Goal: Transaction & Acquisition: Download file/media

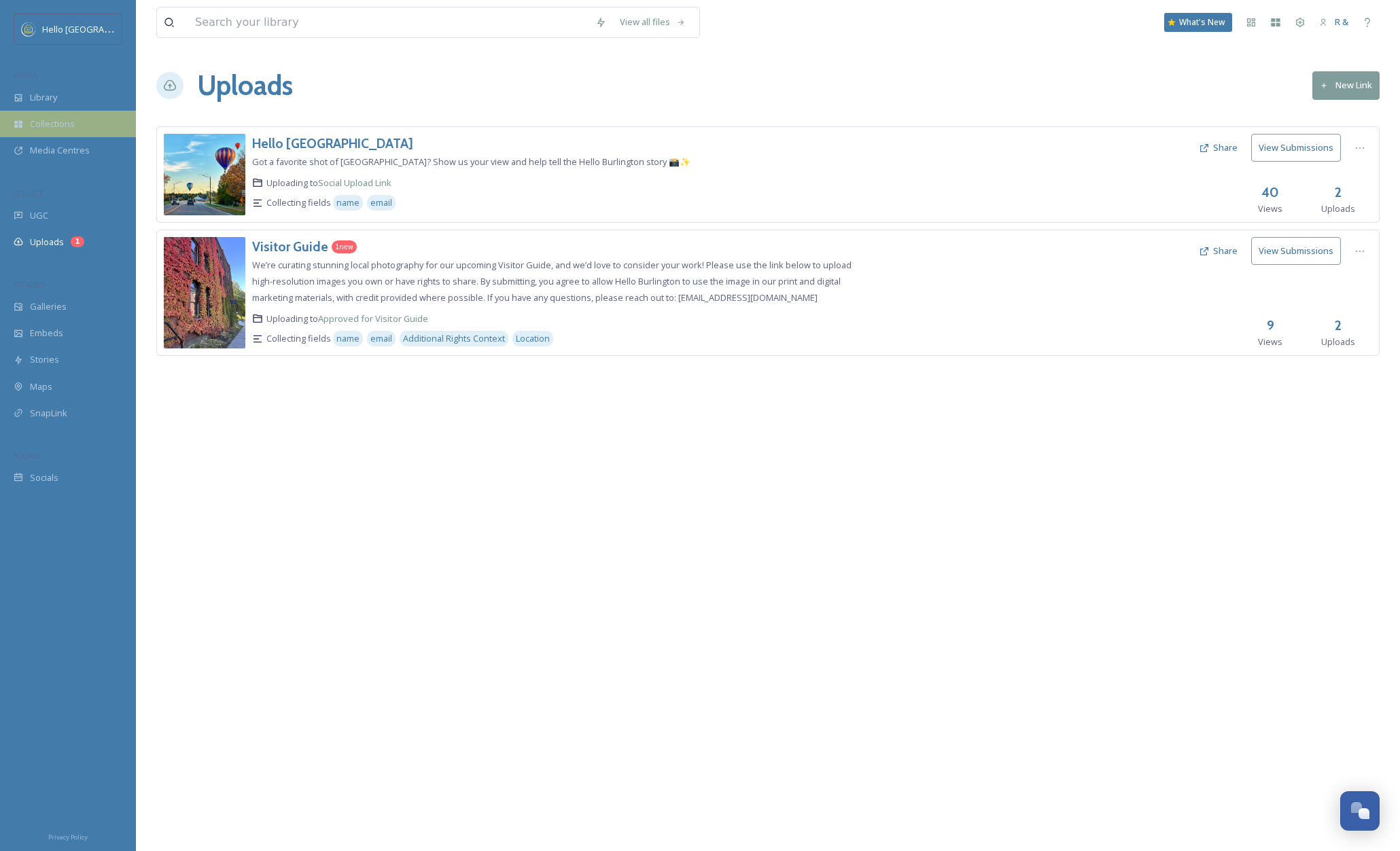
click at [56, 118] on span "Collections" at bounding box center [51, 124] width 45 height 13
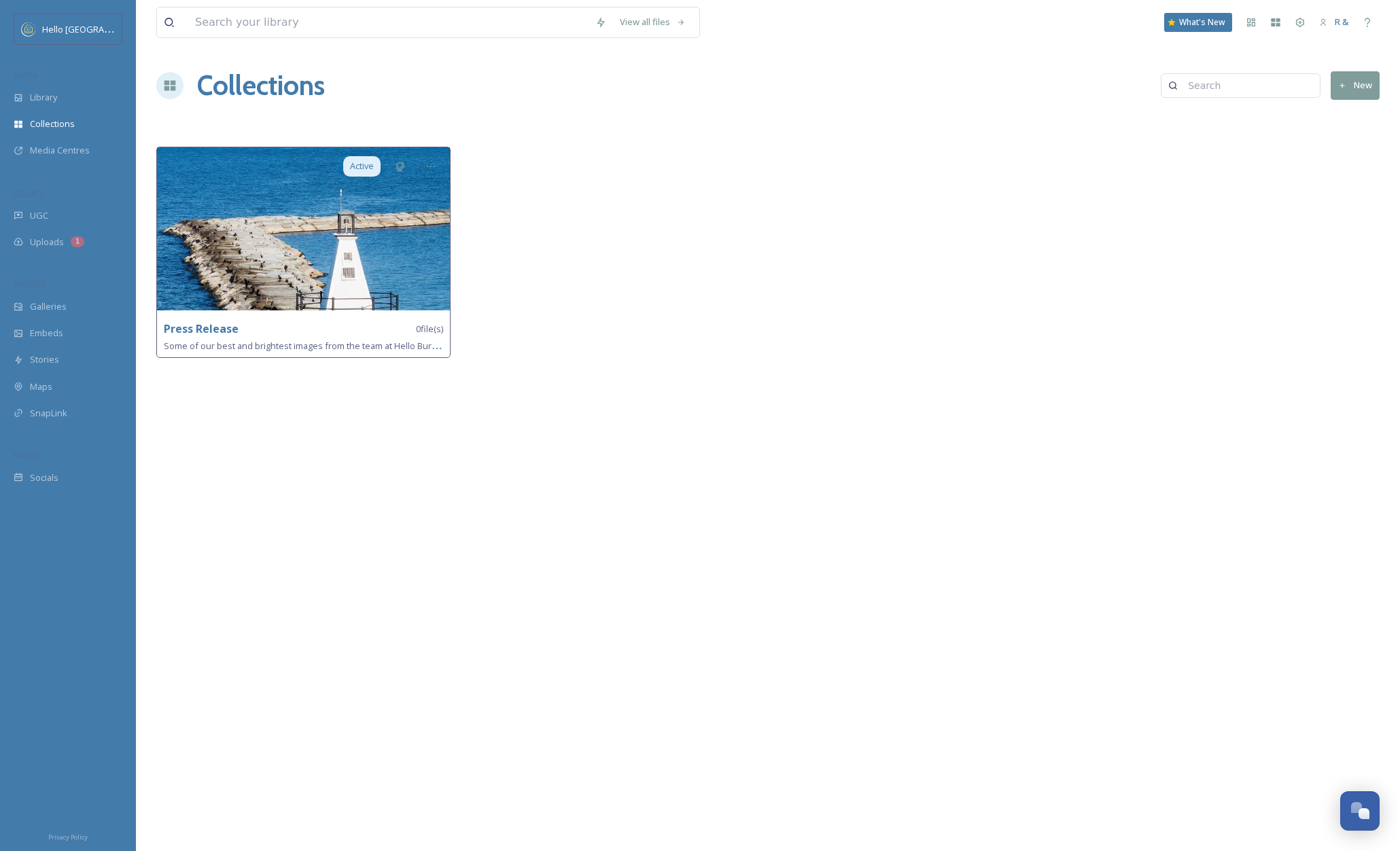
click at [292, 255] on img at bounding box center [303, 229] width 293 height 163
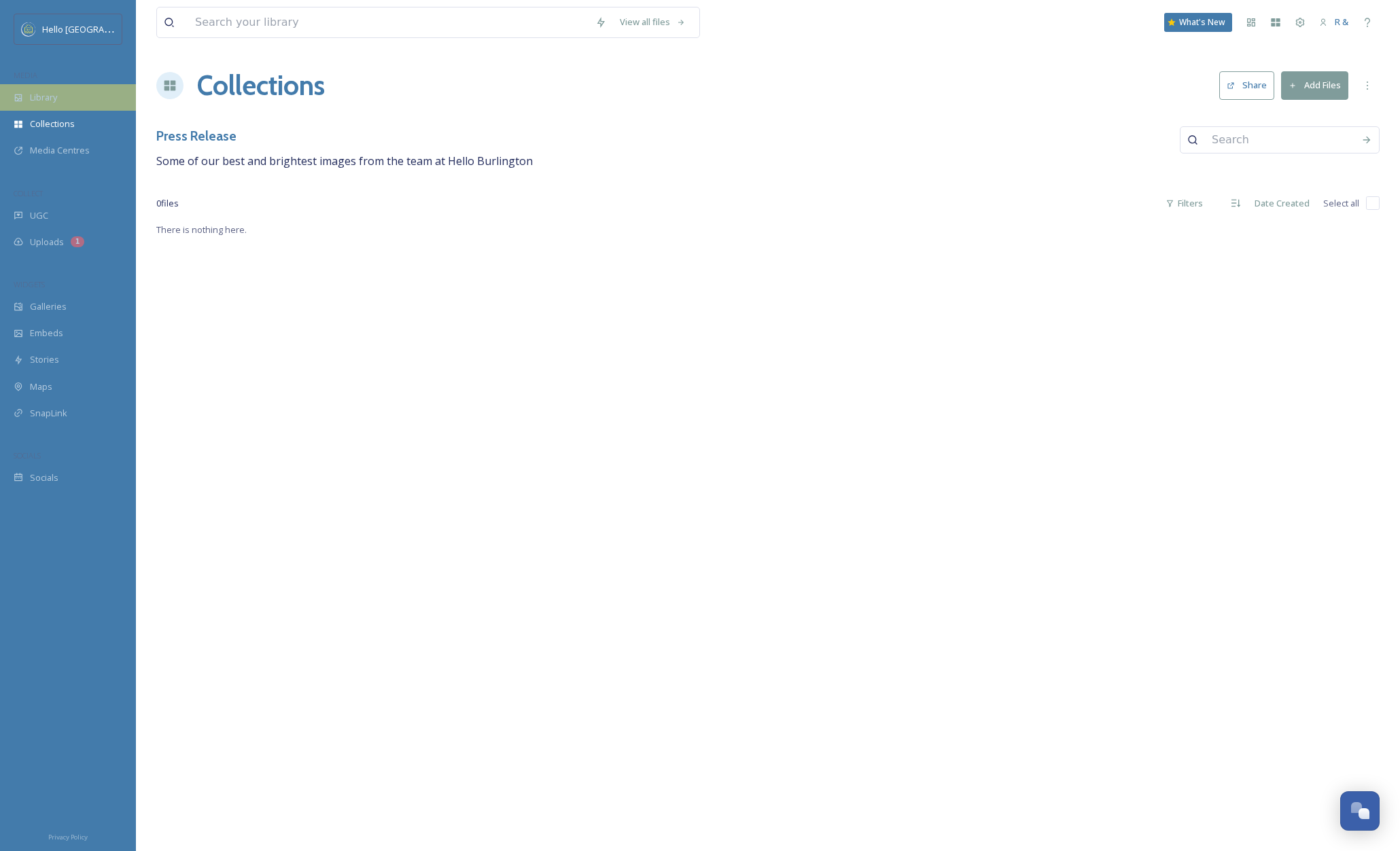
click at [44, 99] on span "Library" at bounding box center [43, 97] width 27 height 13
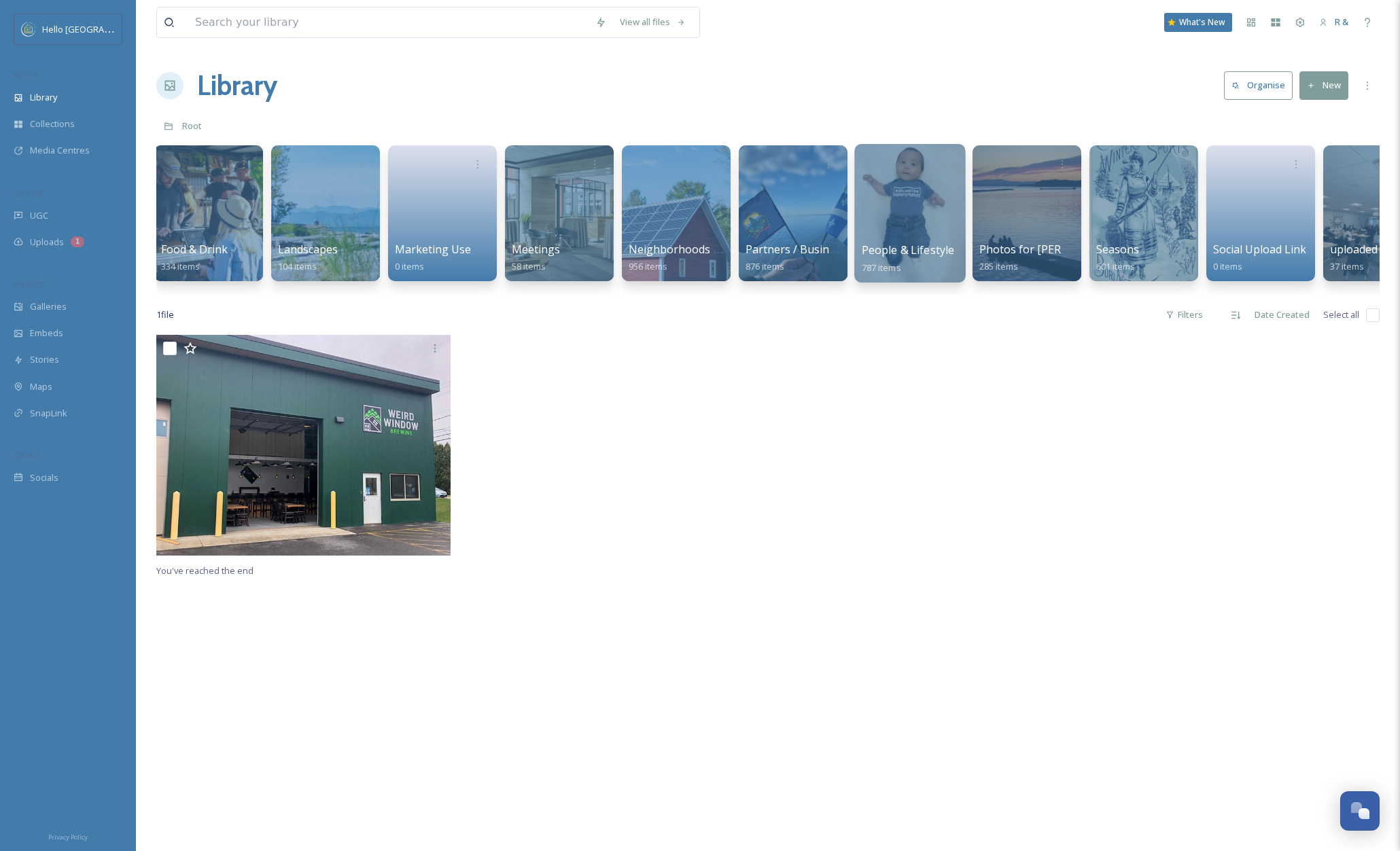
scroll to position [0, 1466]
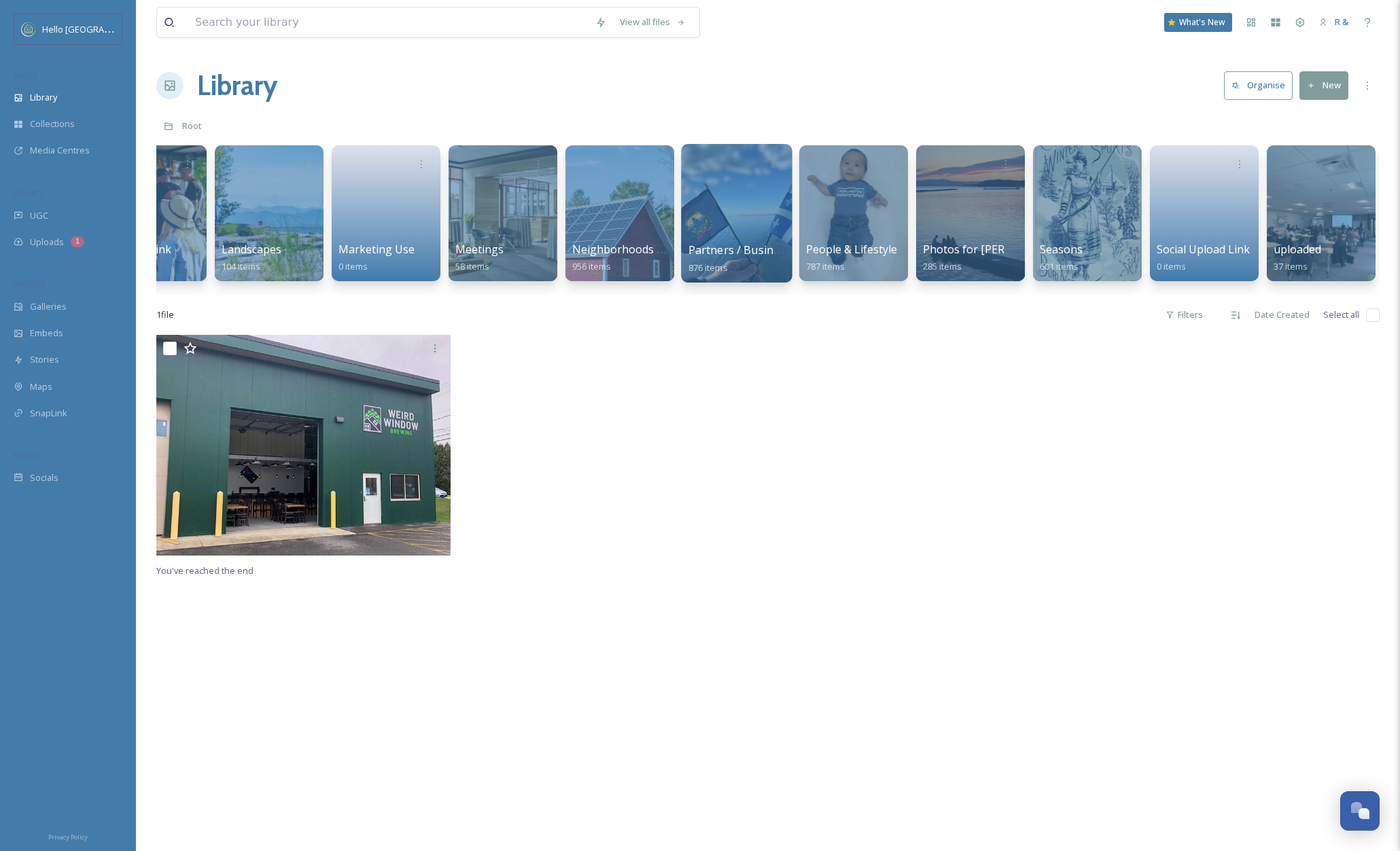
click at [745, 211] on div at bounding box center [736, 213] width 110 height 139
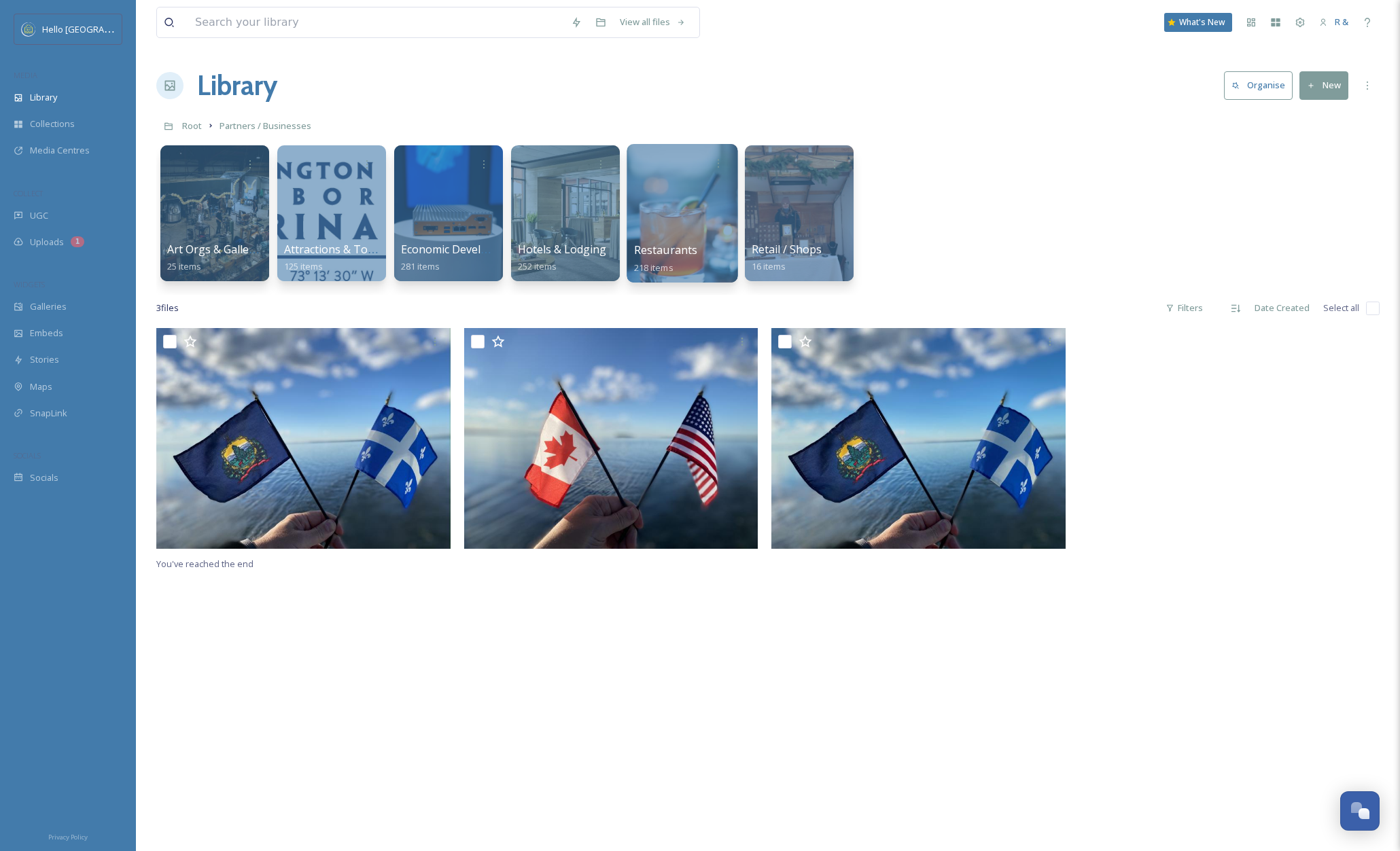
click at [684, 211] on div at bounding box center [682, 213] width 110 height 139
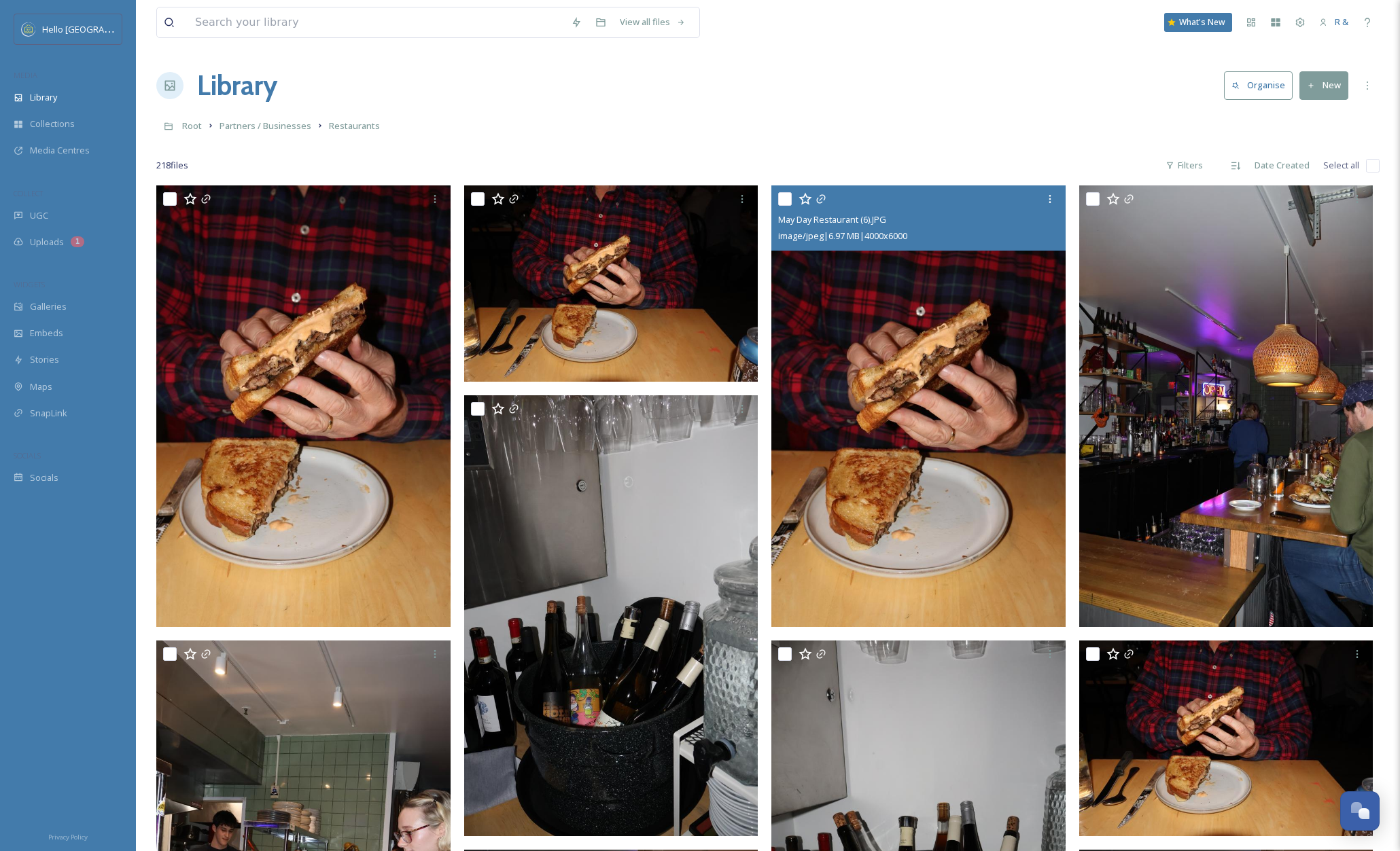
click at [911, 384] on img at bounding box center [918, 406] width 294 height 442
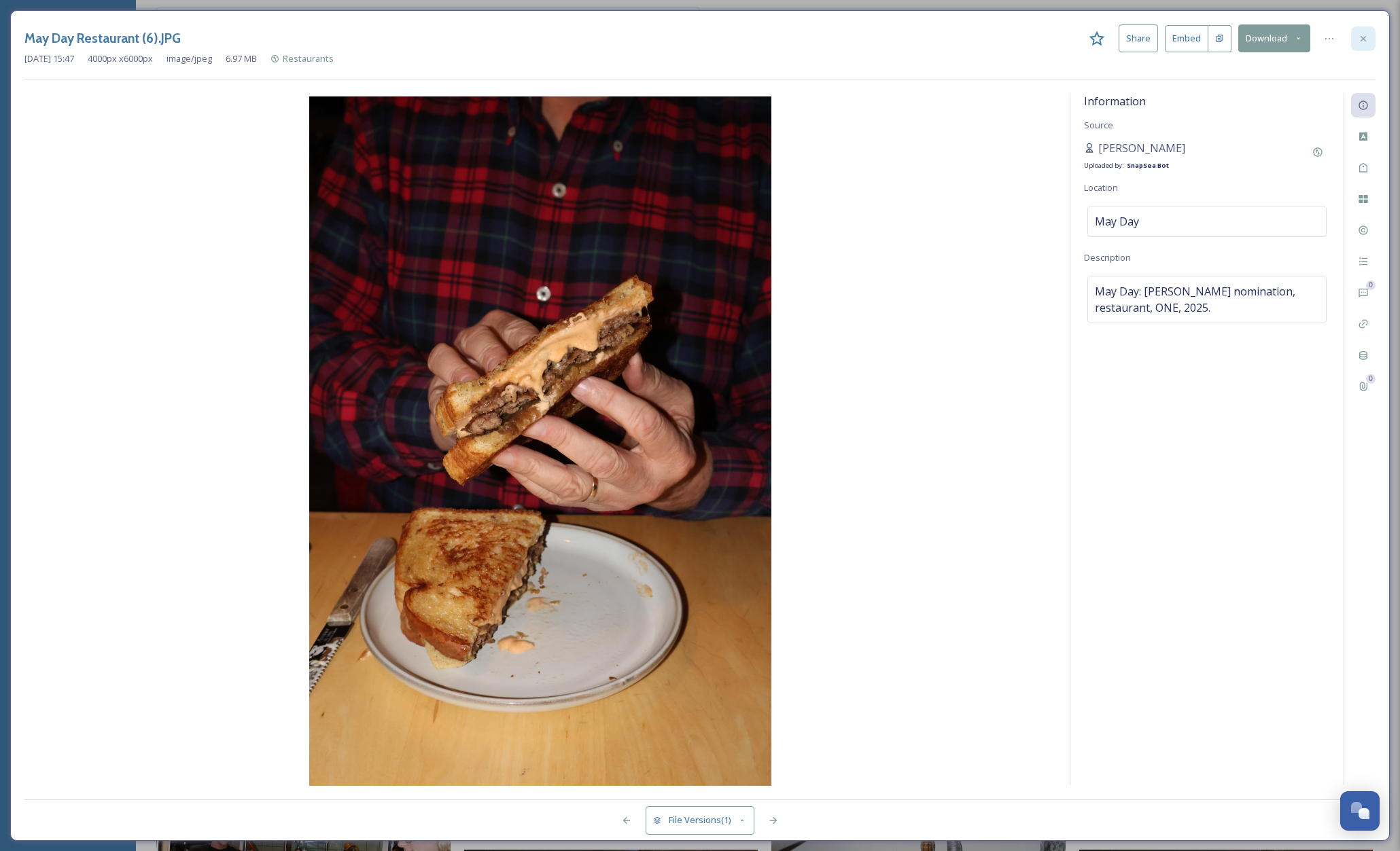
click at [1364, 36] on icon at bounding box center [1363, 39] width 11 height 11
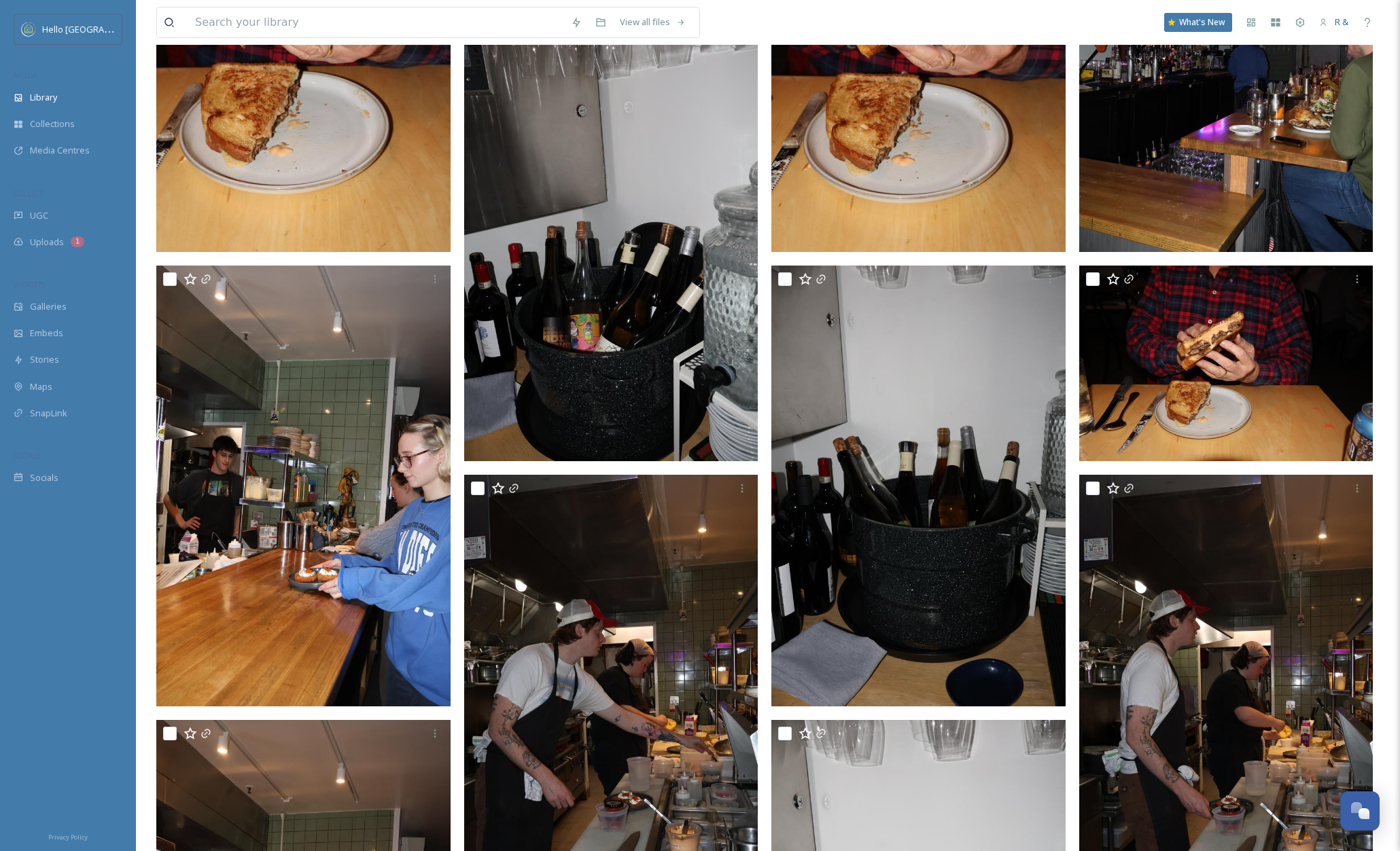
scroll to position [371, 0]
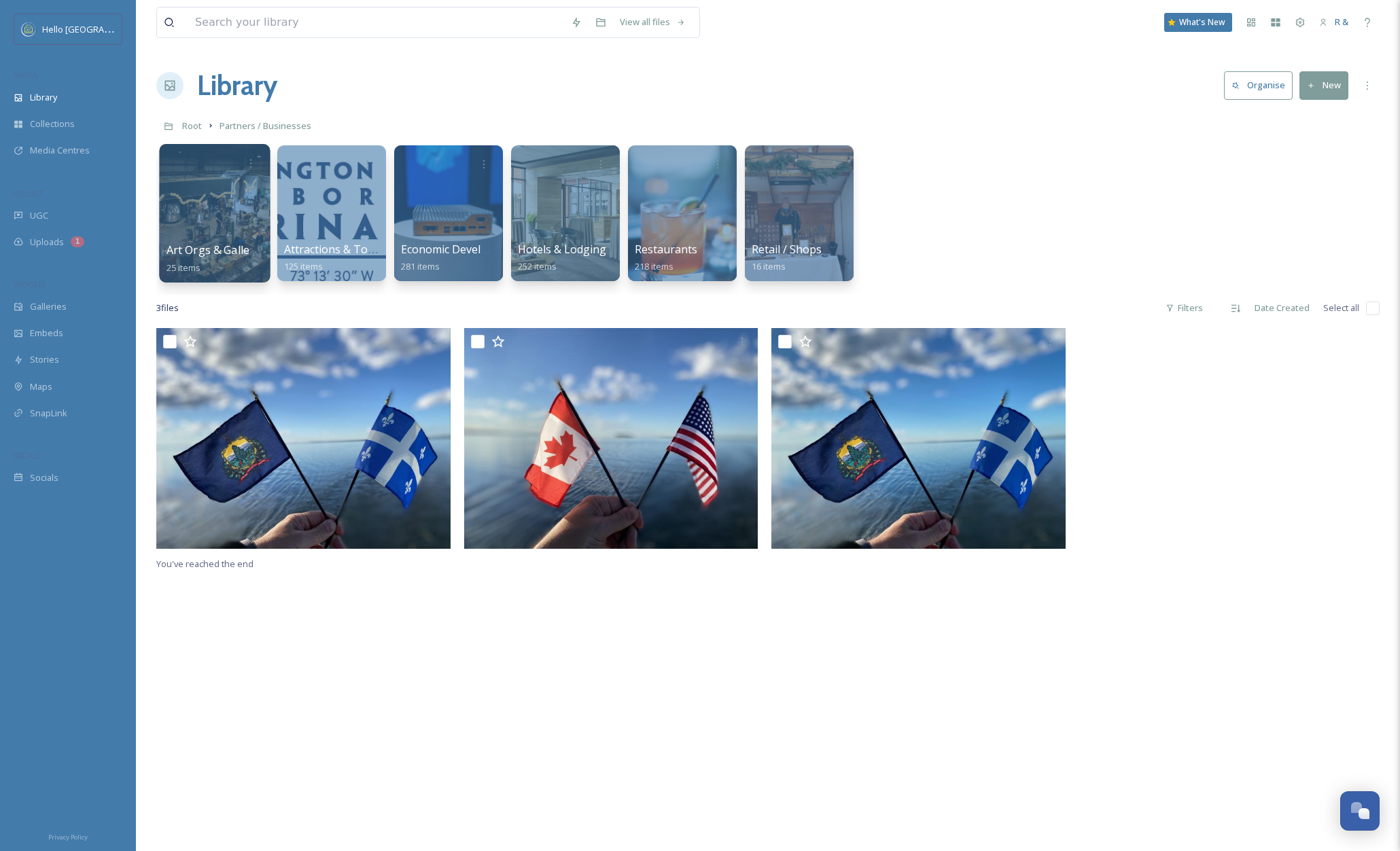
click at [223, 195] on div at bounding box center [214, 213] width 110 height 139
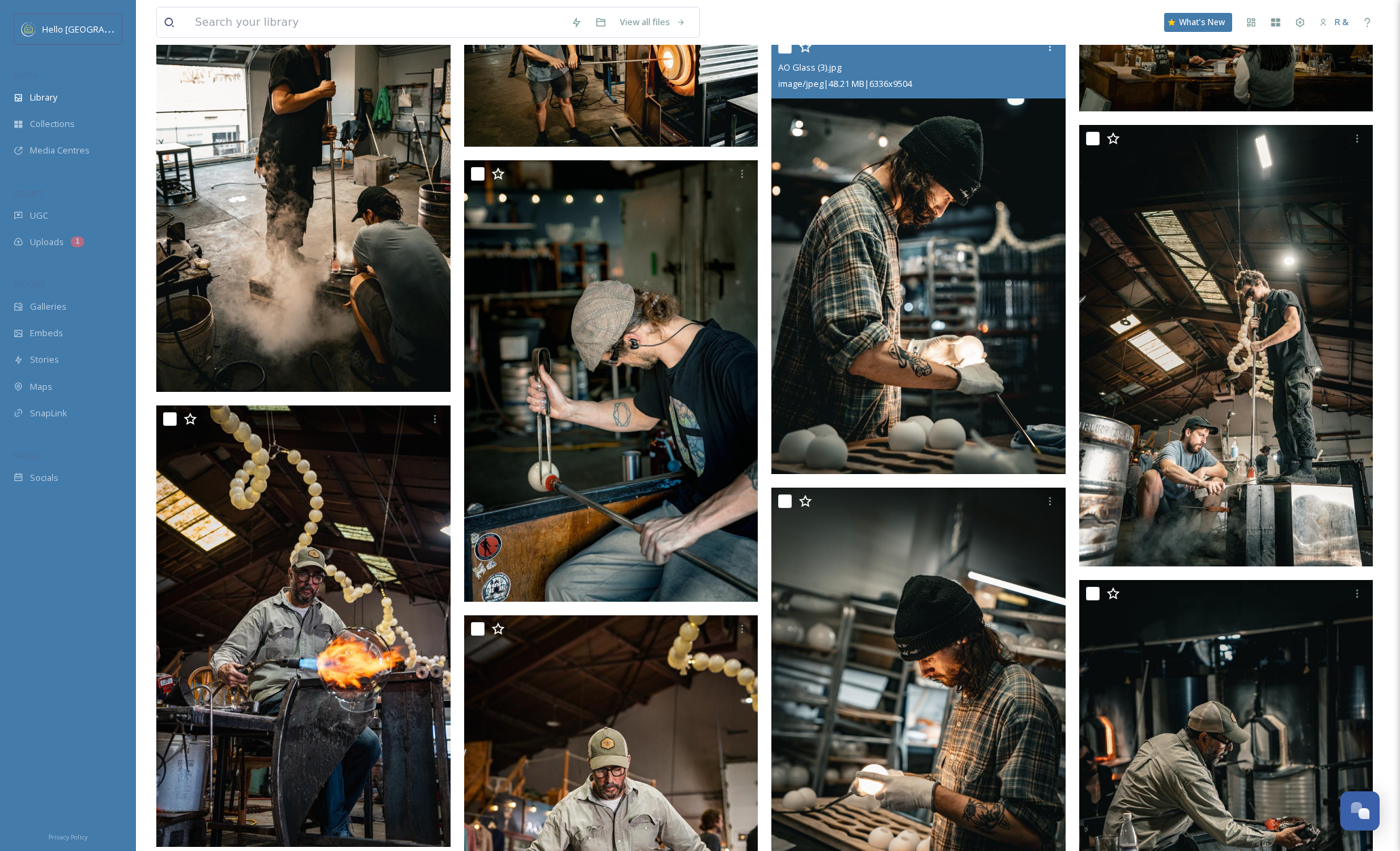
scroll to position [690, 0]
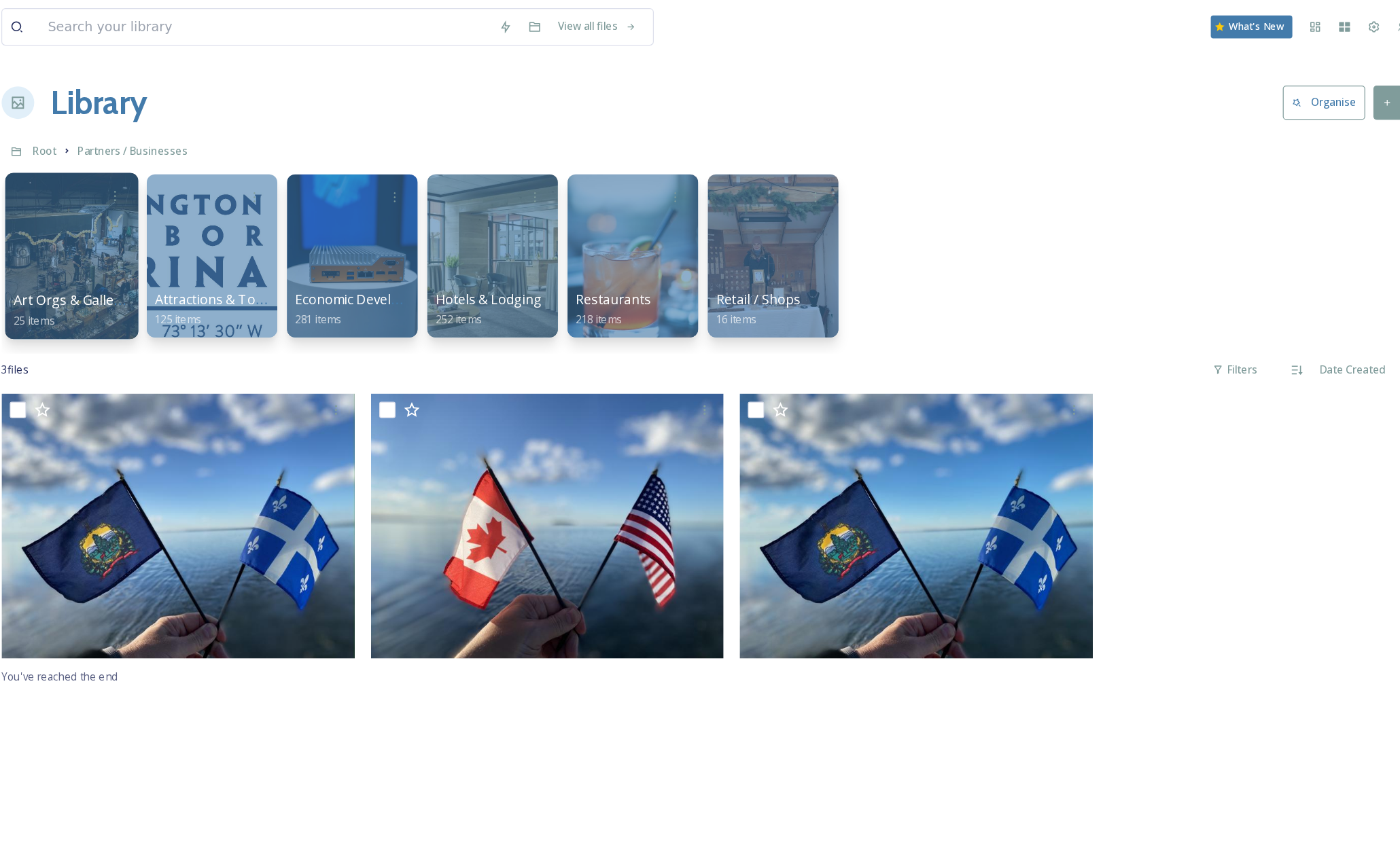
click at [216, 199] on div at bounding box center [214, 213] width 110 height 139
click at [567, 222] on div at bounding box center [565, 213] width 110 height 139
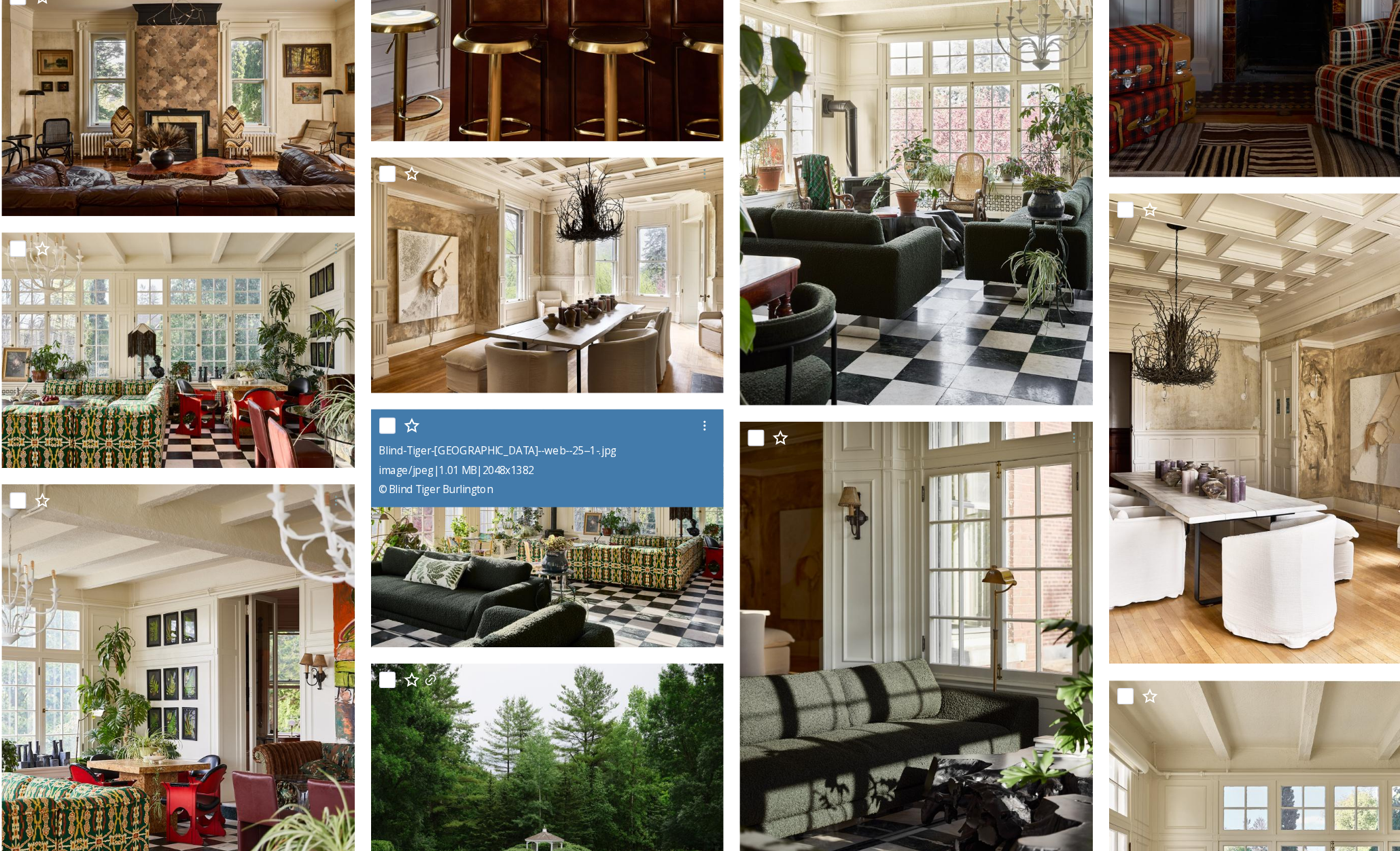
scroll to position [3166, 0]
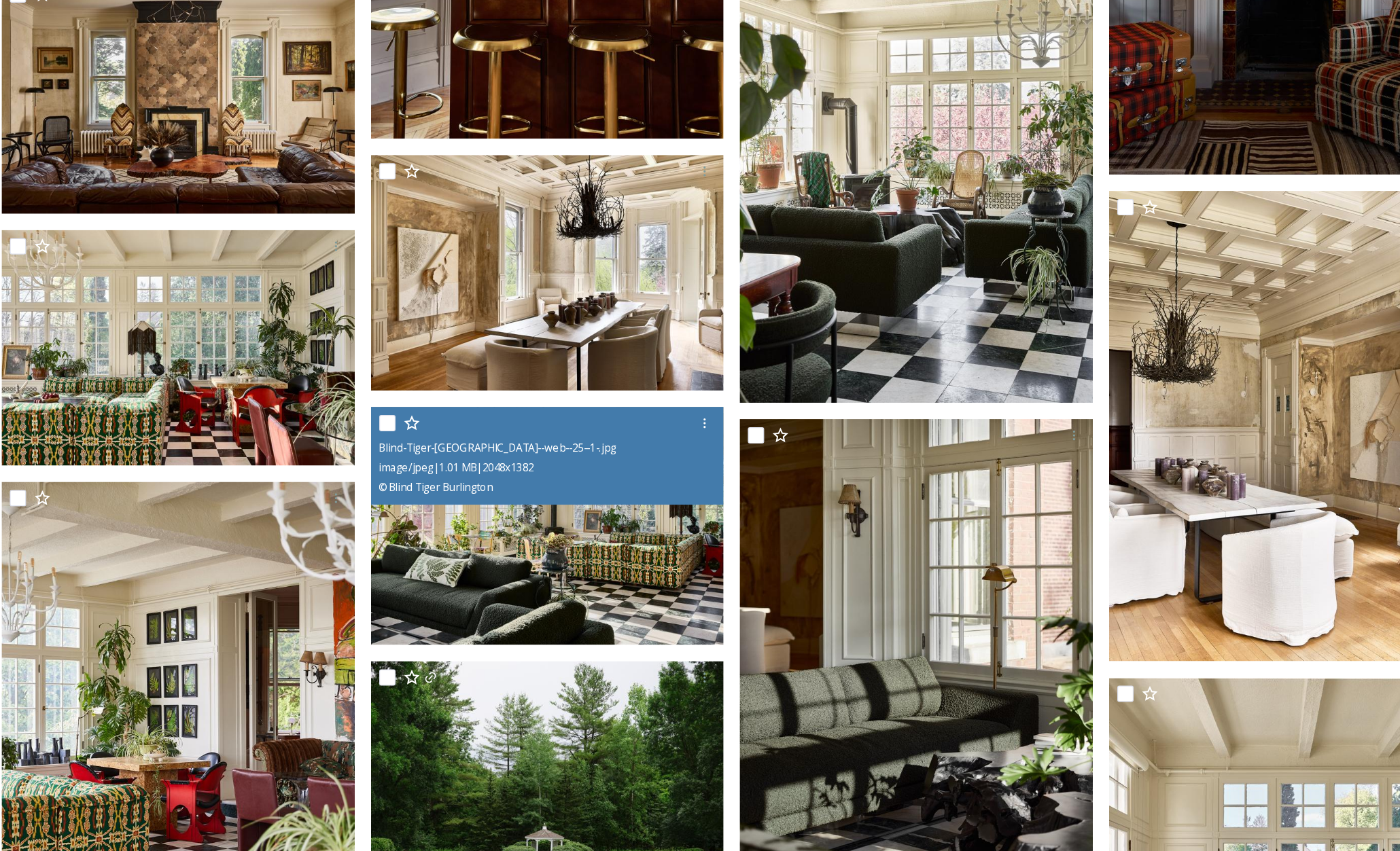
click at [683, 556] on div "Blind-Tiger-[GEOGRAPHIC_DATA]--web--25--1-.jpg image/jpeg | 1.01 MB | 2048 x 13…" at bounding box center [611, 522] width 294 height 82
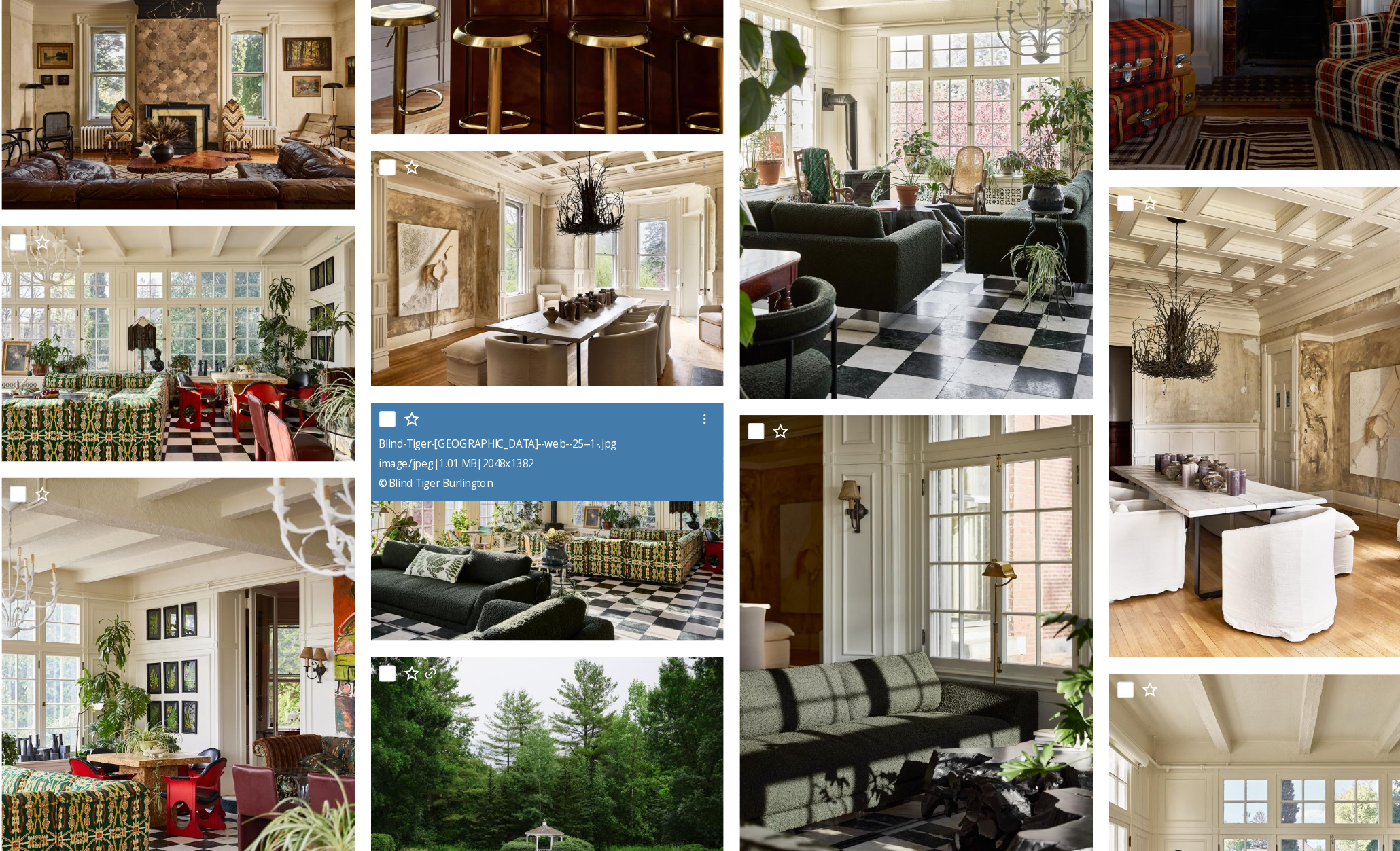
click at [686, 586] on img at bounding box center [611, 576] width 294 height 198
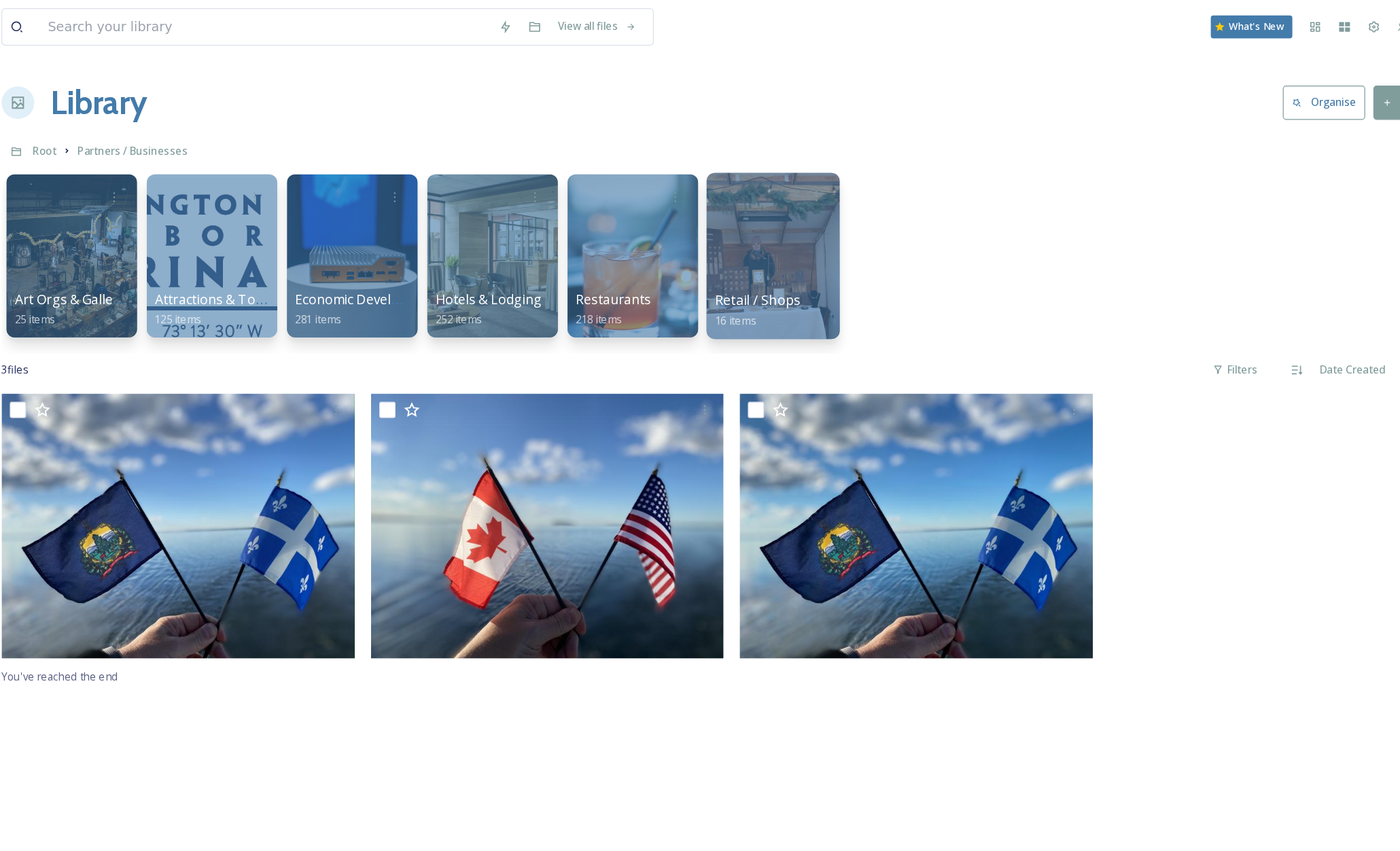
click at [814, 202] on div at bounding box center [798, 213] width 110 height 139
click at [669, 185] on div at bounding box center [682, 213] width 110 height 139
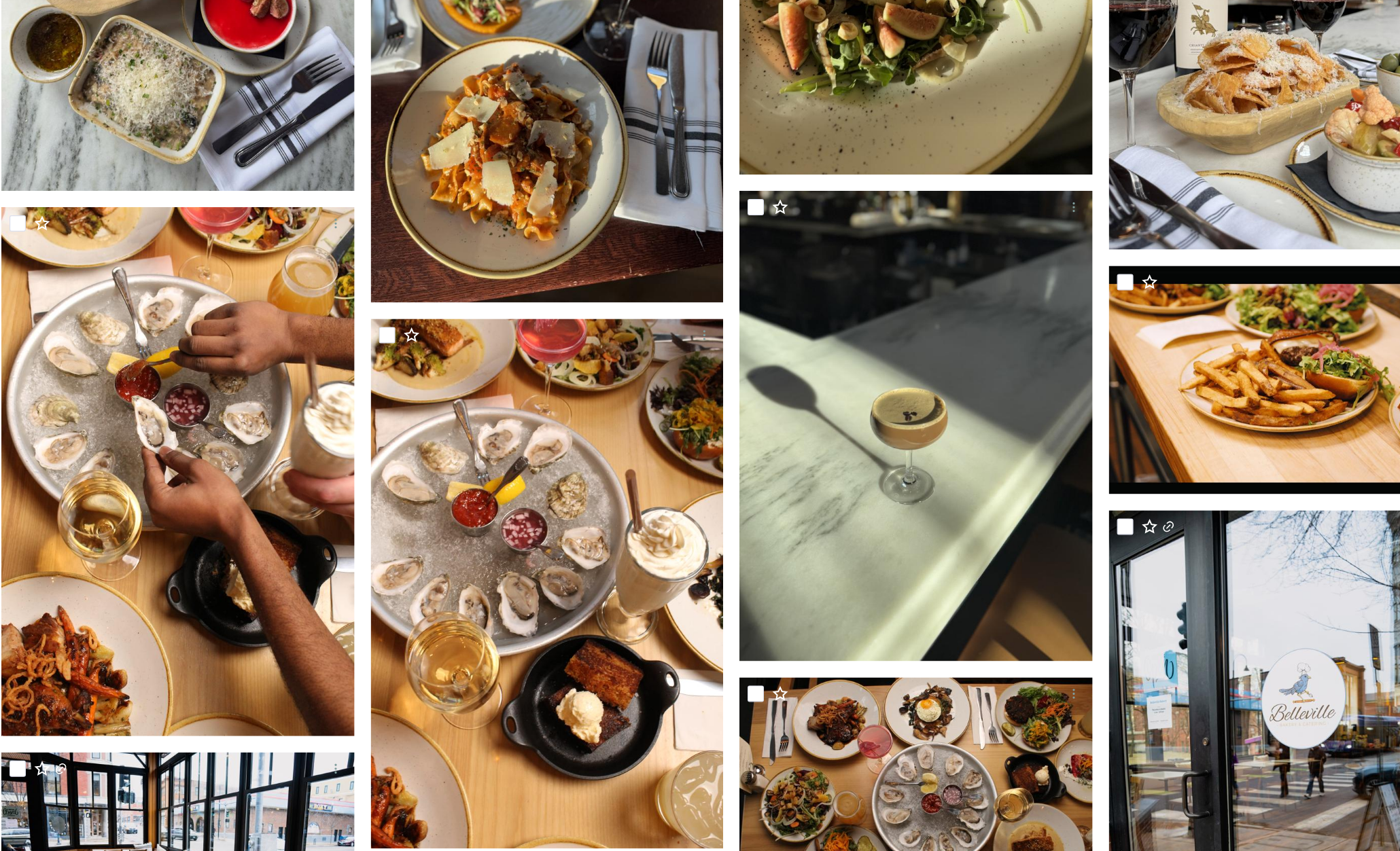
scroll to position [2272, 0]
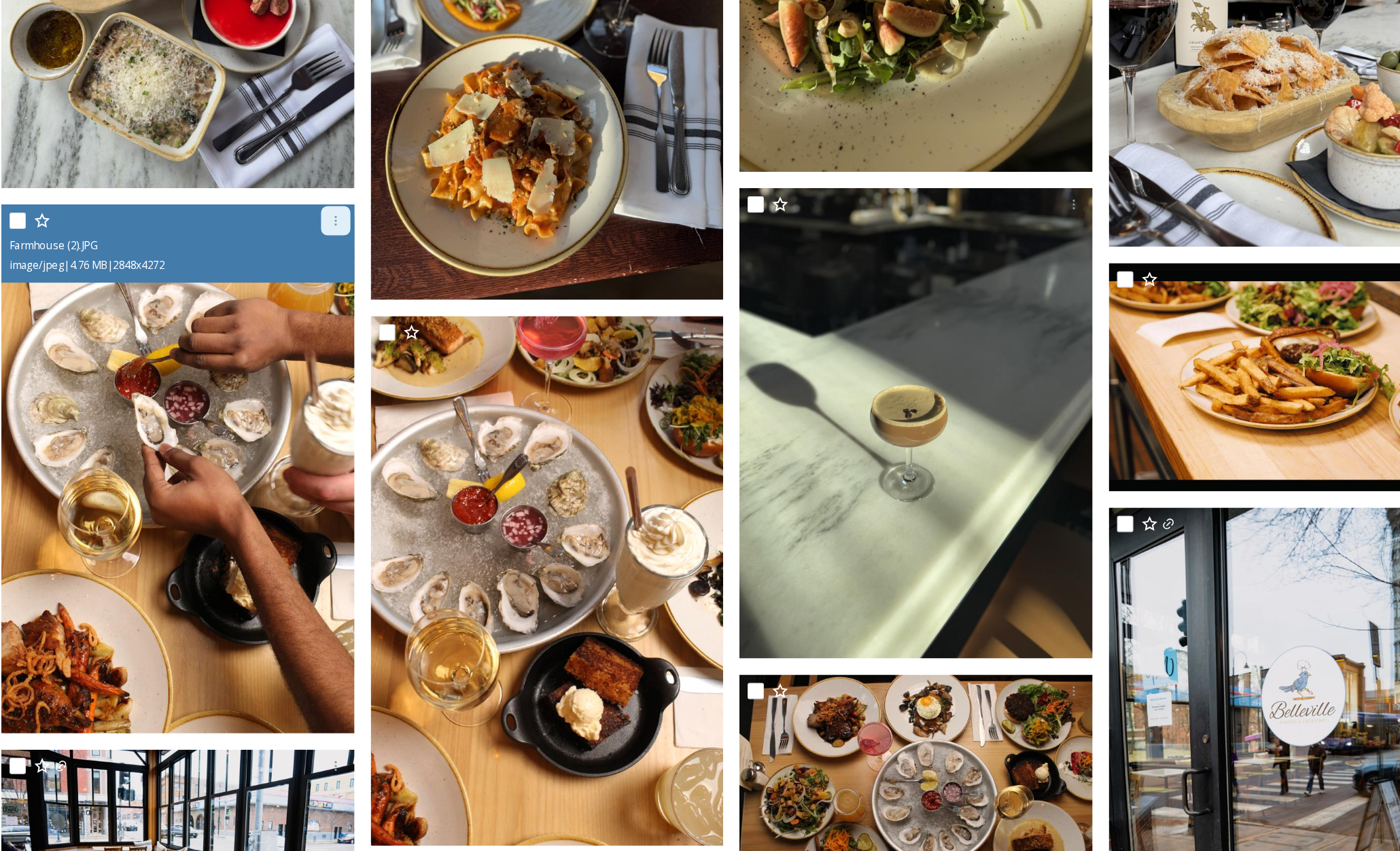
click at [434, 322] on icon at bounding box center [434, 326] width 2 height 8
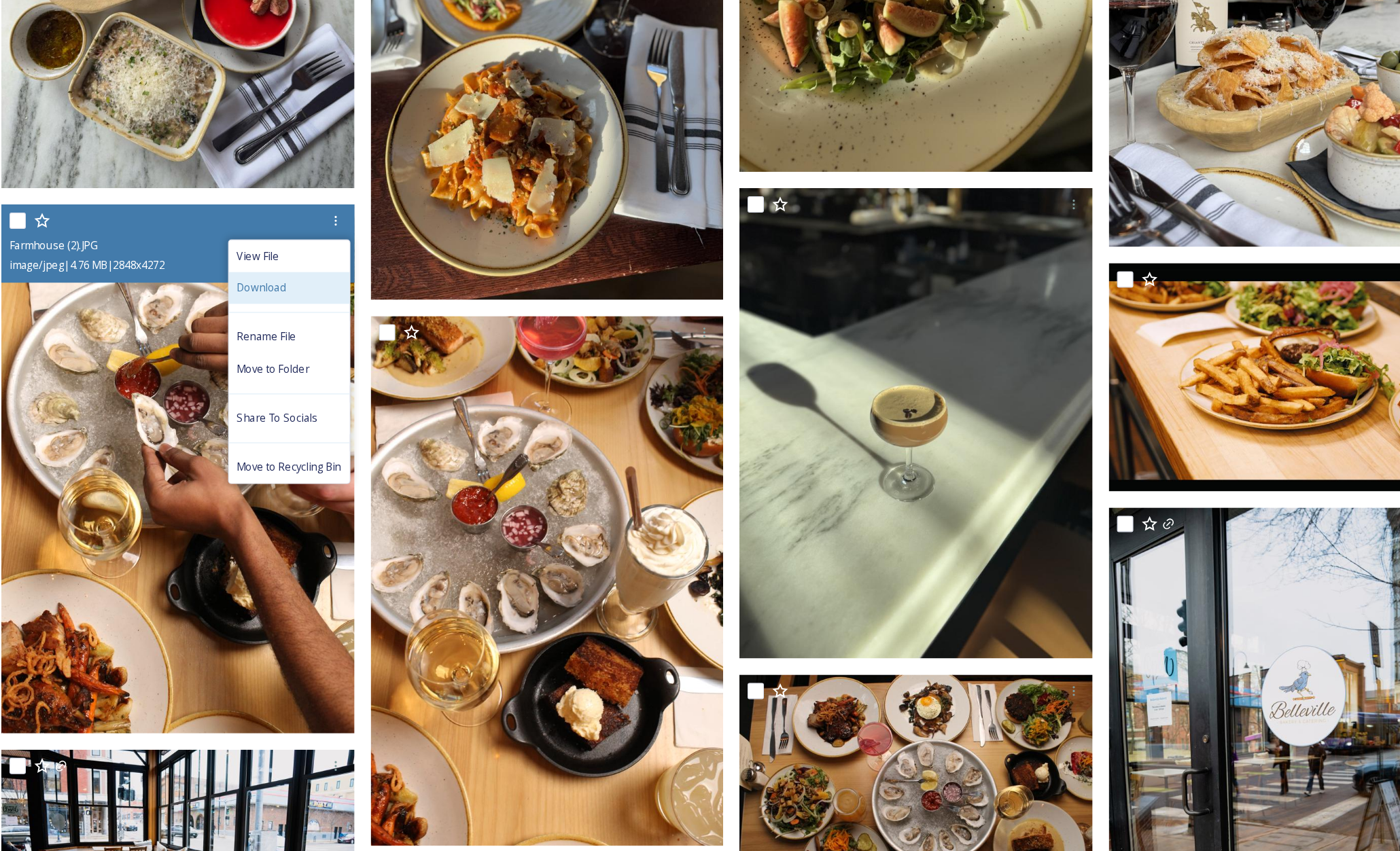
click at [394, 384] on div "Download" at bounding box center [395, 382] width 100 height 26
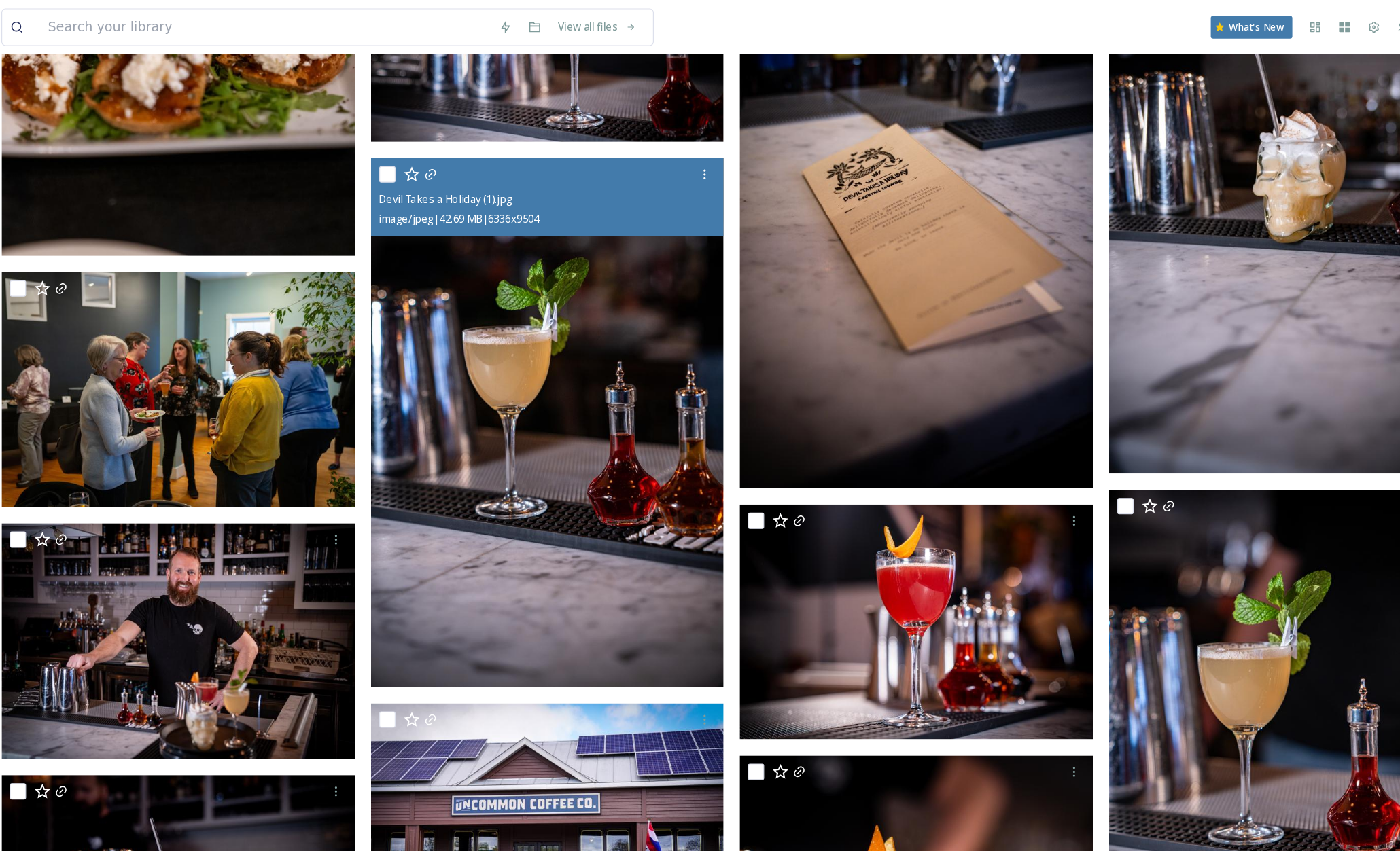
scroll to position [15256, 0]
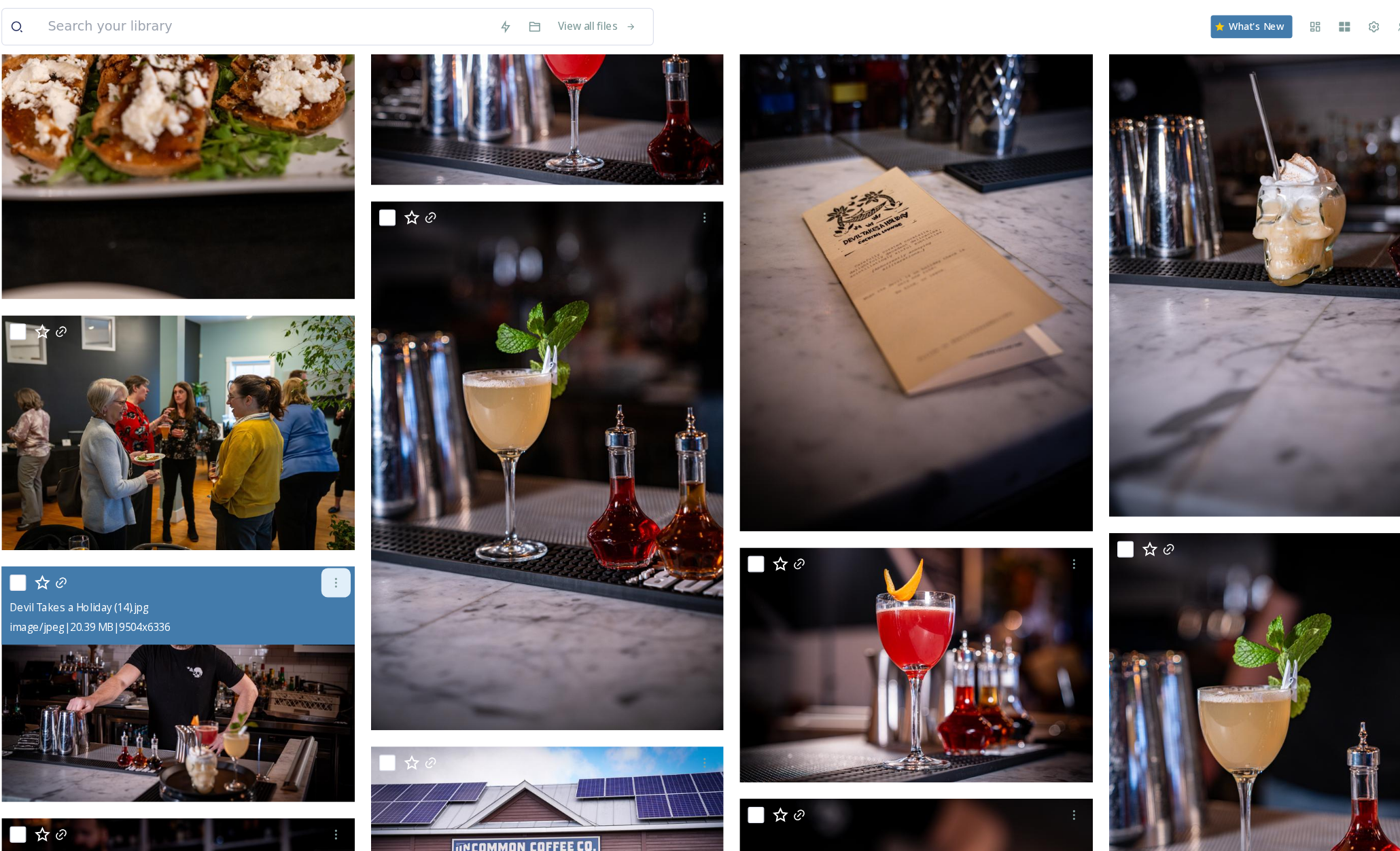
click at [431, 483] on icon at bounding box center [435, 485] width 11 height 11
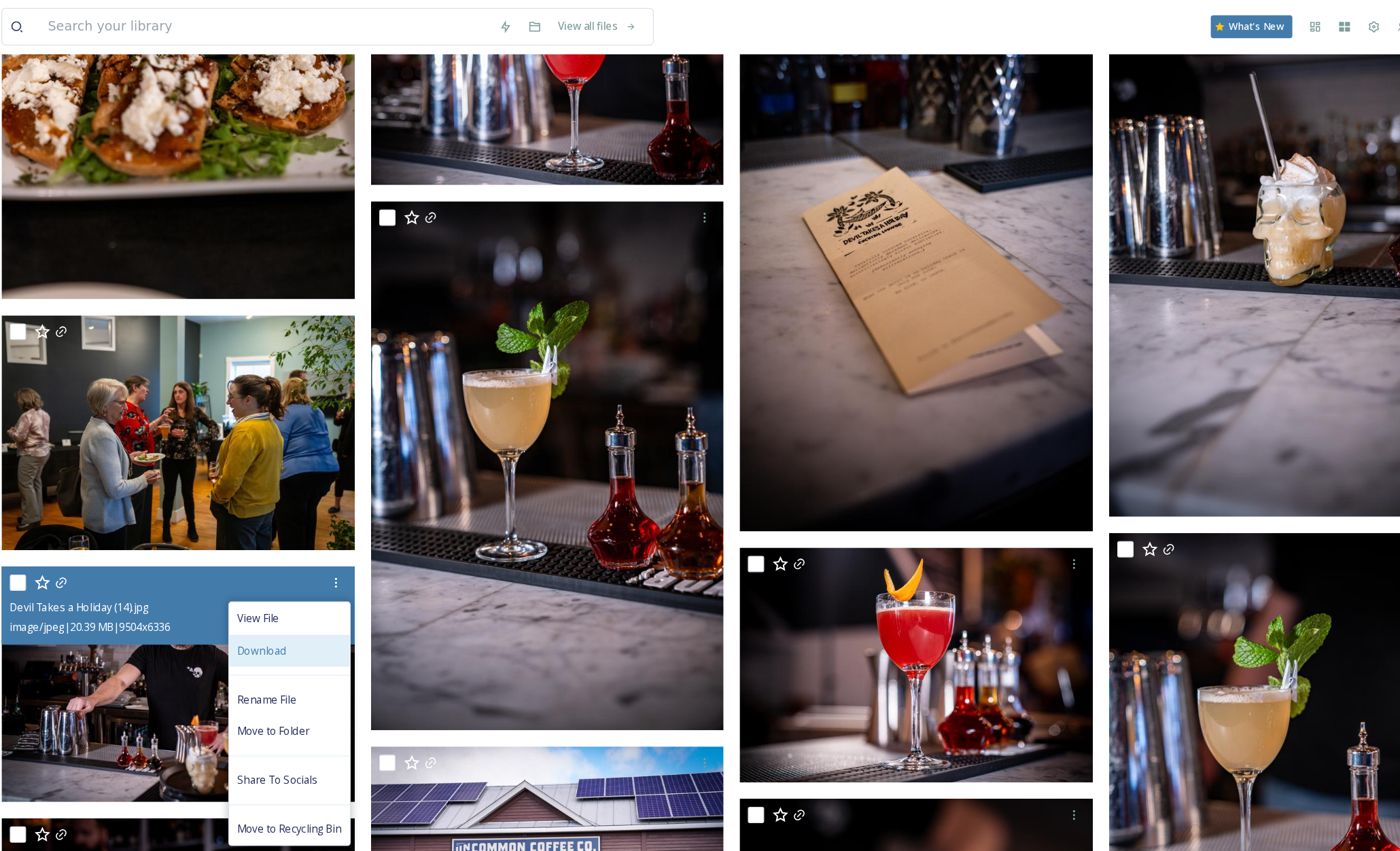
click at [410, 538] on div "Download" at bounding box center [395, 542] width 100 height 26
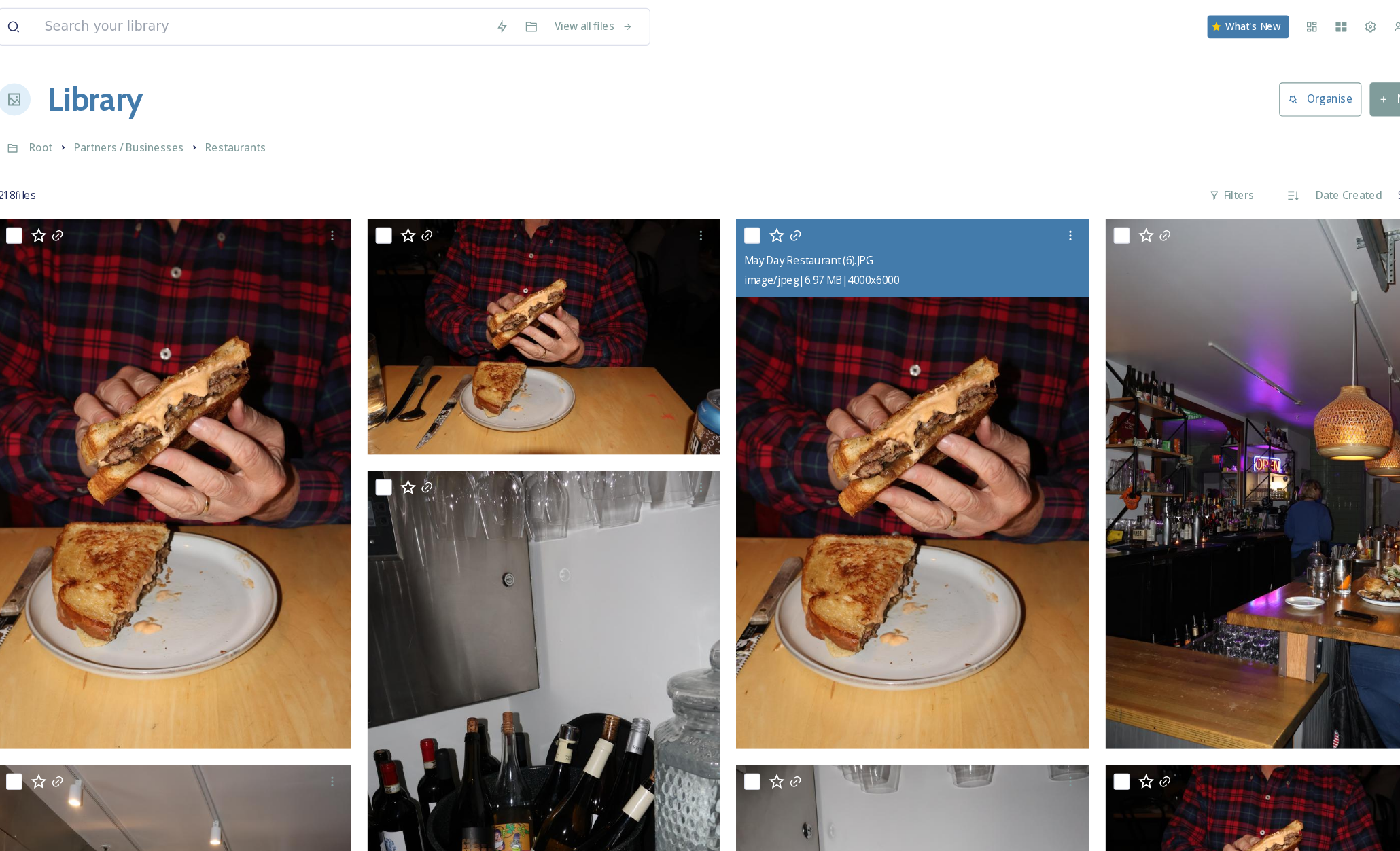
scroll to position [0, 0]
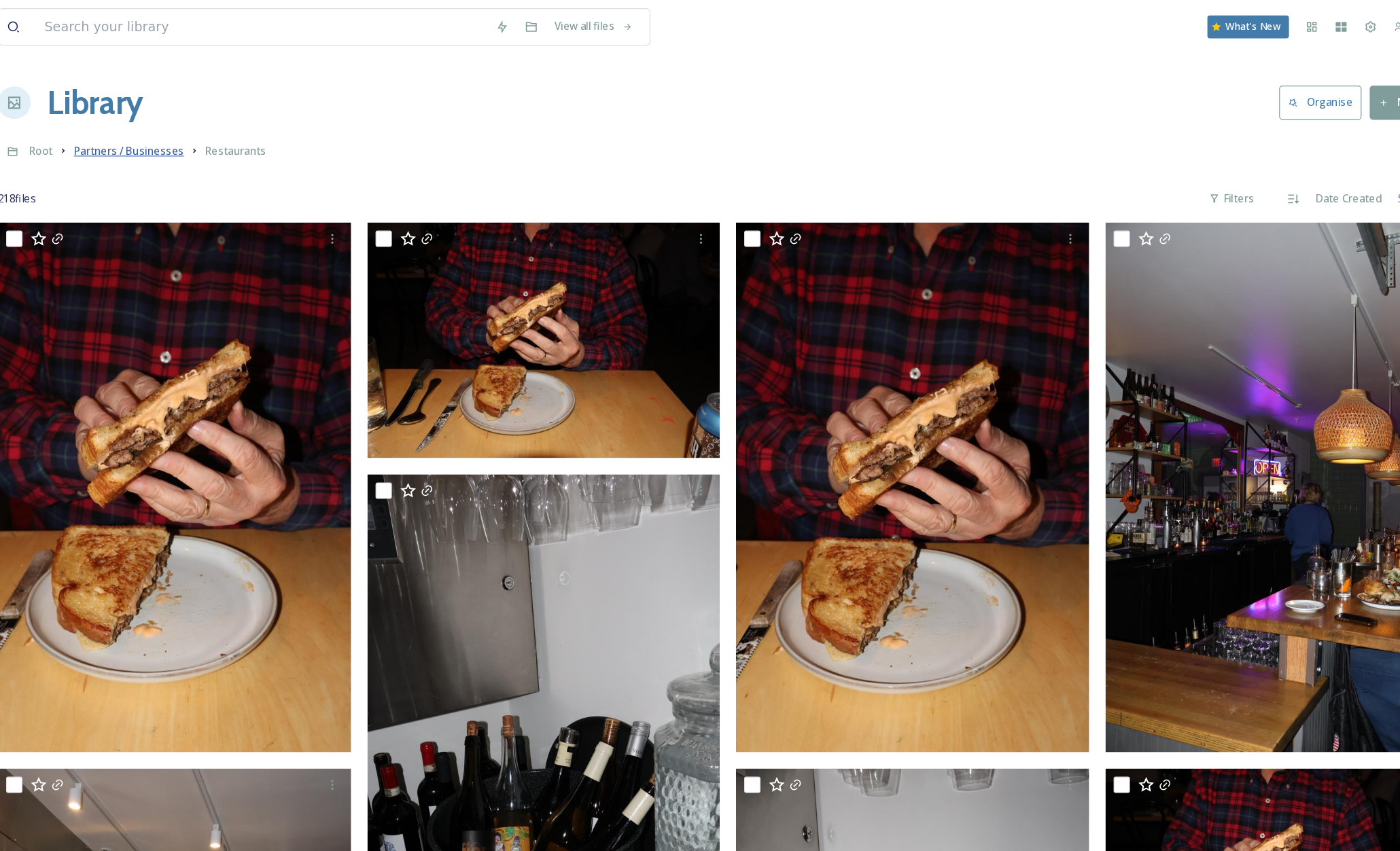
click at [298, 127] on span "Partners / Businesses" at bounding box center [265, 126] width 92 height 13
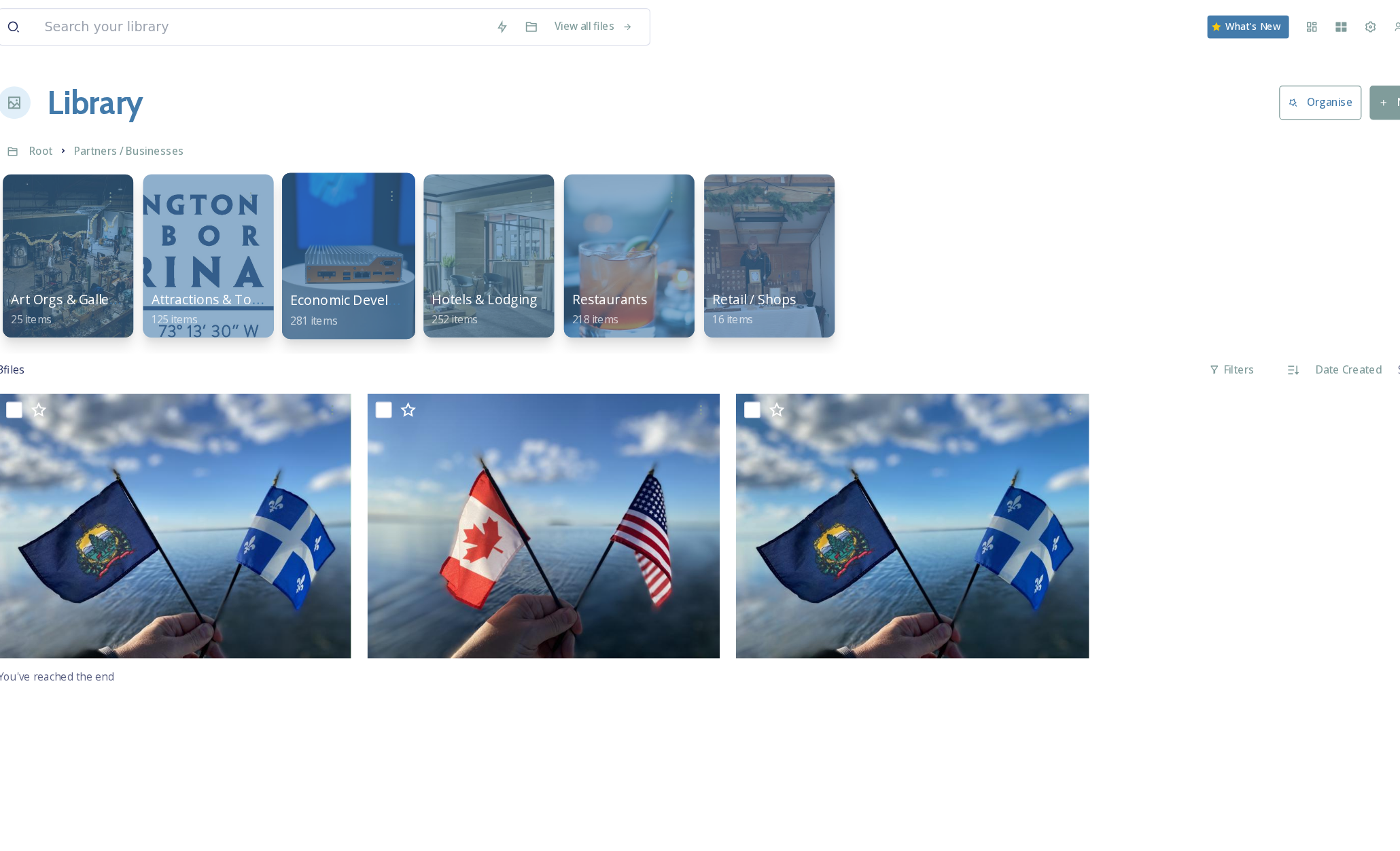
click at [433, 195] on div at bounding box center [448, 213] width 110 height 139
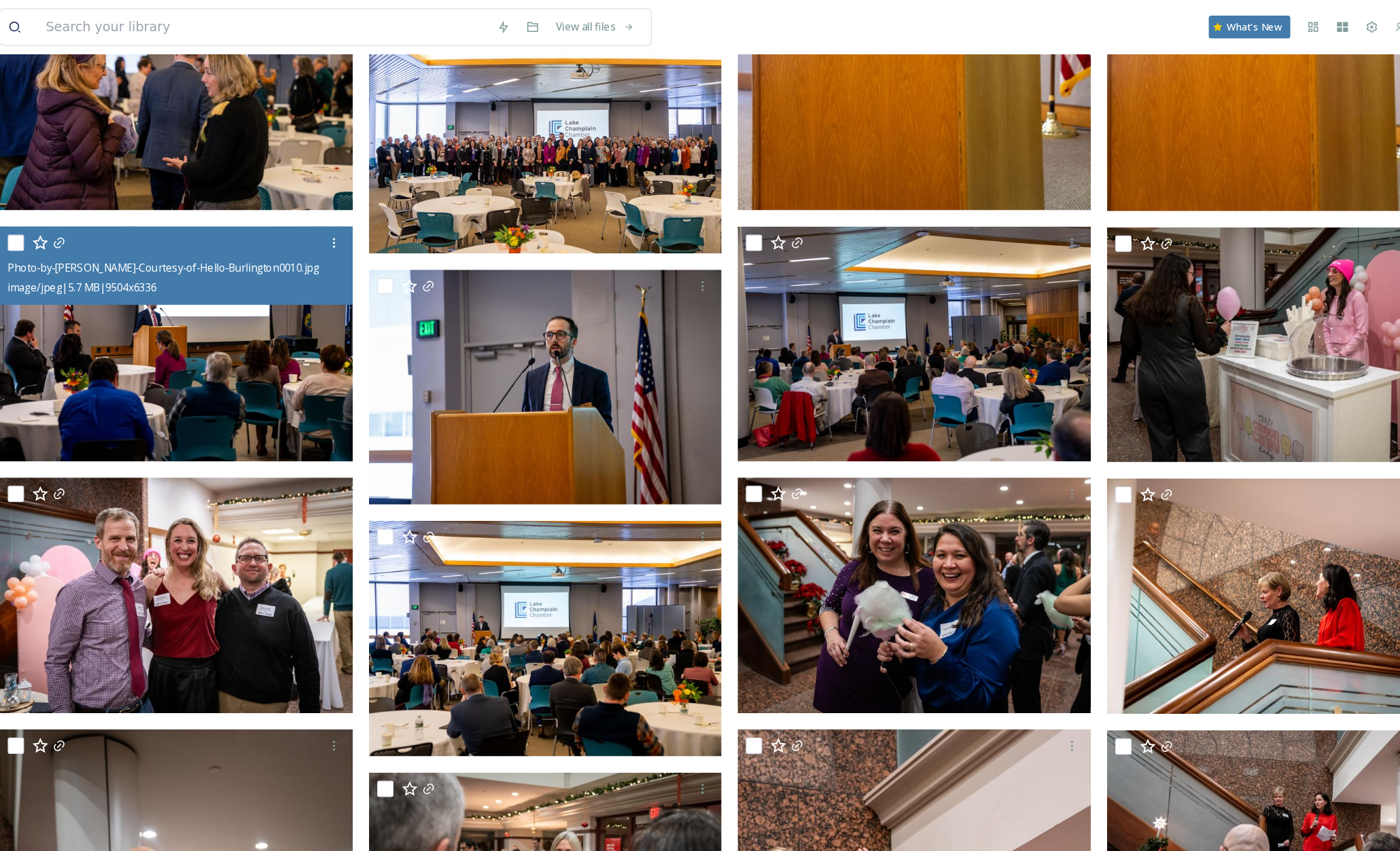
scroll to position [17622, 0]
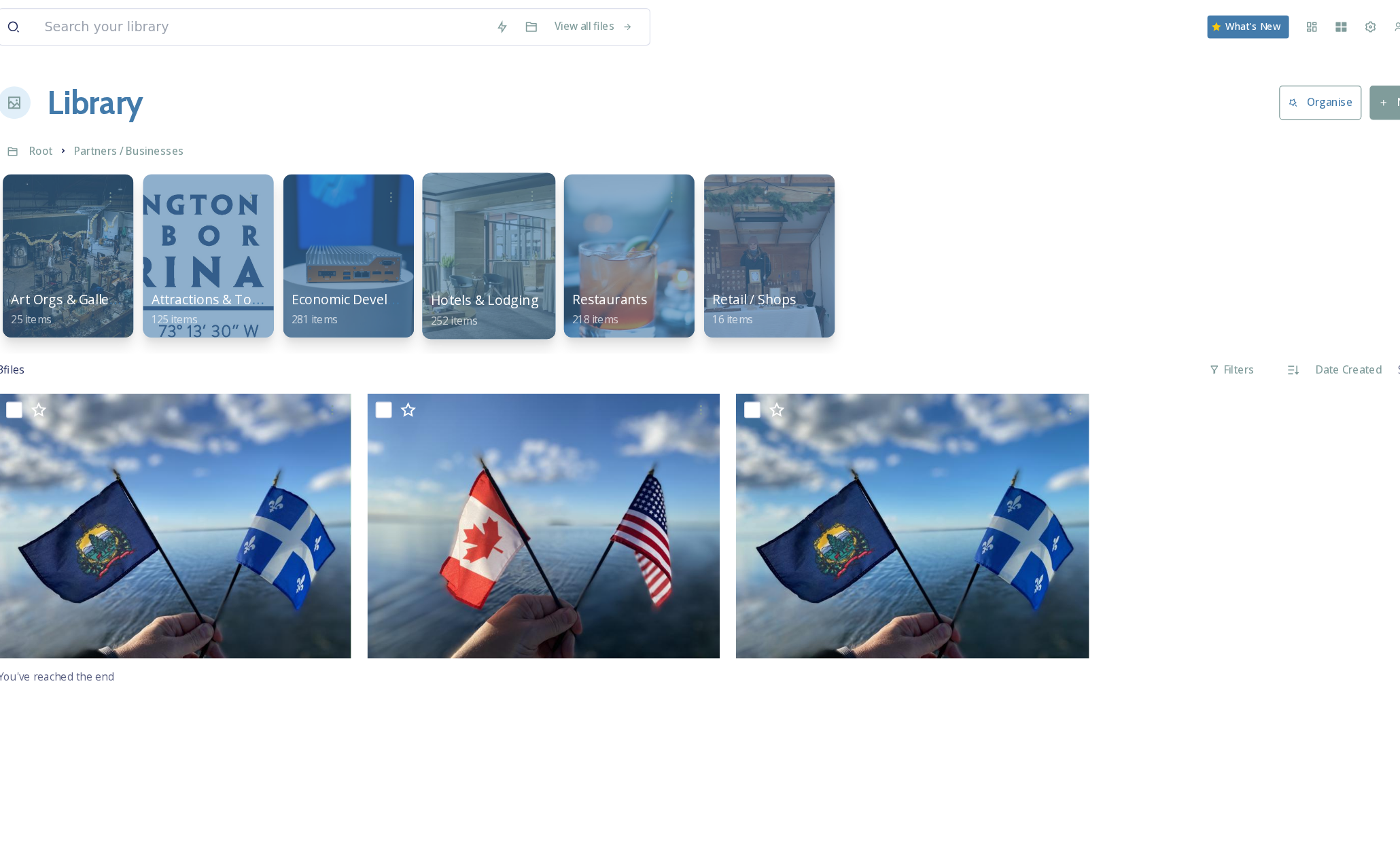
click at [574, 206] on div at bounding box center [565, 213] width 110 height 139
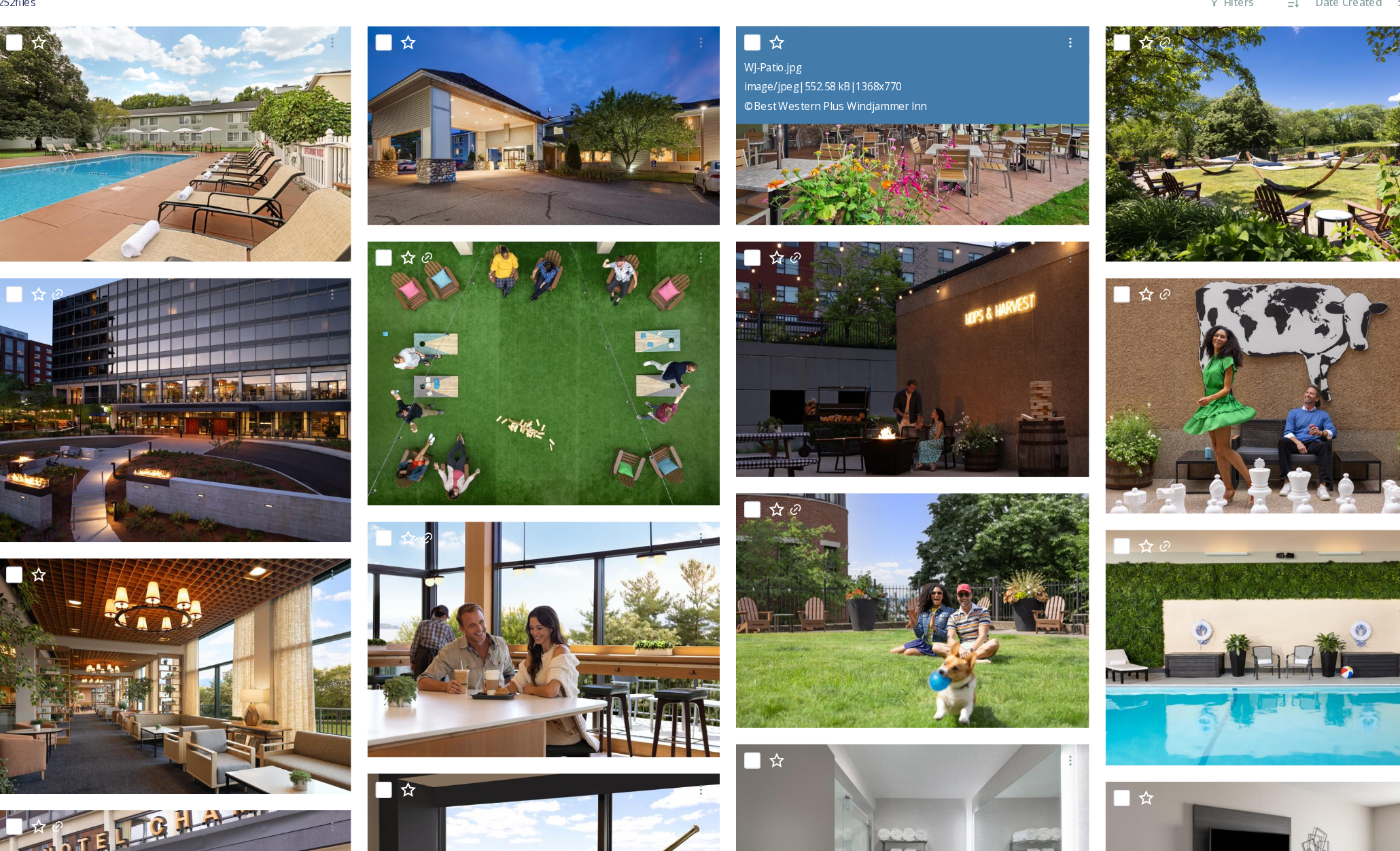
scroll to position [23, 0]
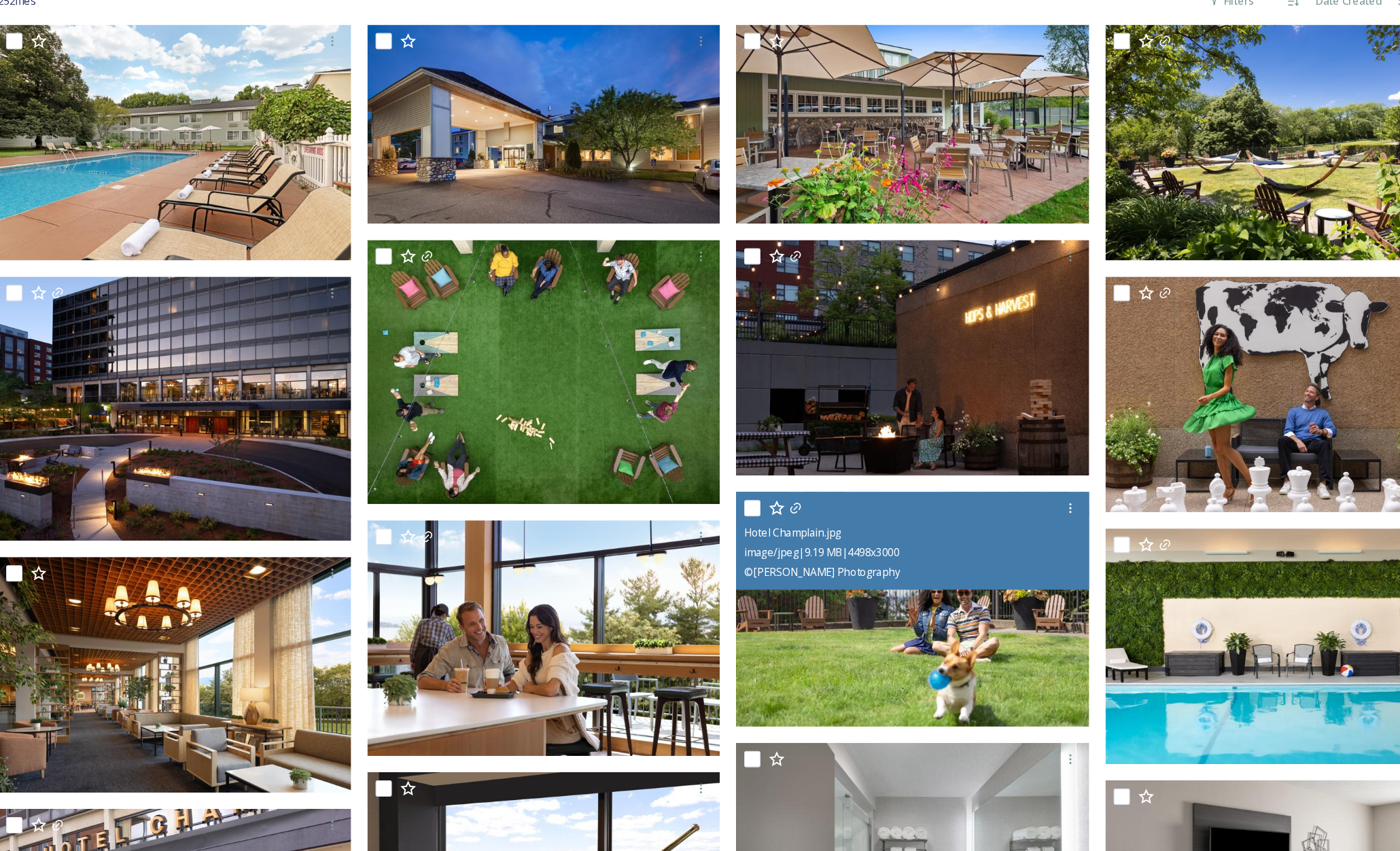
click at [972, 669] on img at bounding box center [918, 650] width 294 height 196
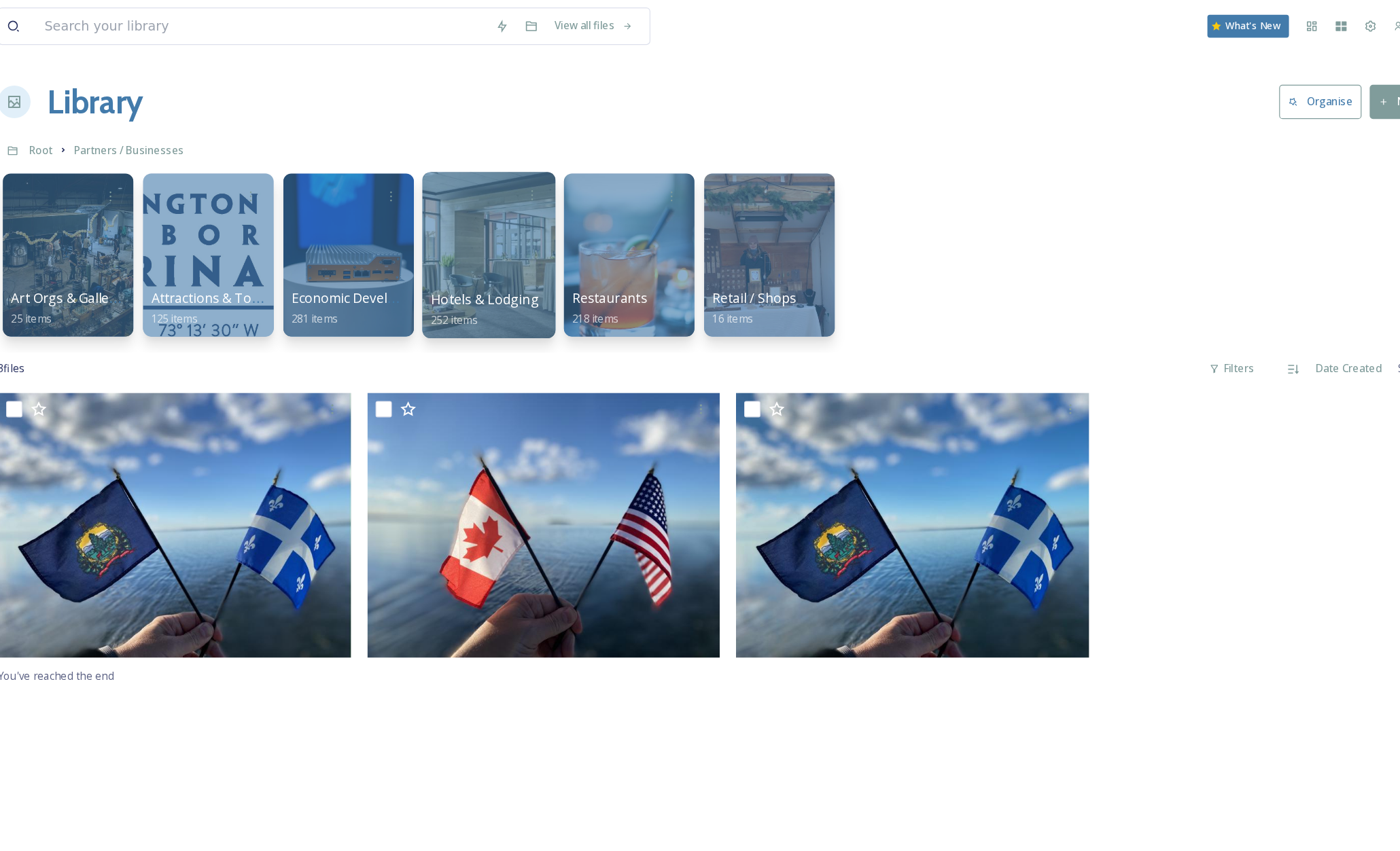
click at [555, 222] on div at bounding box center [565, 213] width 110 height 139
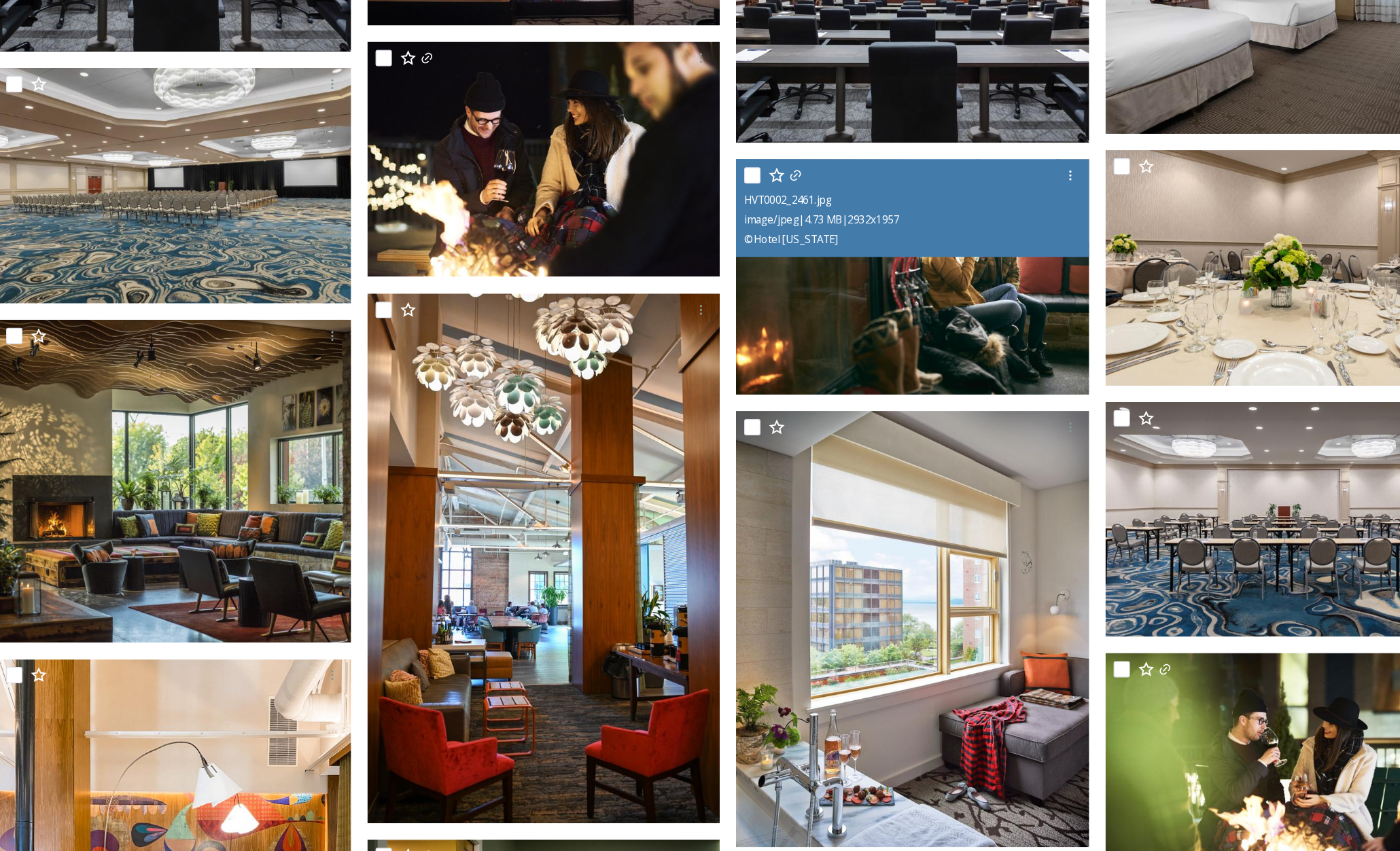
scroll to position [6567, 0]
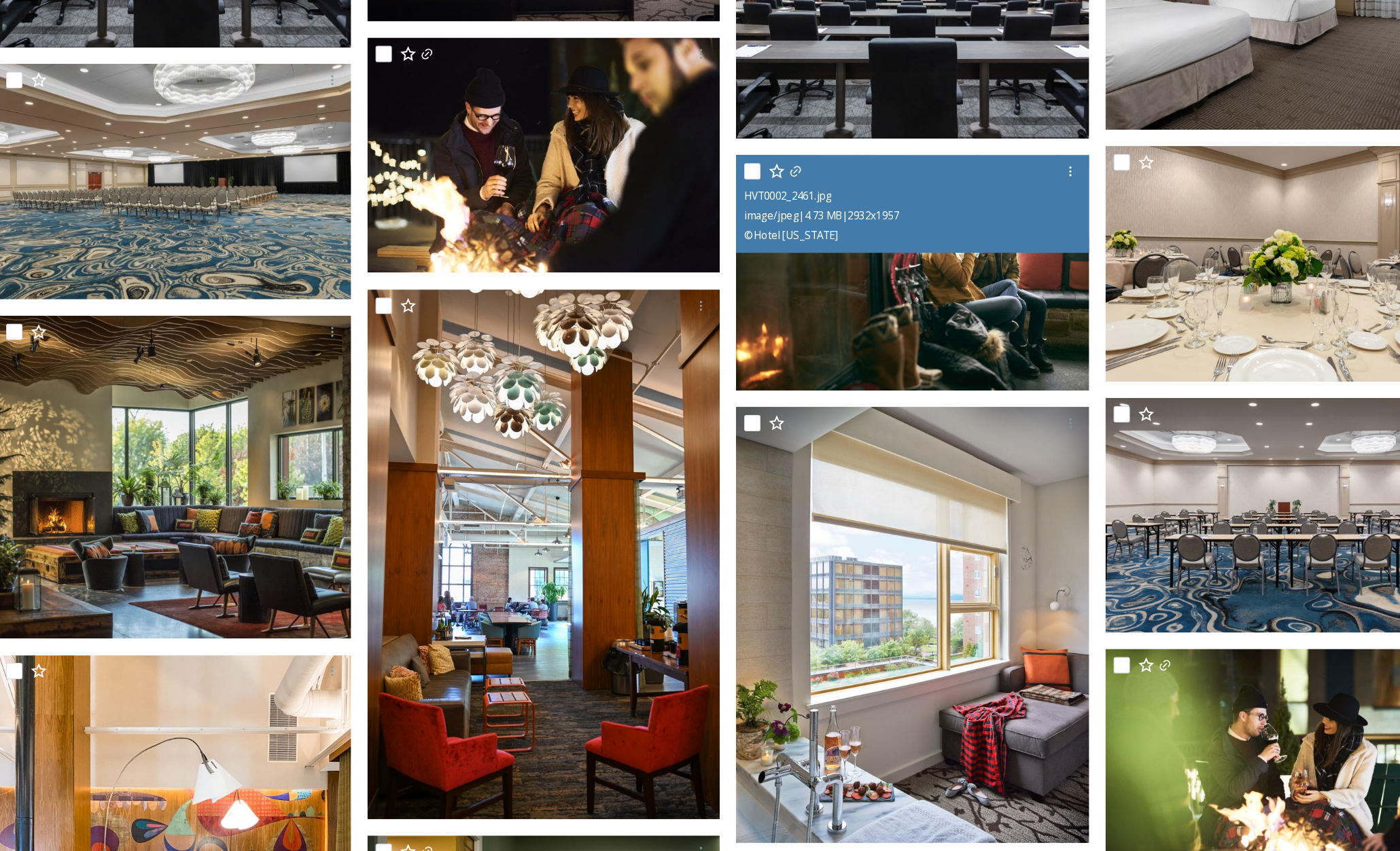
click at [933, 408] on img at bounding box center [918, 369] width 294 height 196
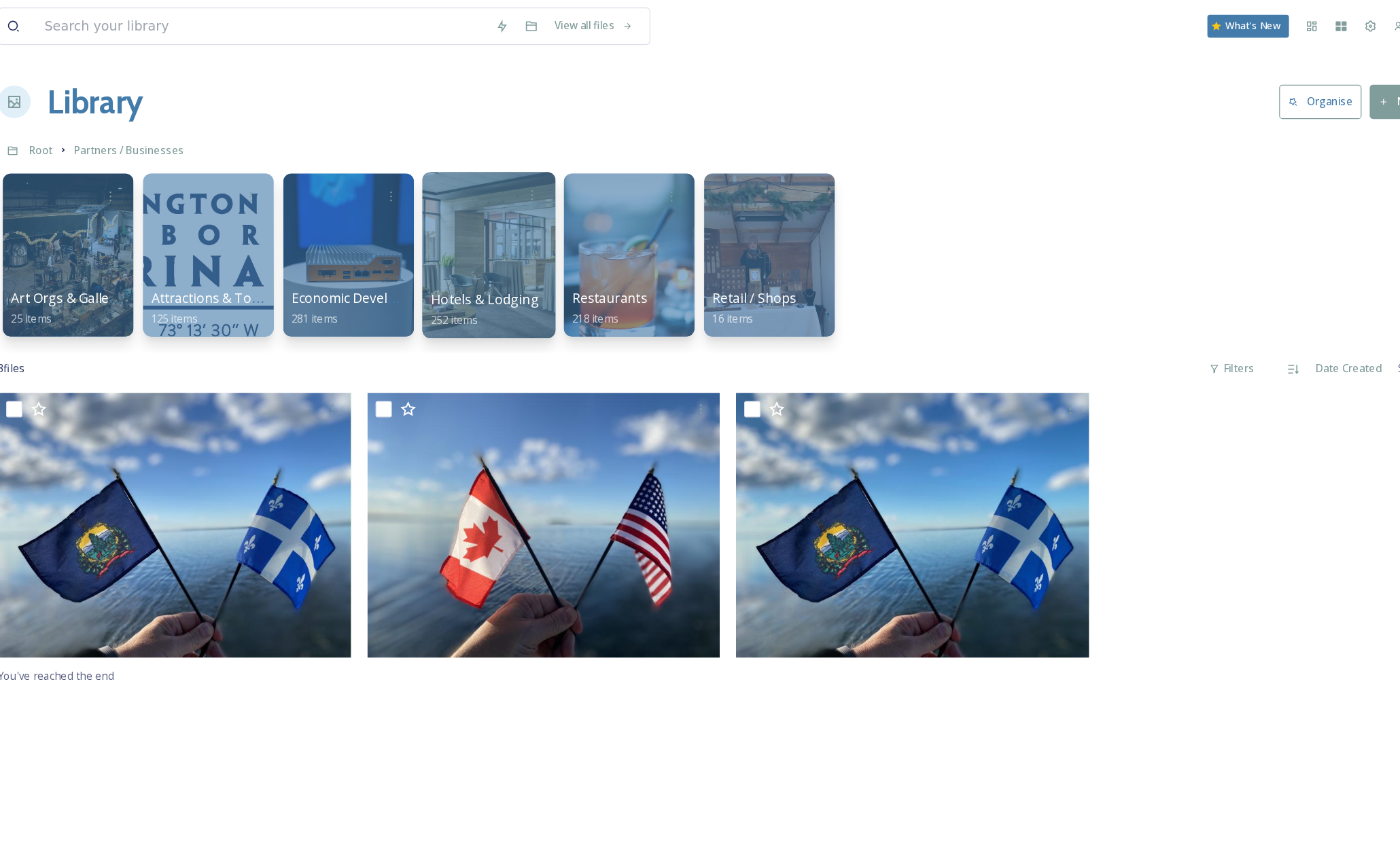
click at [580, 209] on div at bounding box center [565, 213] width 110 height 139
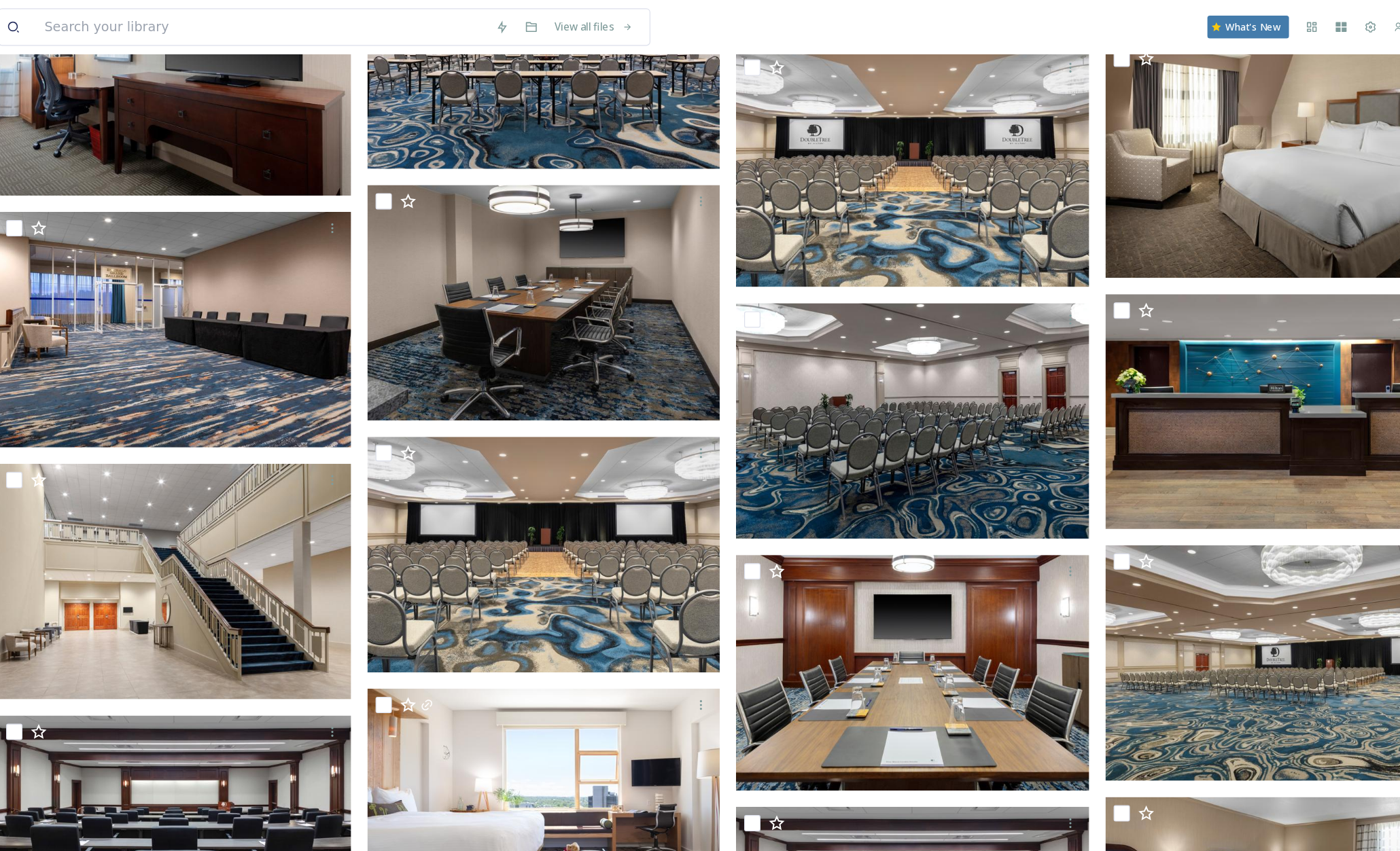
scroll to position [5922, 0]
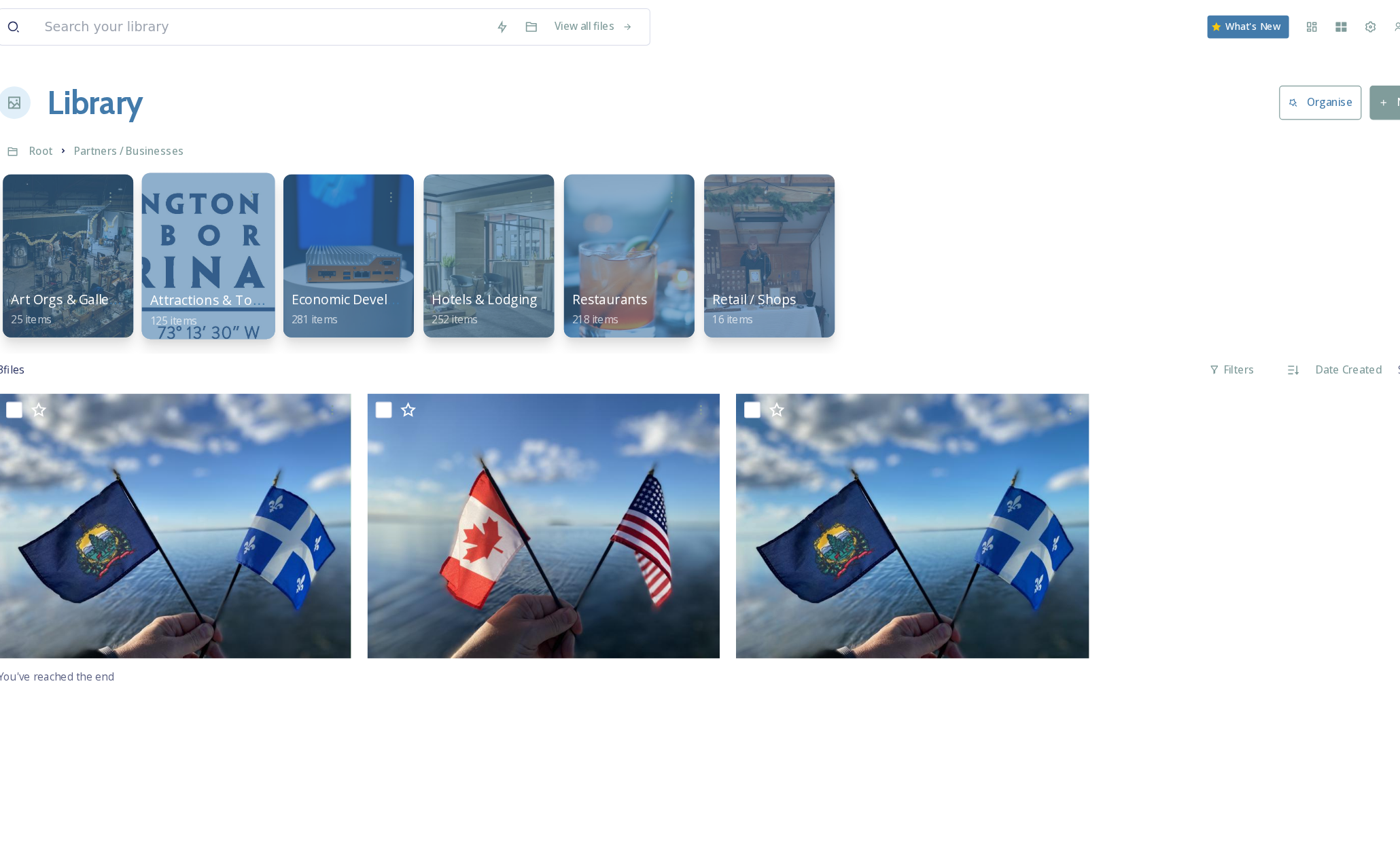
click at [336, 200] on div at bounding box center [330, 213] width 110 height 139
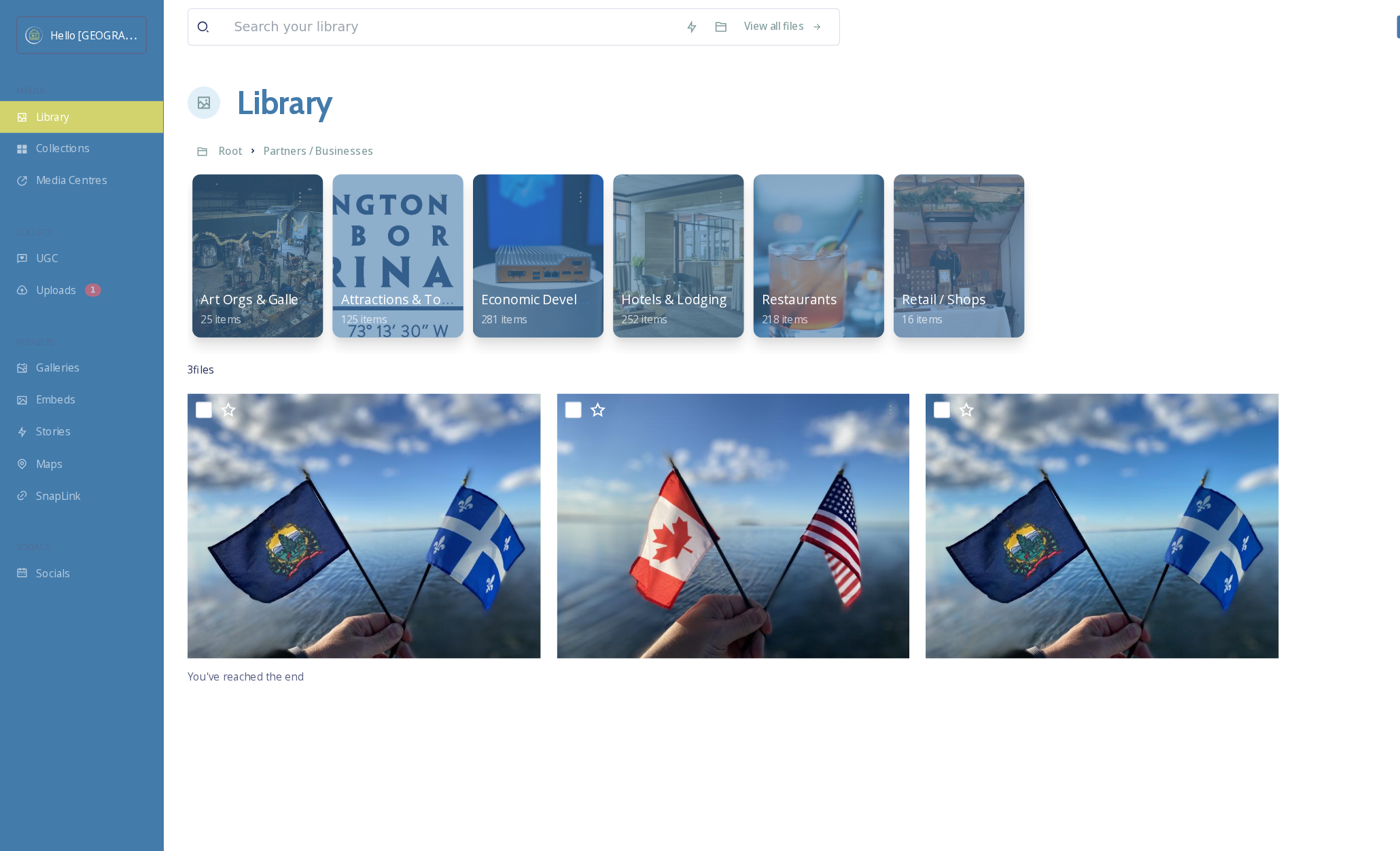
click at [47, 97] on span "Library" at bounding box center [43, 97] width 27 height 13
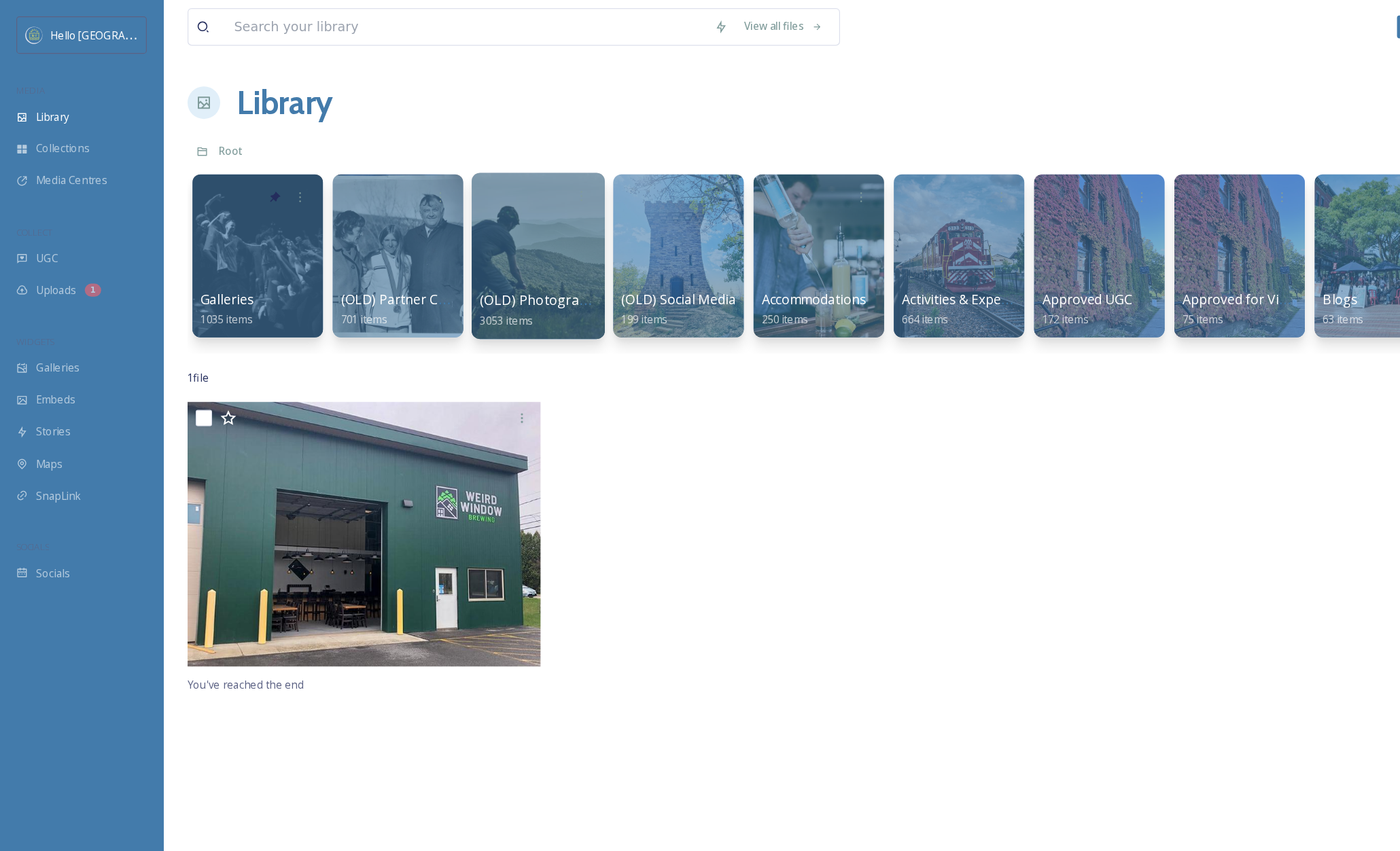
click at [459, 227] on div at bounding box center [448, 213] width 110 height 139
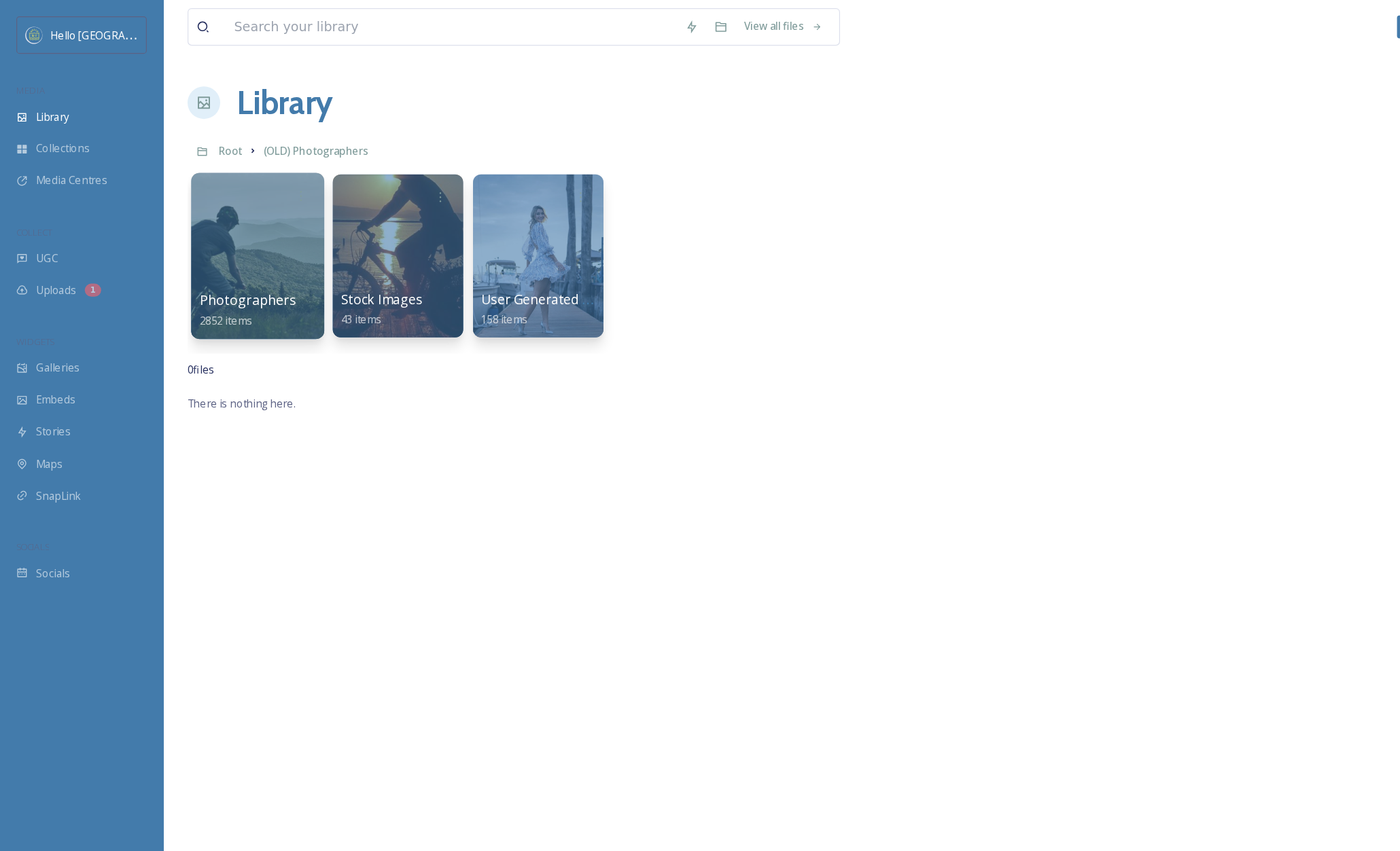
click at [206, 195] on div at bounding box center [214, 213] width 110 height 139
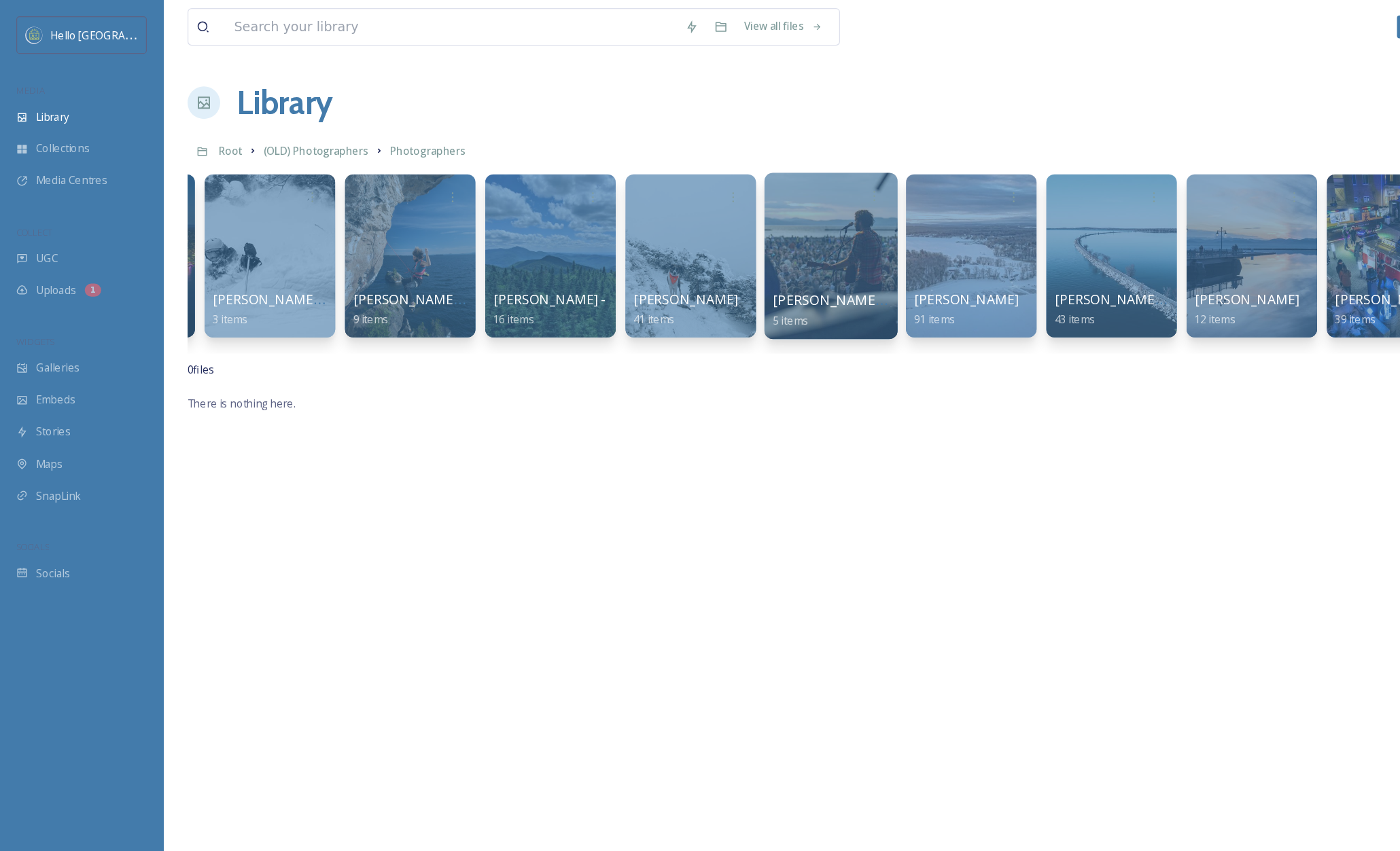
scroll to position [0, 2097]
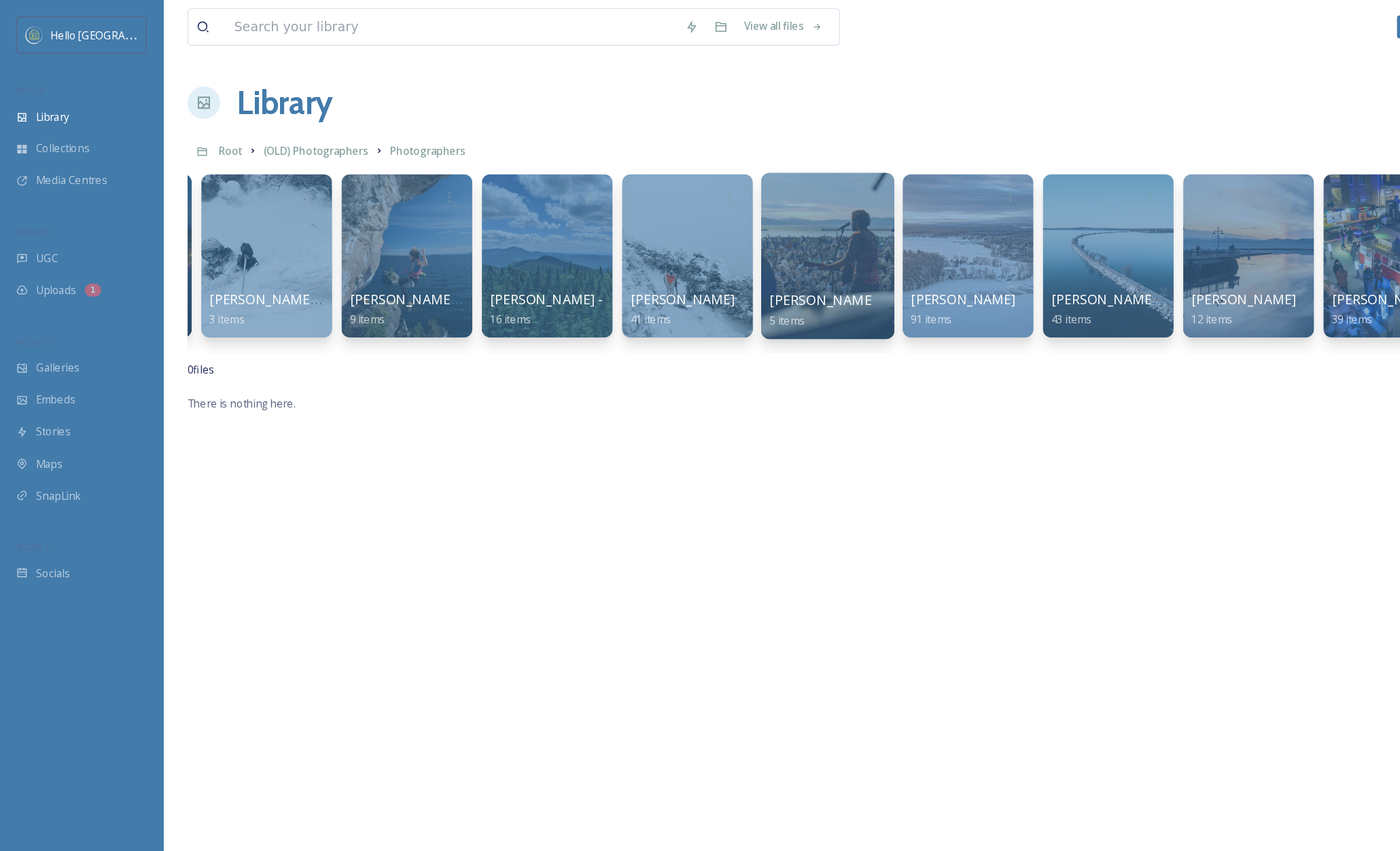
click at [715, 210] on div at bounding box center [689, 213] width 110 height 139
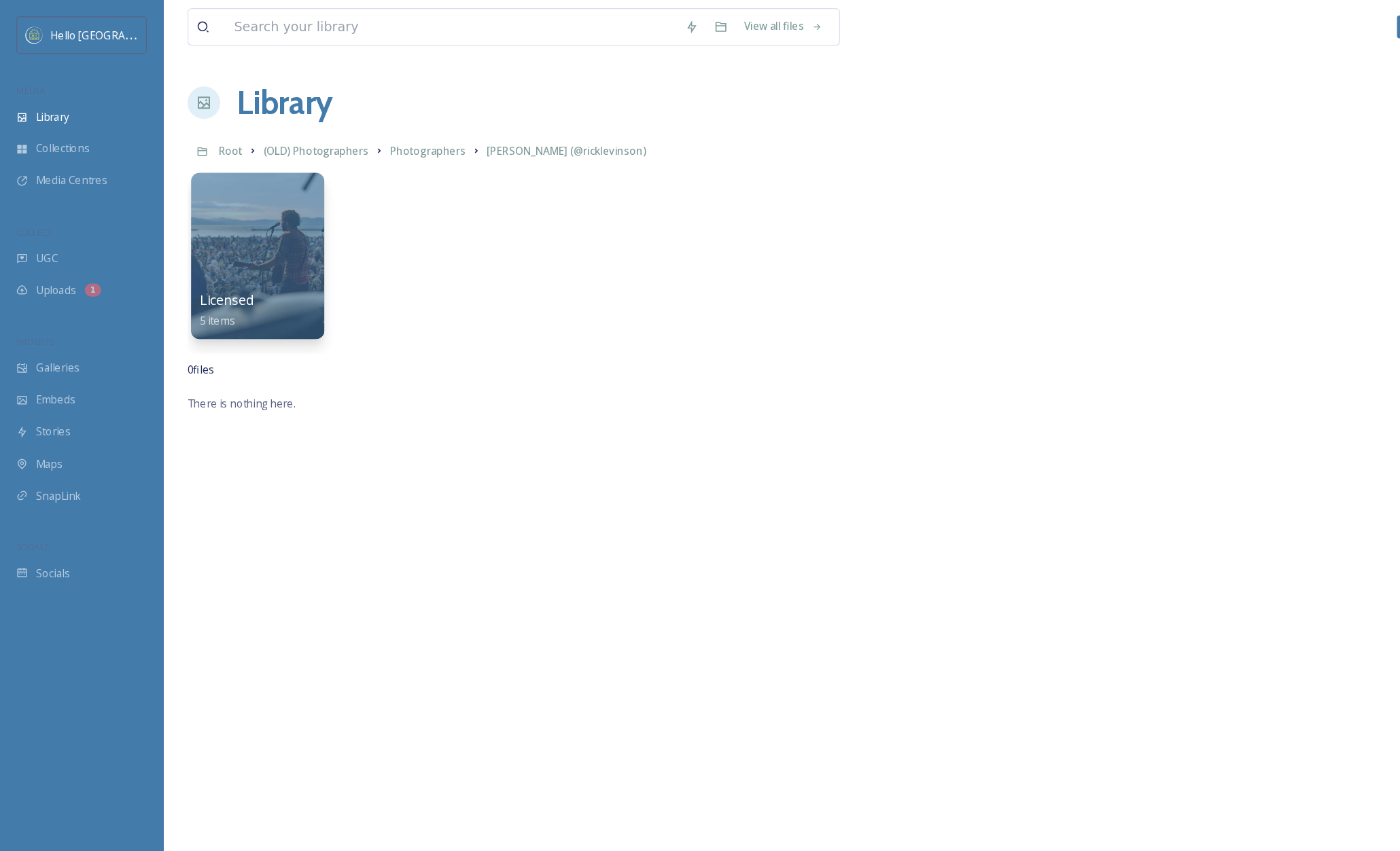
click at [241, 244] on div "Licensed 5 items" at bounding box center [215, 259] width 97 height 34
click at [227, 209] on div at bounding box center [214, 213] width 110 height 139
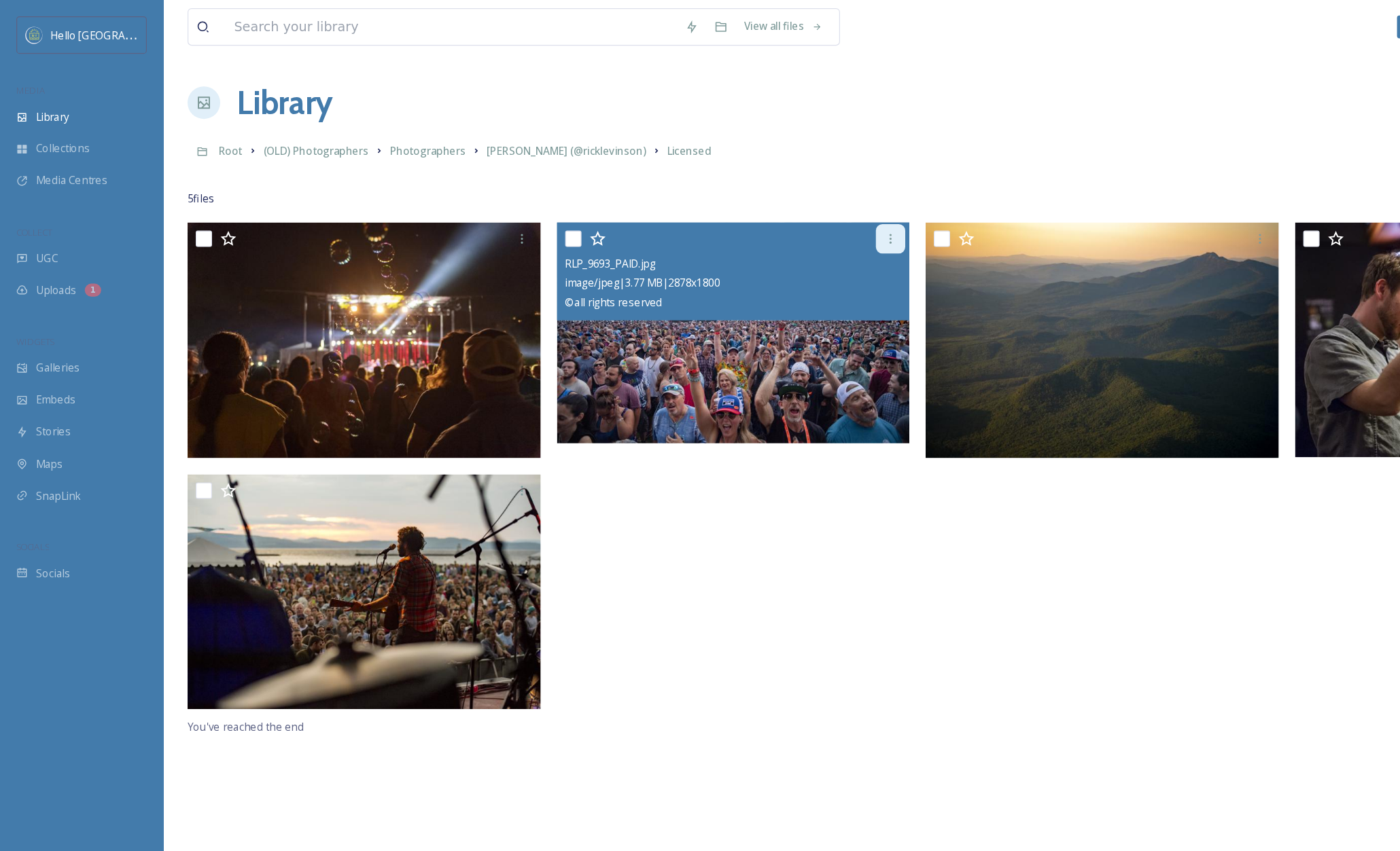
click at [743, 198] on icon at bounding box center [742, 199] width 11 height 11
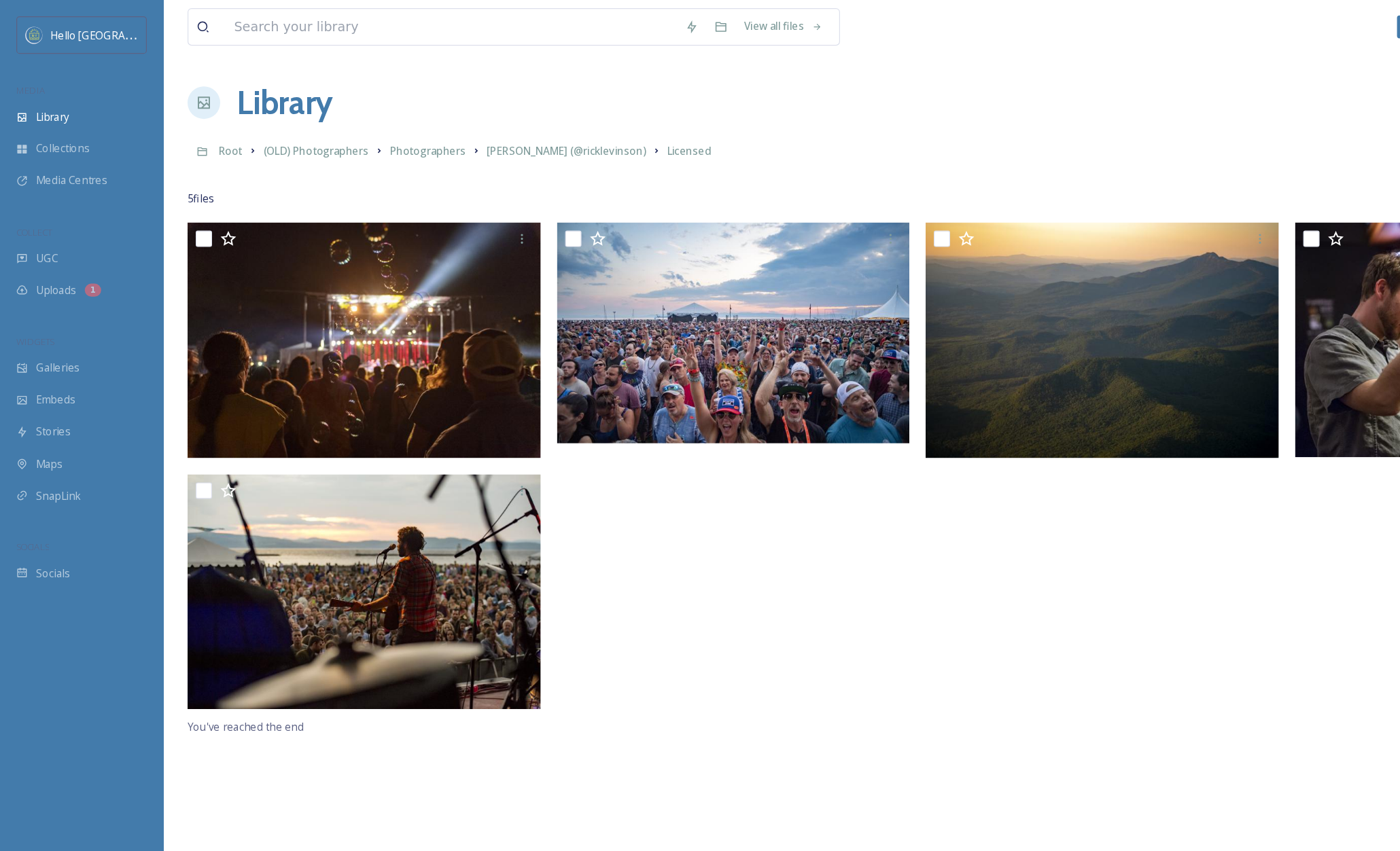
drag, startPoint x: 553, startPoint y: 476, endPoint x: 483, endPoint y: 386, distance: 114.0
click at [553, 475] on div at bounding box center [614, 391] width 301 height 412
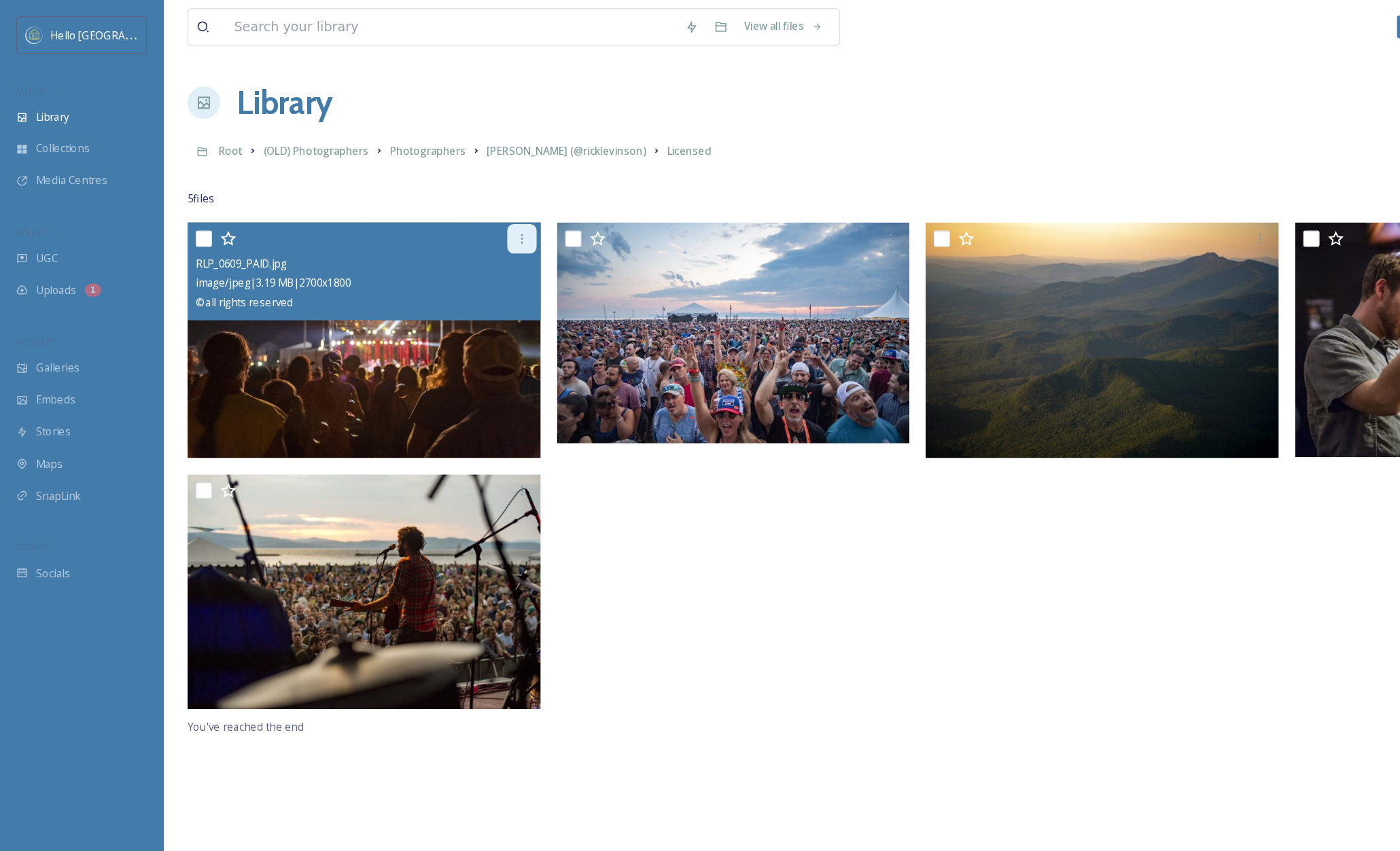
click at [434, 201] on icon at bounding box center [435, 199] width 11 height 11
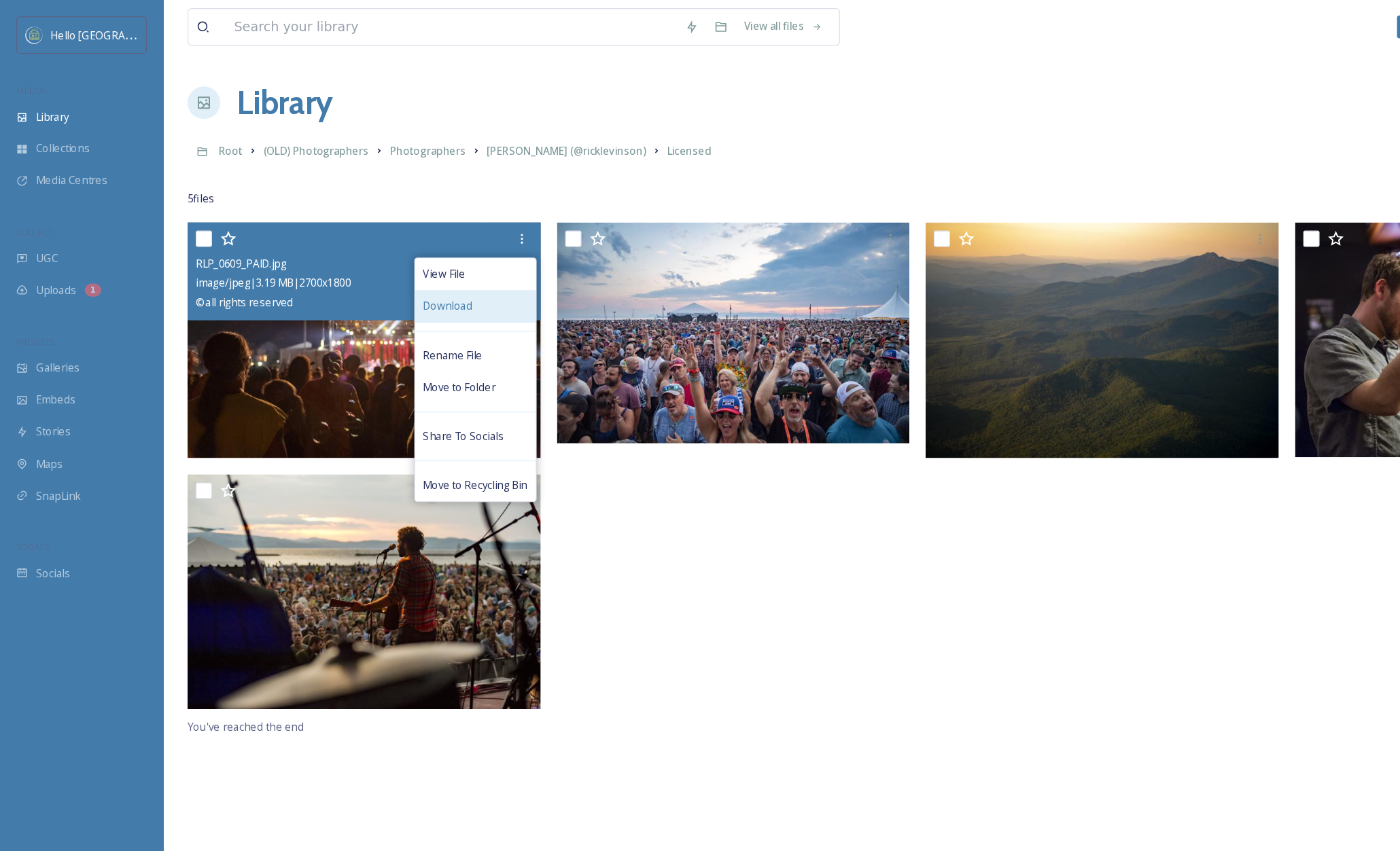
click at [391, 246] on div "Download" at bounding box center [395, 254] width 100 height 26
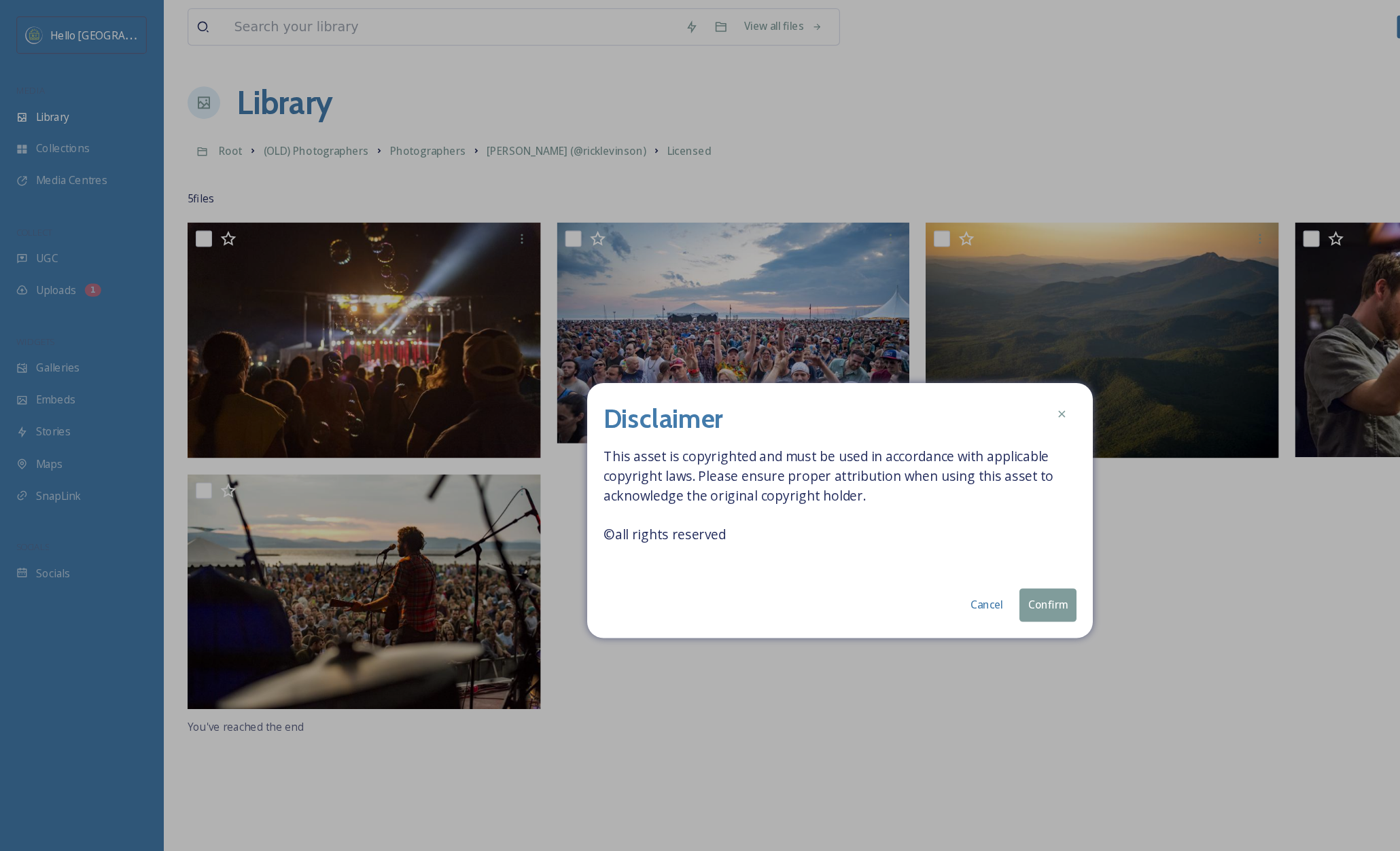
click at [864, 511] on button "Confirm" at bounding box center [873, 504] width 47 height 28
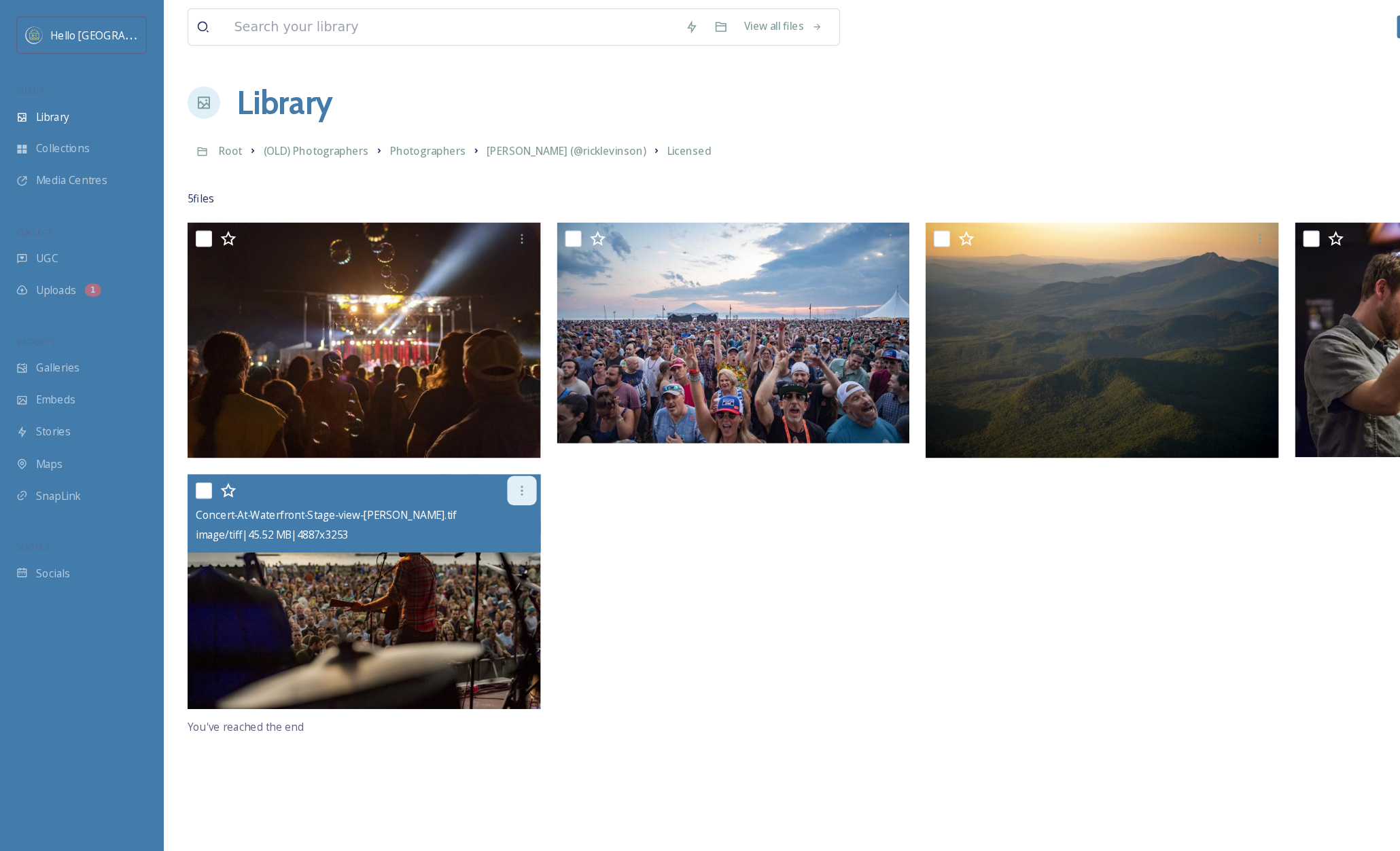
click at [432, 407] on icon at bounding box center [435, 409] width 11 height 11
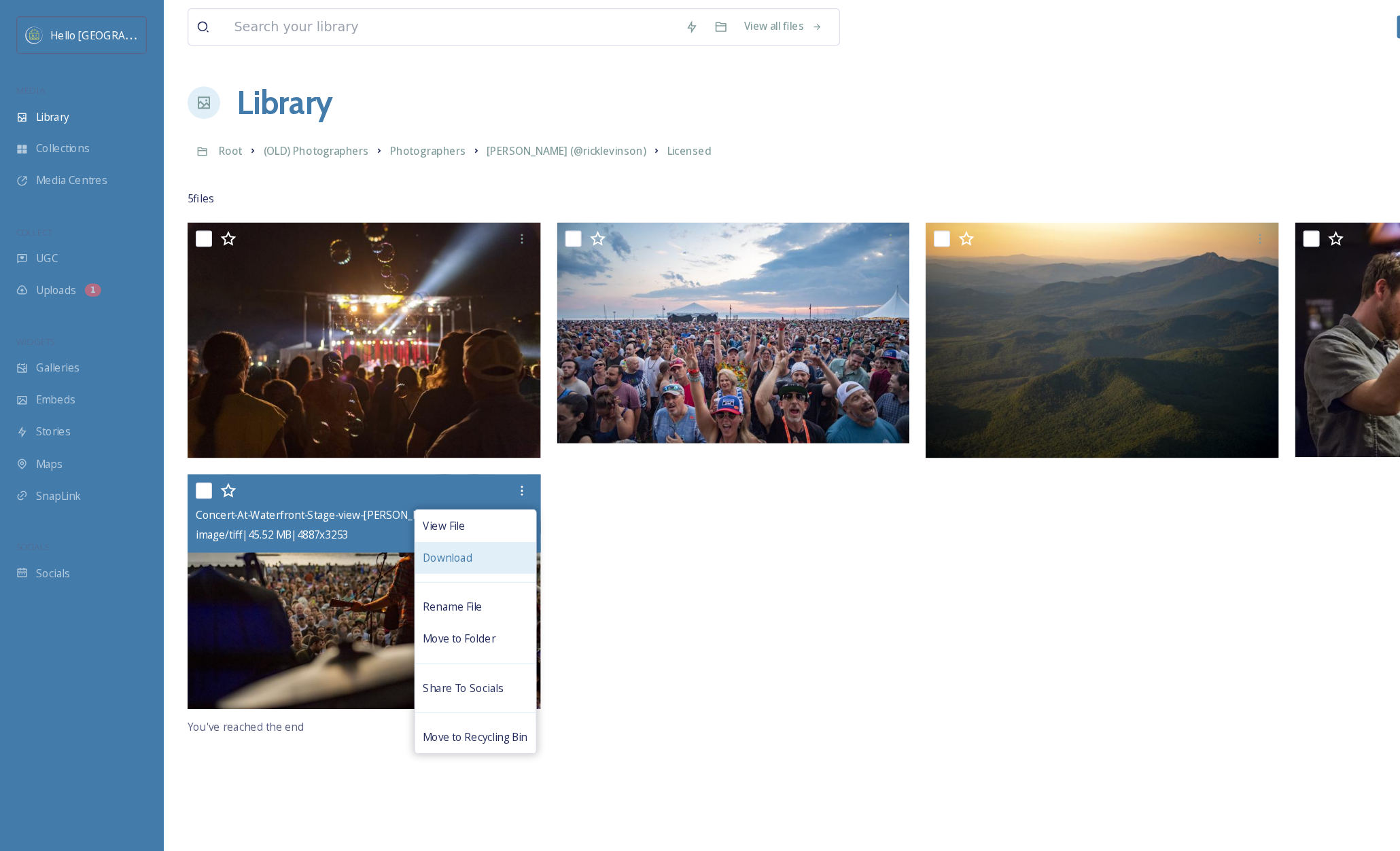
click at [405, 464] on div "Download" at bounding box center [395, 464] width 100 height 26
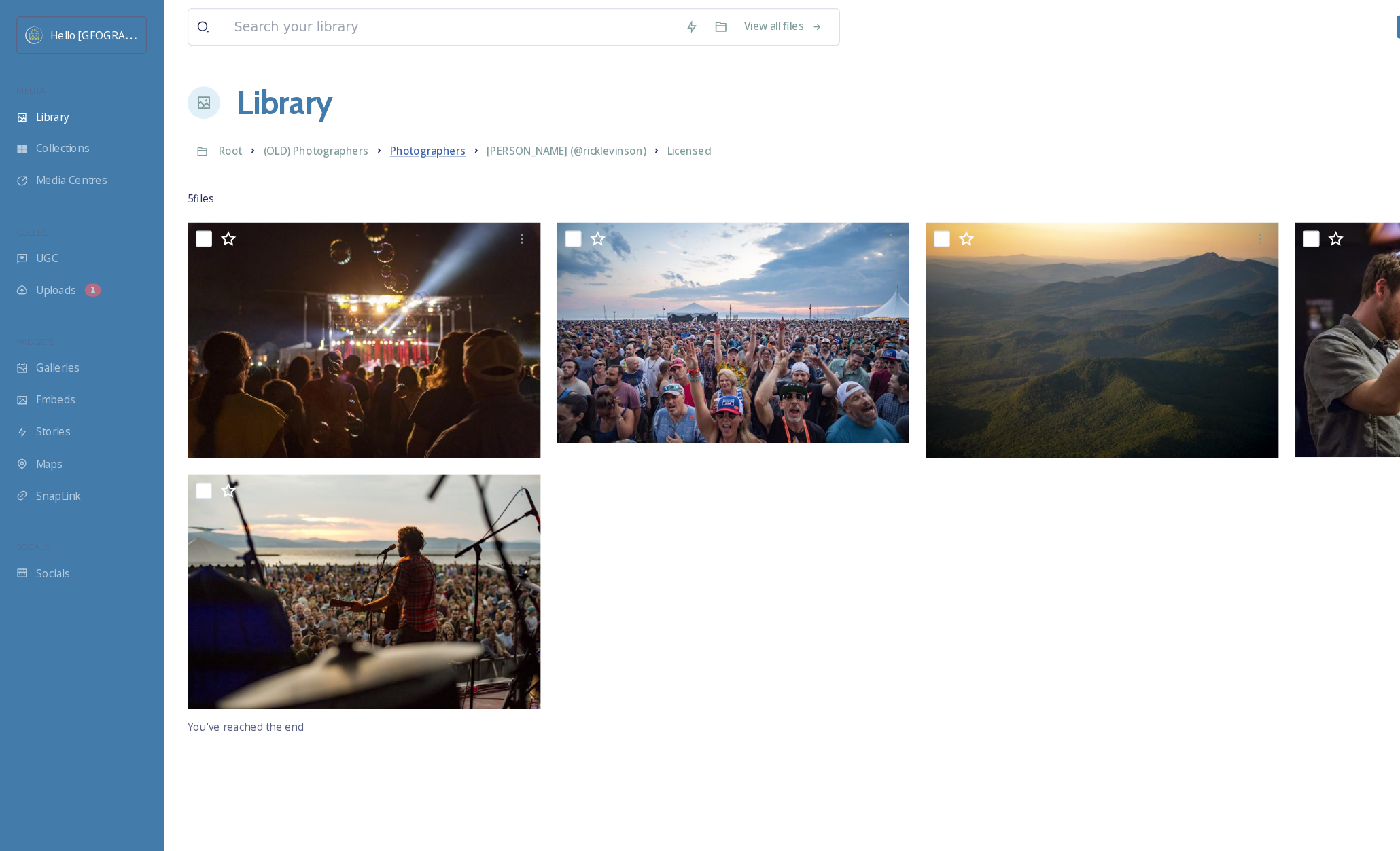
click at [355, 124] on span "Photographers" at bounding box center [356, 126] width 63 height 13
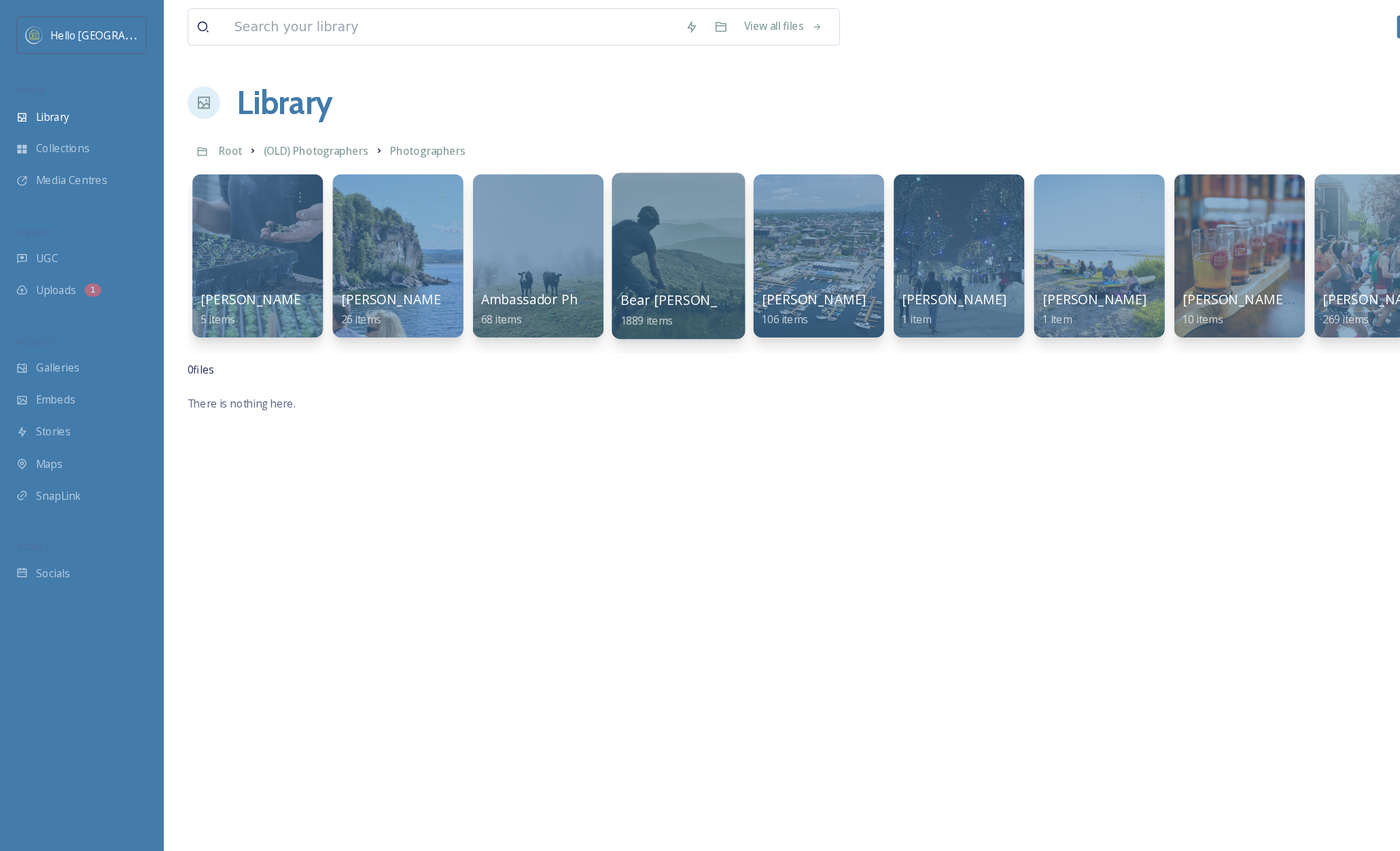
click at [587, 206] on div at bounding box center [565, 213] width 110 height 139
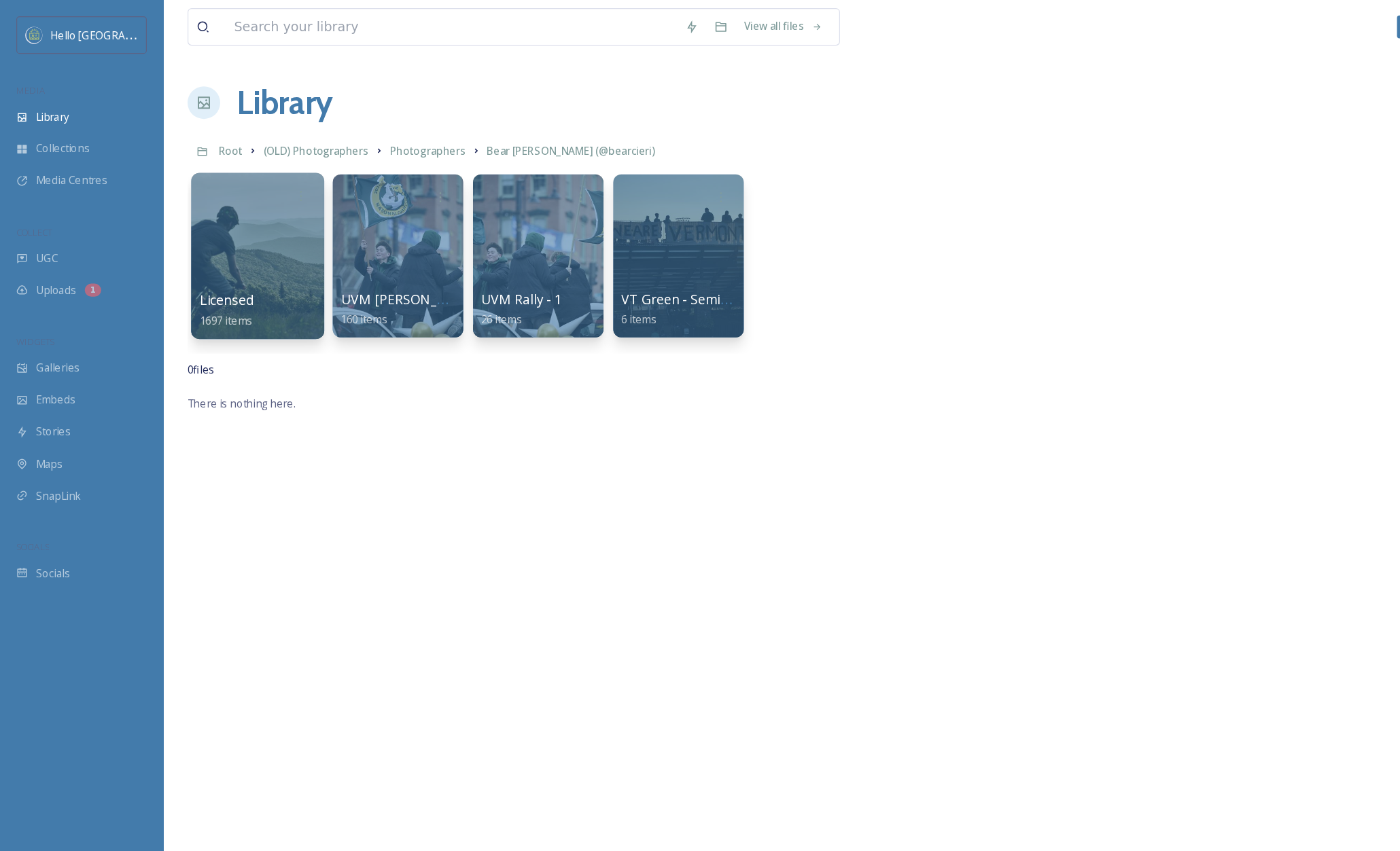
click at [223, 187] on div at bounding box center [214, 213] width 110 height 139
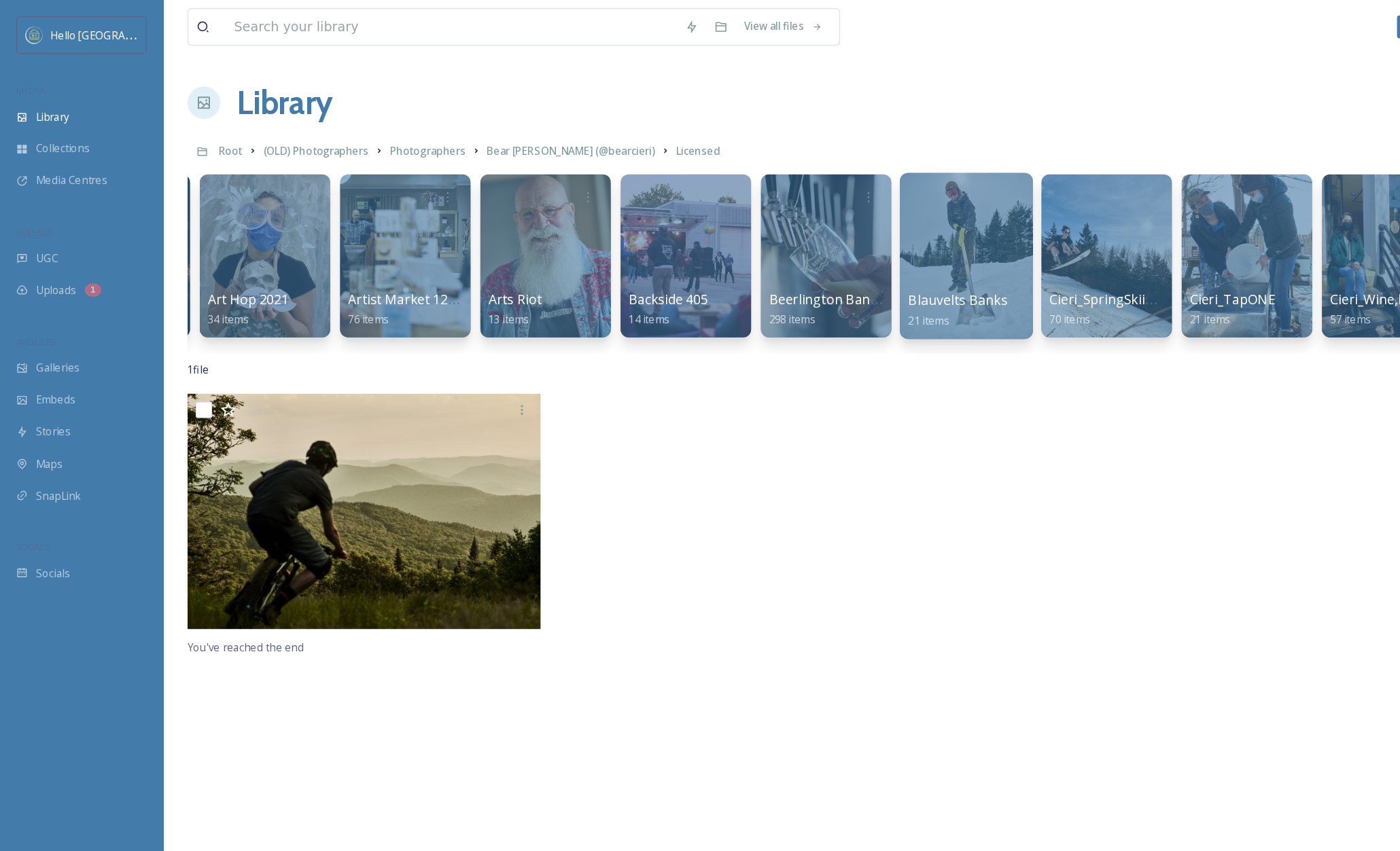
scroll to position [0, 465]
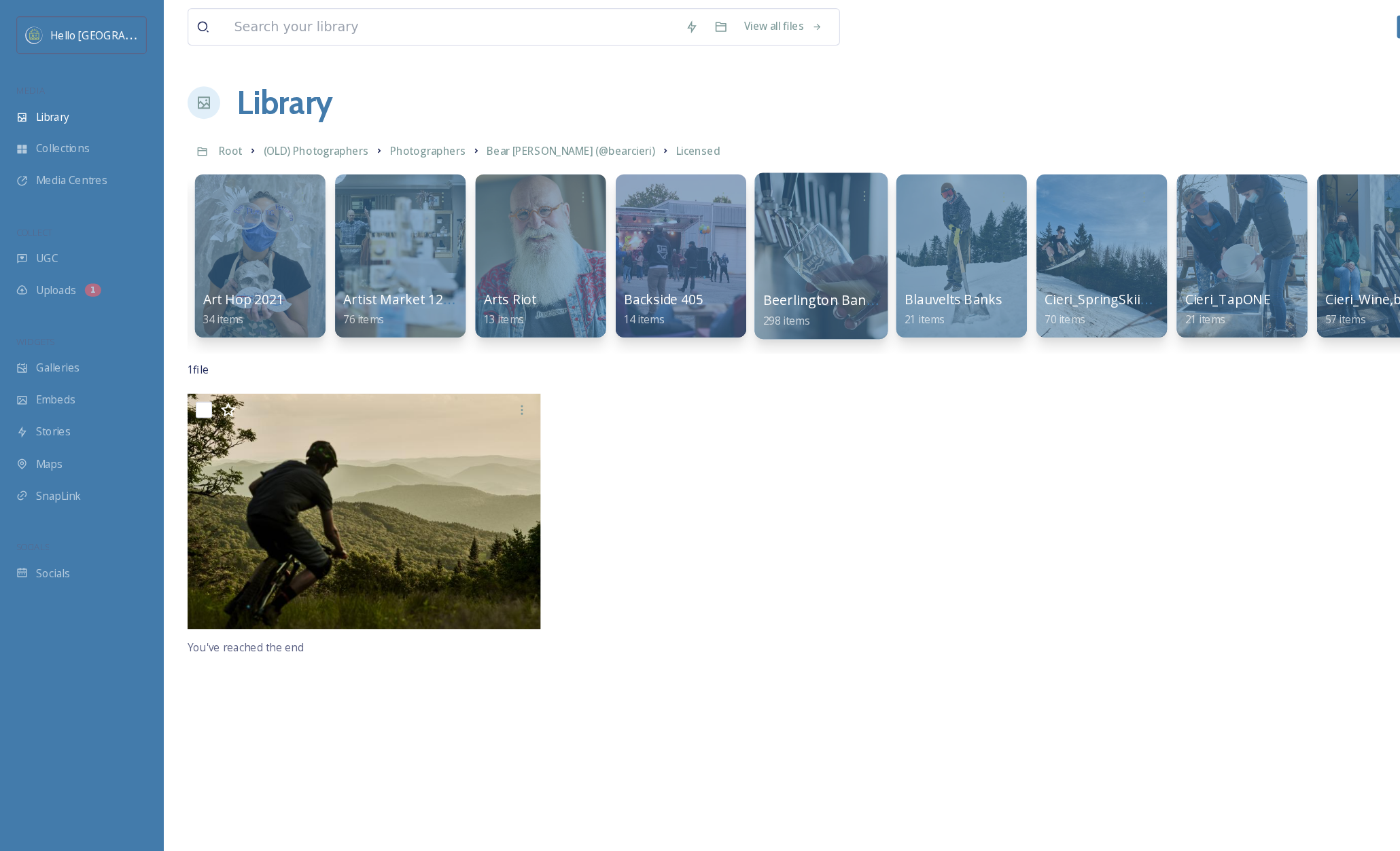
click at [692, 190] on div at bounding box center [684, 213] width 110 height 139
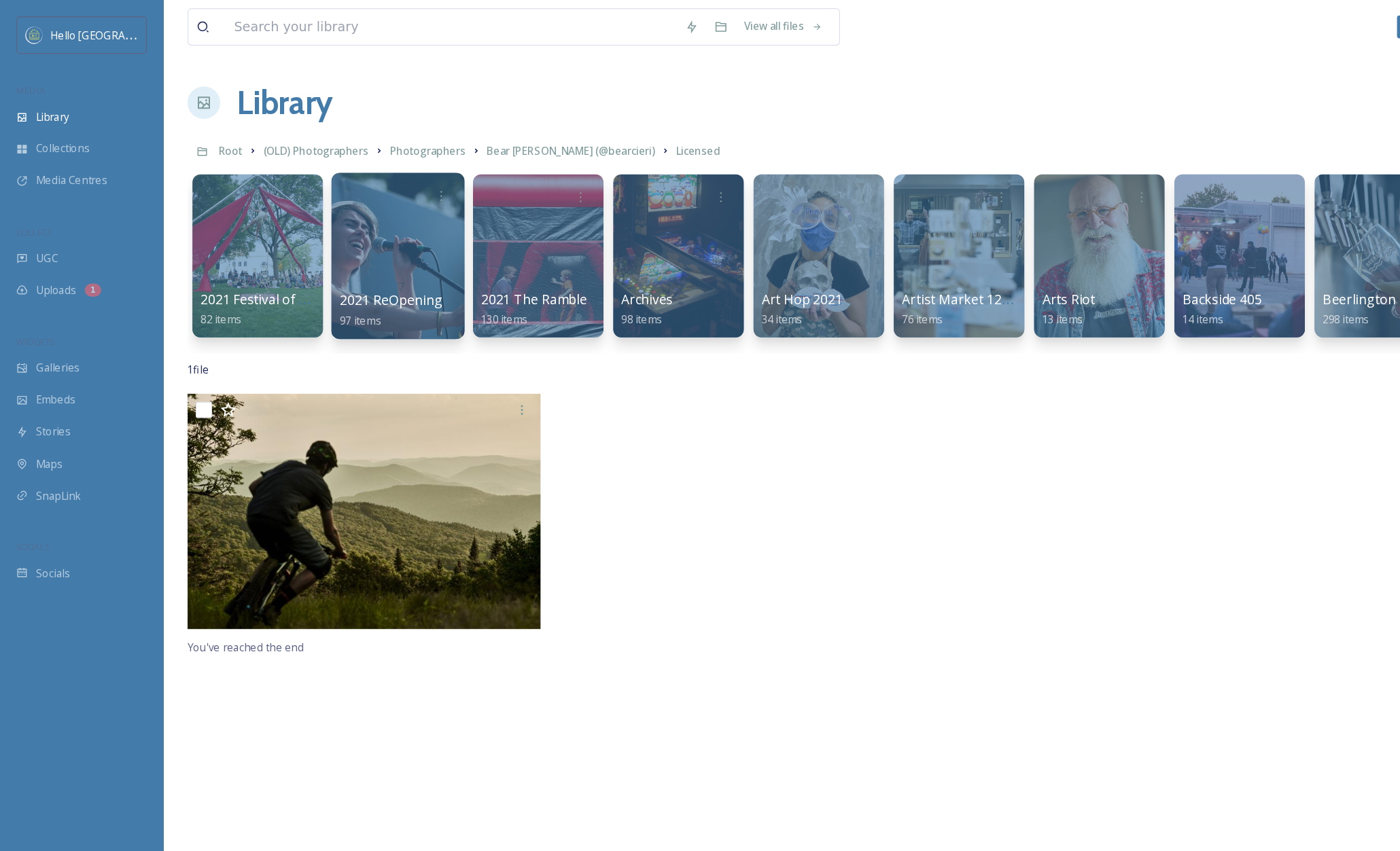
click at [374, 185] on div at bounding box center [330, 213] width 110 height 139
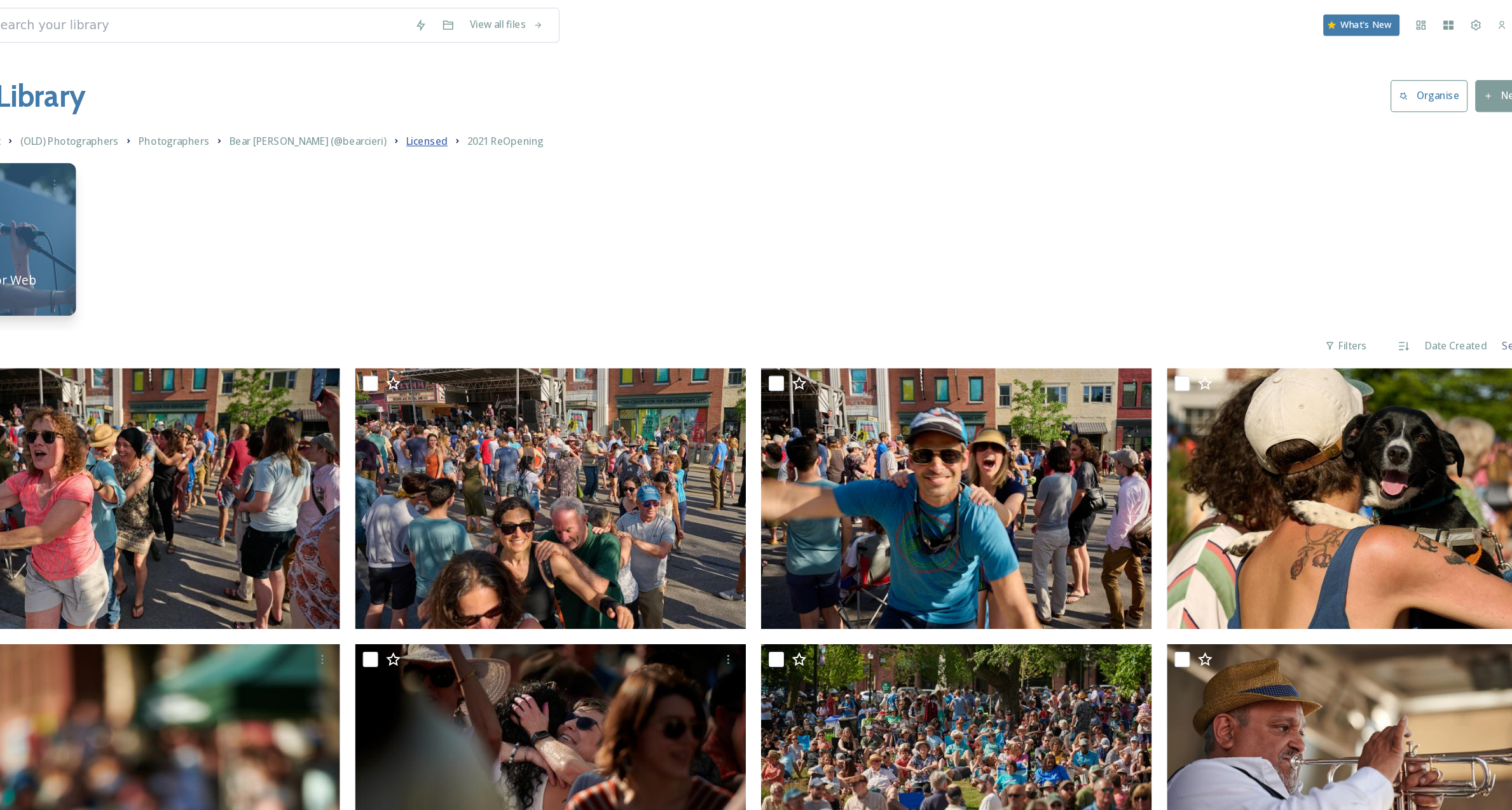
click at [527, 120] on span "Licensed" at bounding box center [545, 117] width 35 height 12
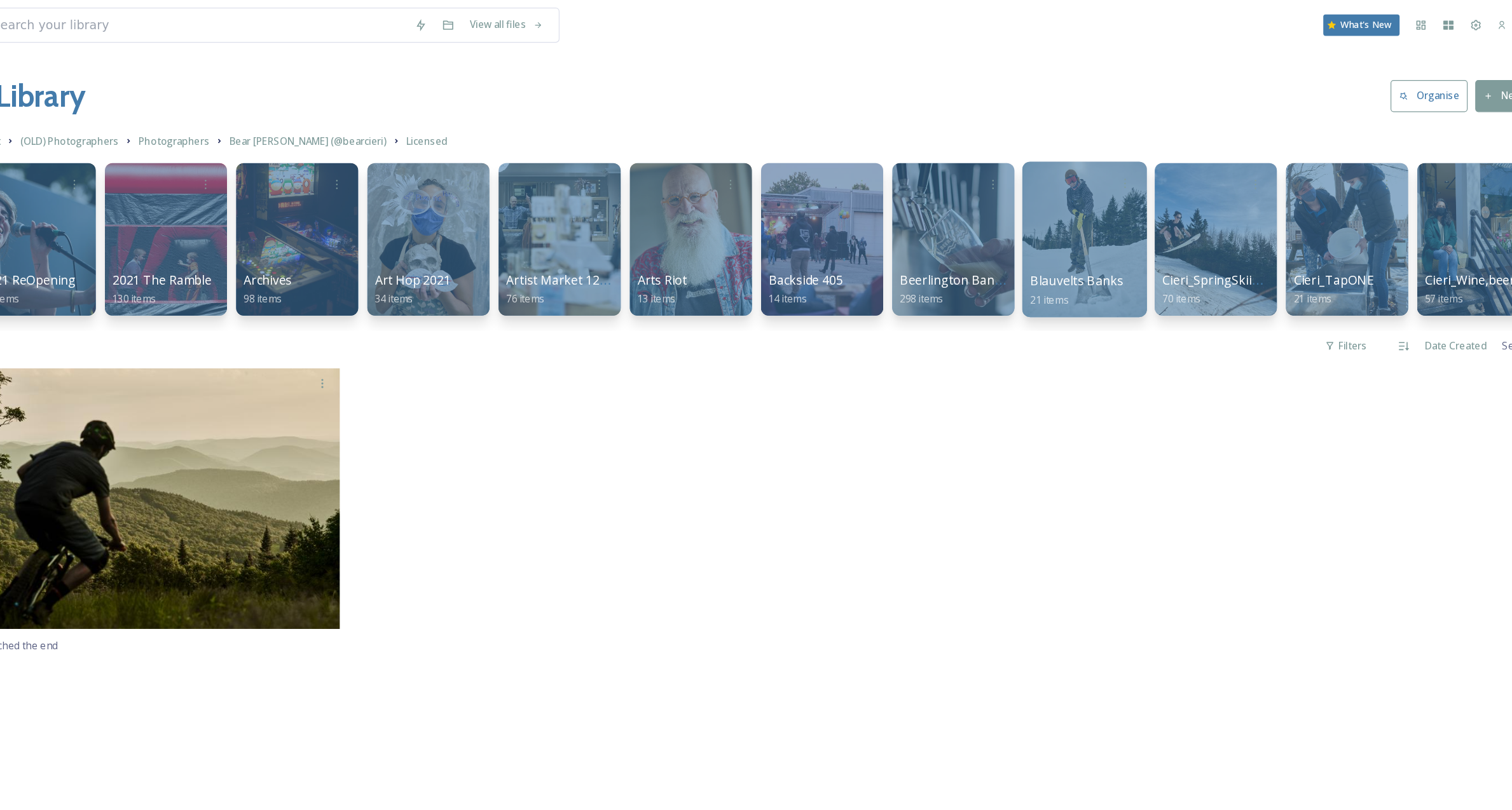
scroll to position [0, 117]
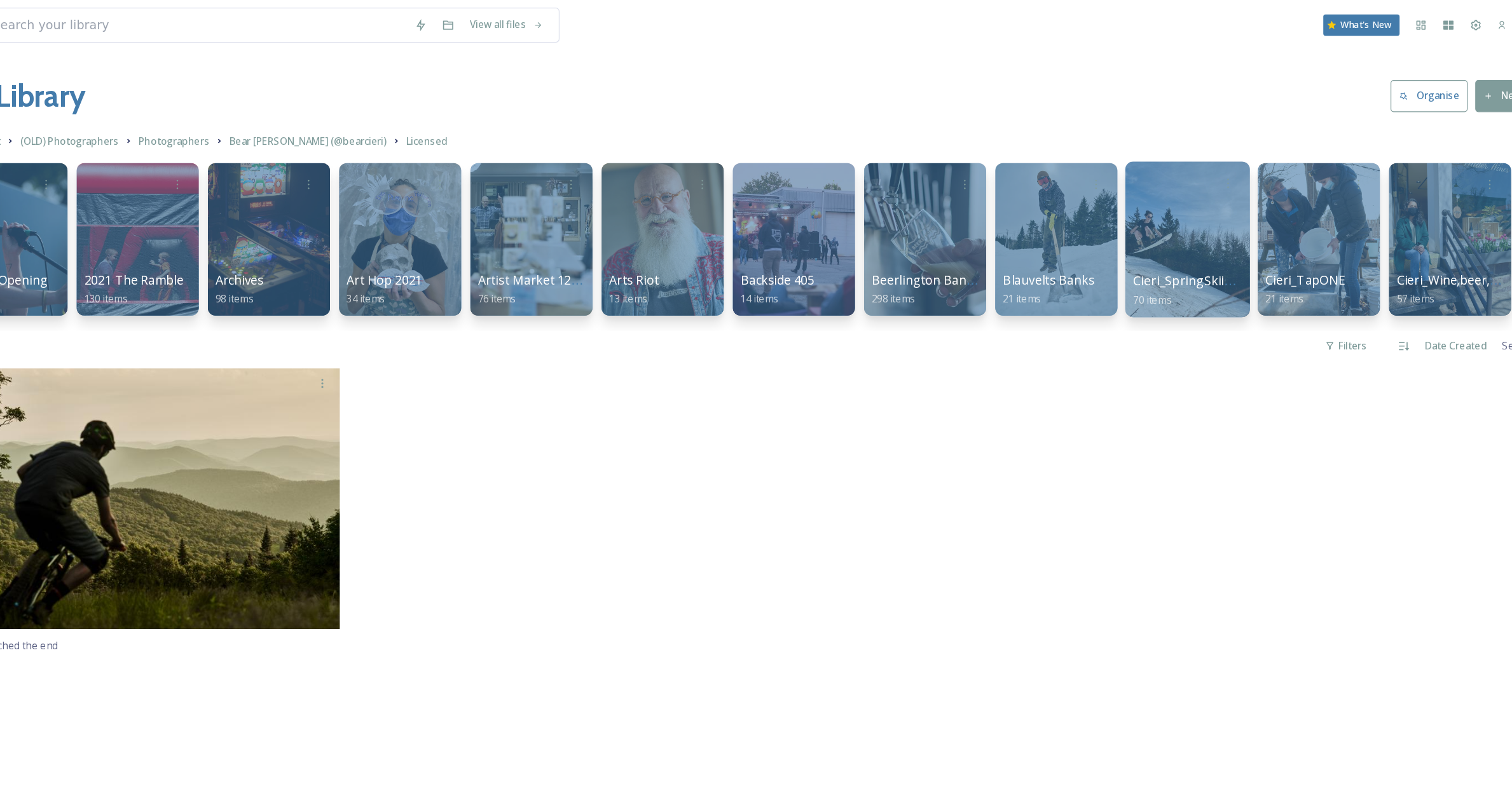
click at [1185, 189] on div at bounding box center [1177, 199] width 103 height 130
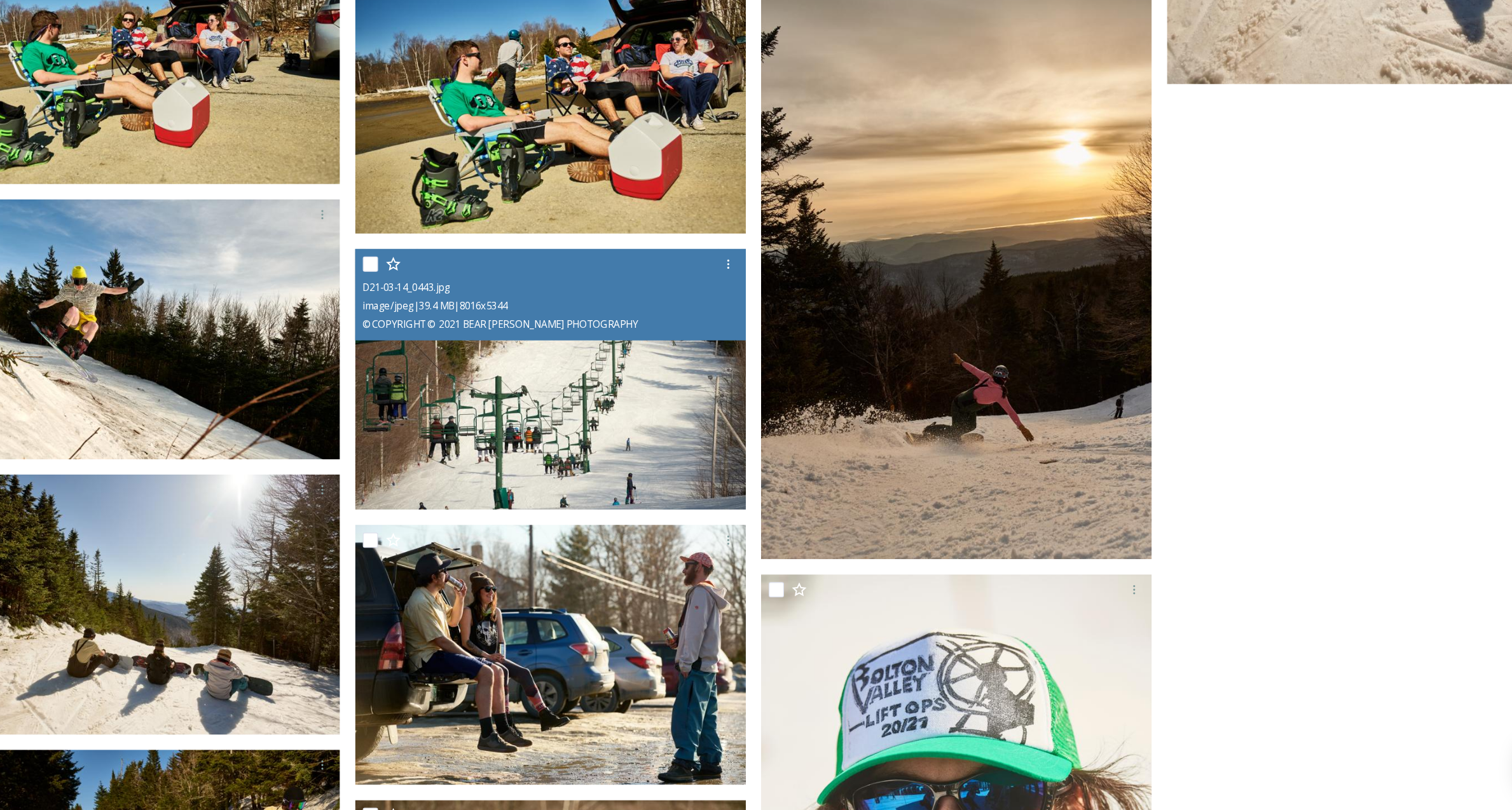
scroll to position [4401, 0]
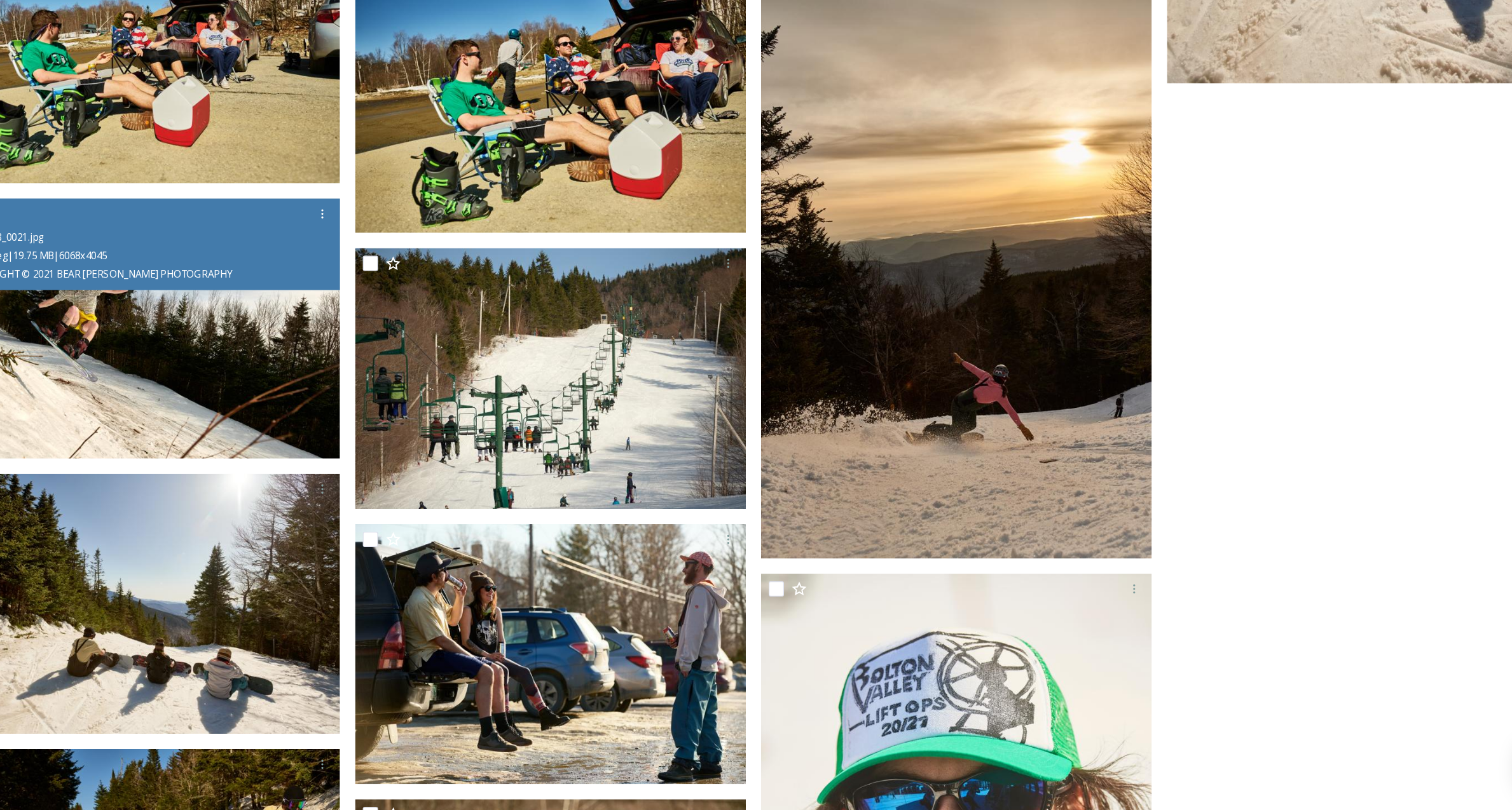
click at [352, 431] on img at bounding box center [308, 409] width 326 height 217
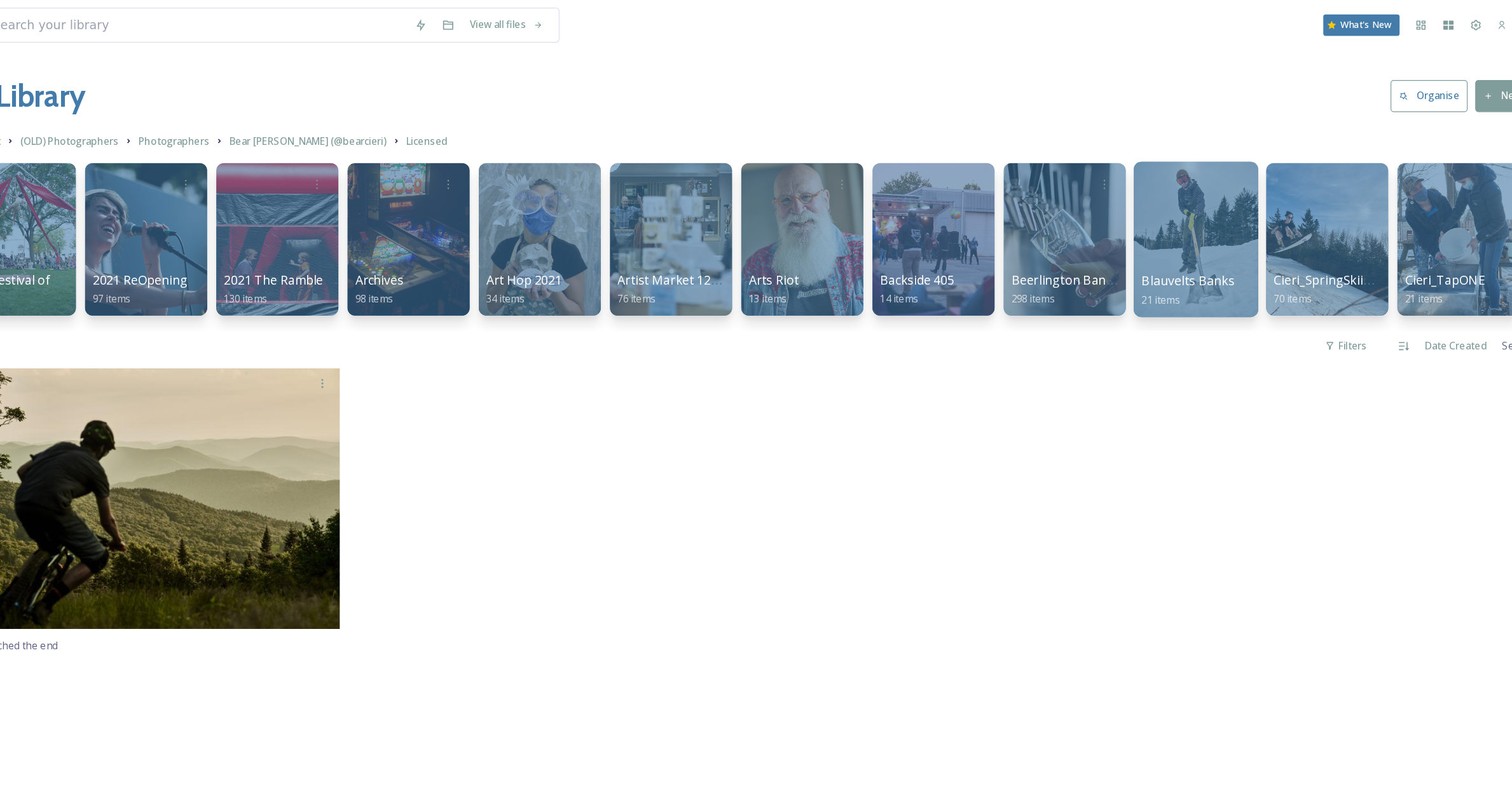
click at [1183, 205] on div at bounding box center [1184, 199] width 103 height 130
click at [971, 188] on div at bounding box center [966, 199] width 103 height 130
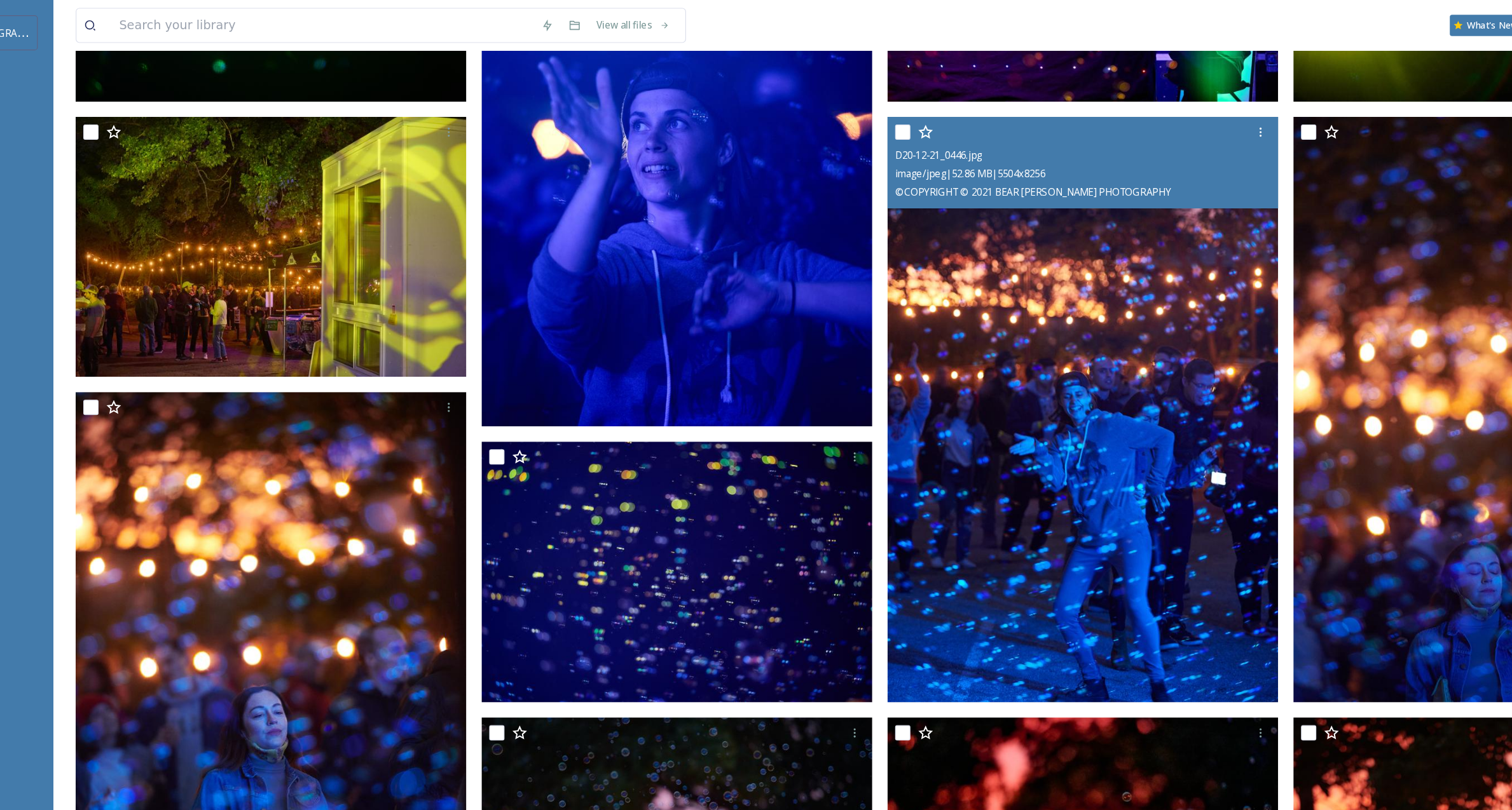
scroll to position [280, 0]
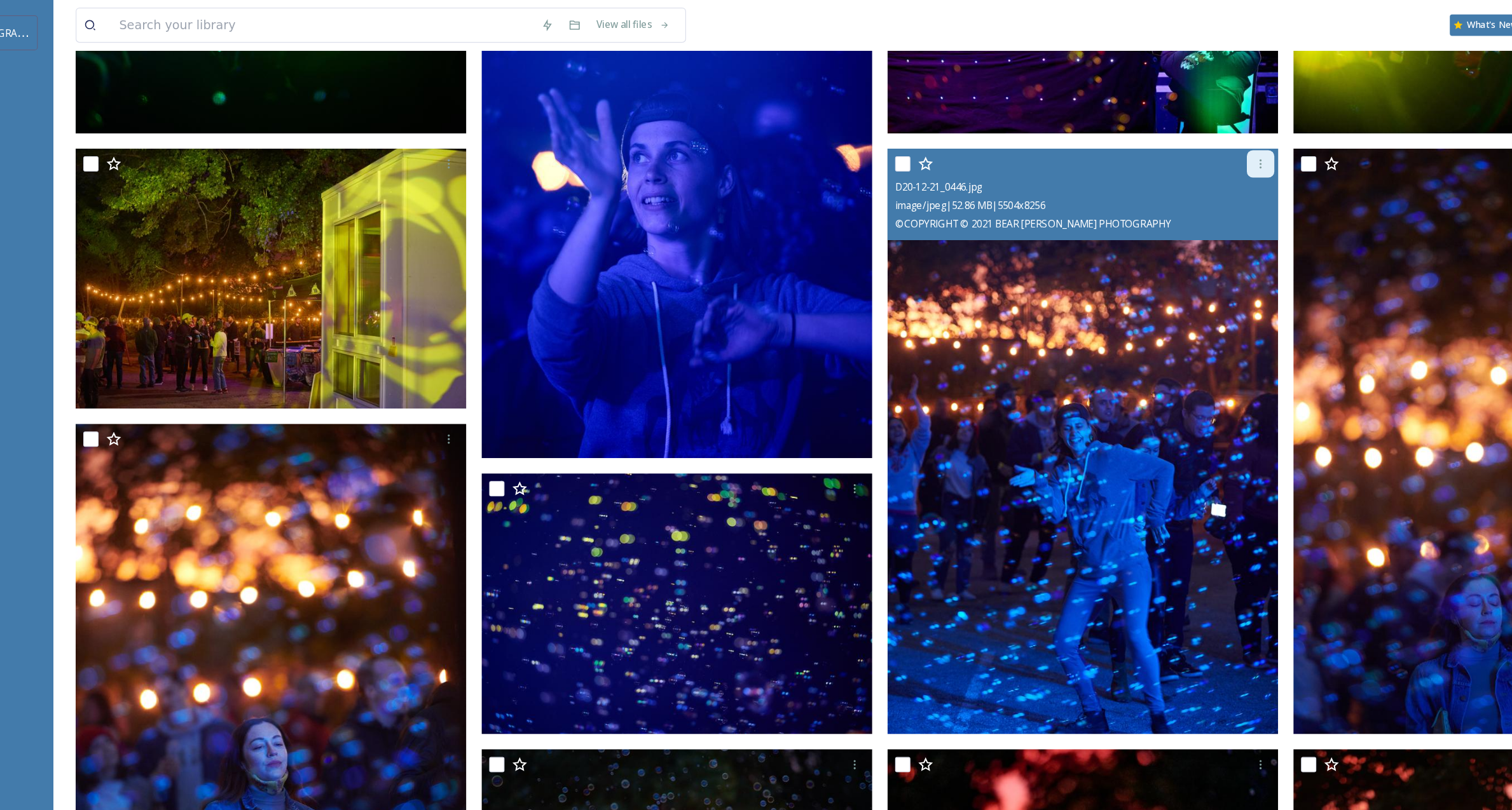
click at [1138, 135] on icon at bounding box center [1133, 136] width 10 height 10
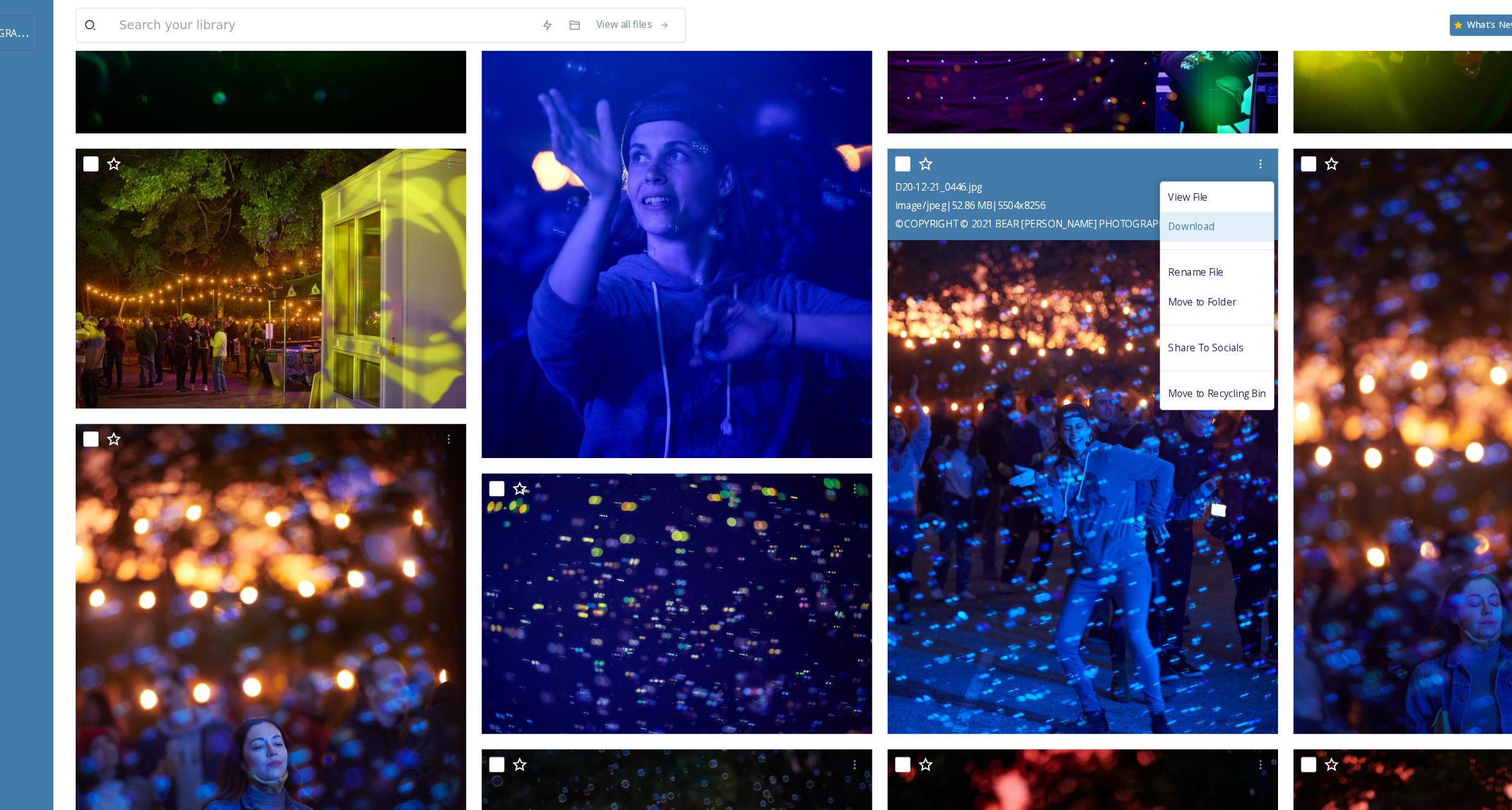
click at [1089, 188] on span "Download" at bounding box center [1075, 188] width 39 height 12
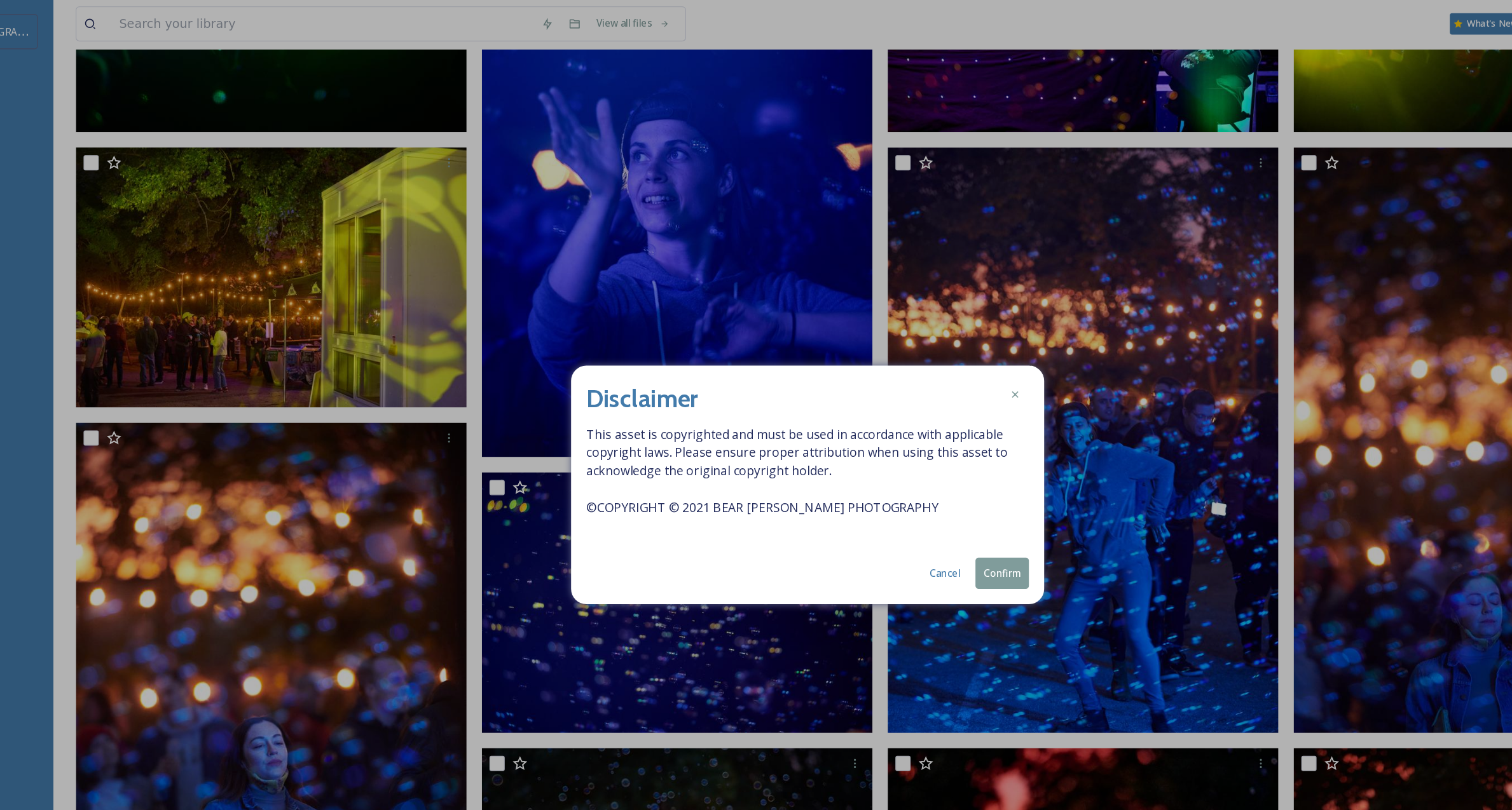
click at [922, 478] on button "Confirm" at bounding box center [918, 478] width 44 height 26
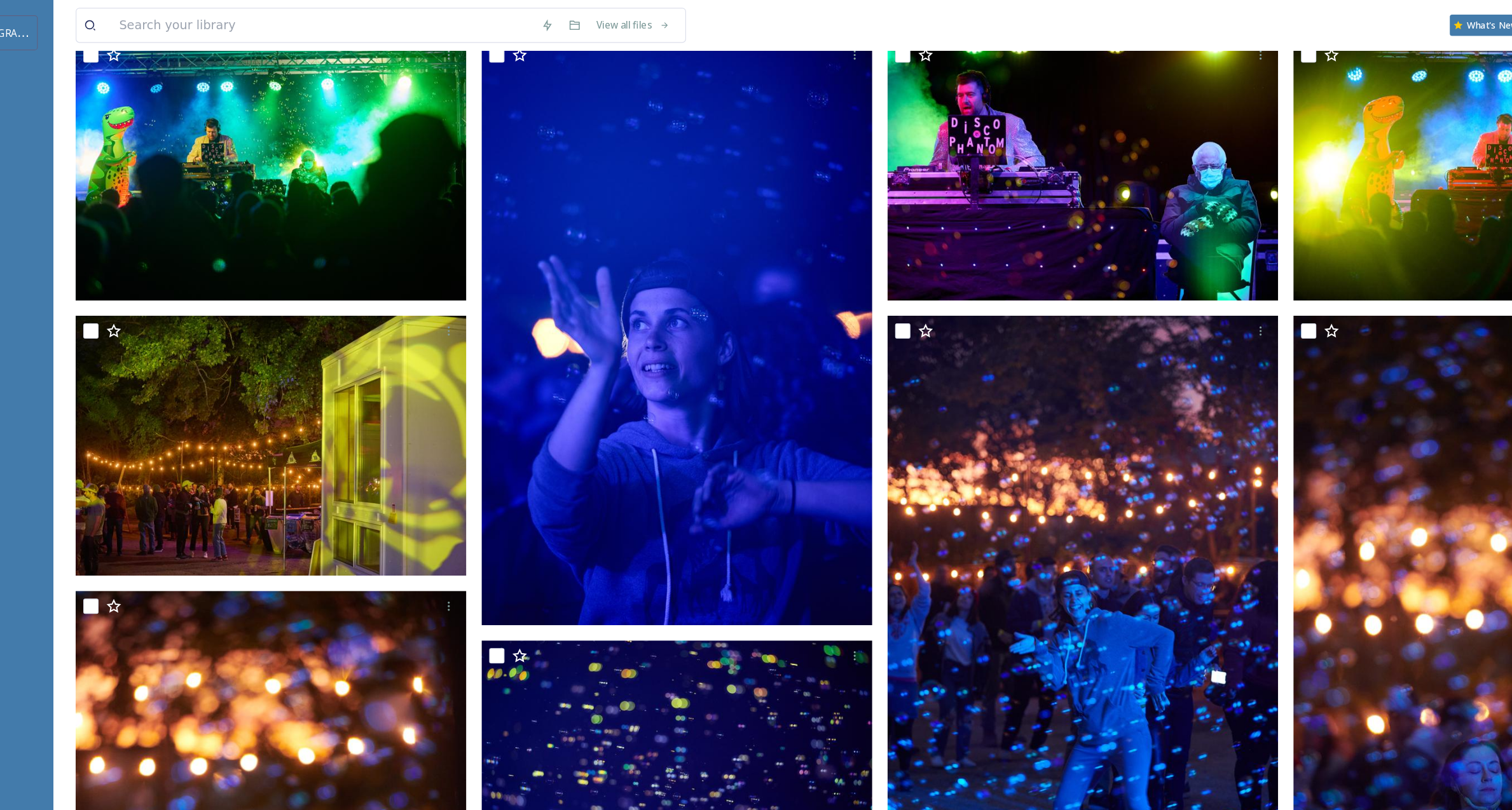
scroll to position [0, 0]
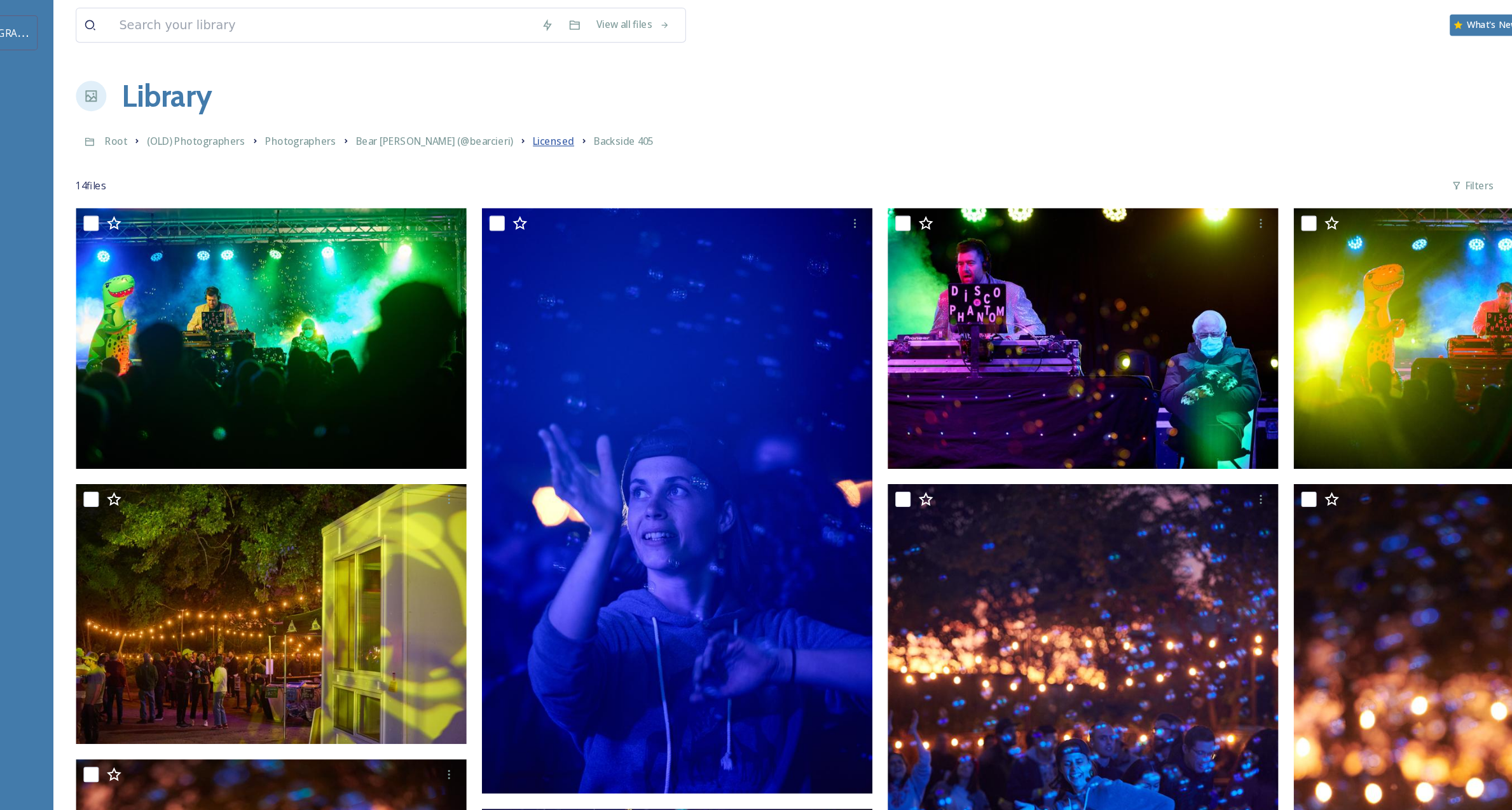
click at [527, 117] on span "Licensed" at bounding box center [545, 117] width 35 height 12
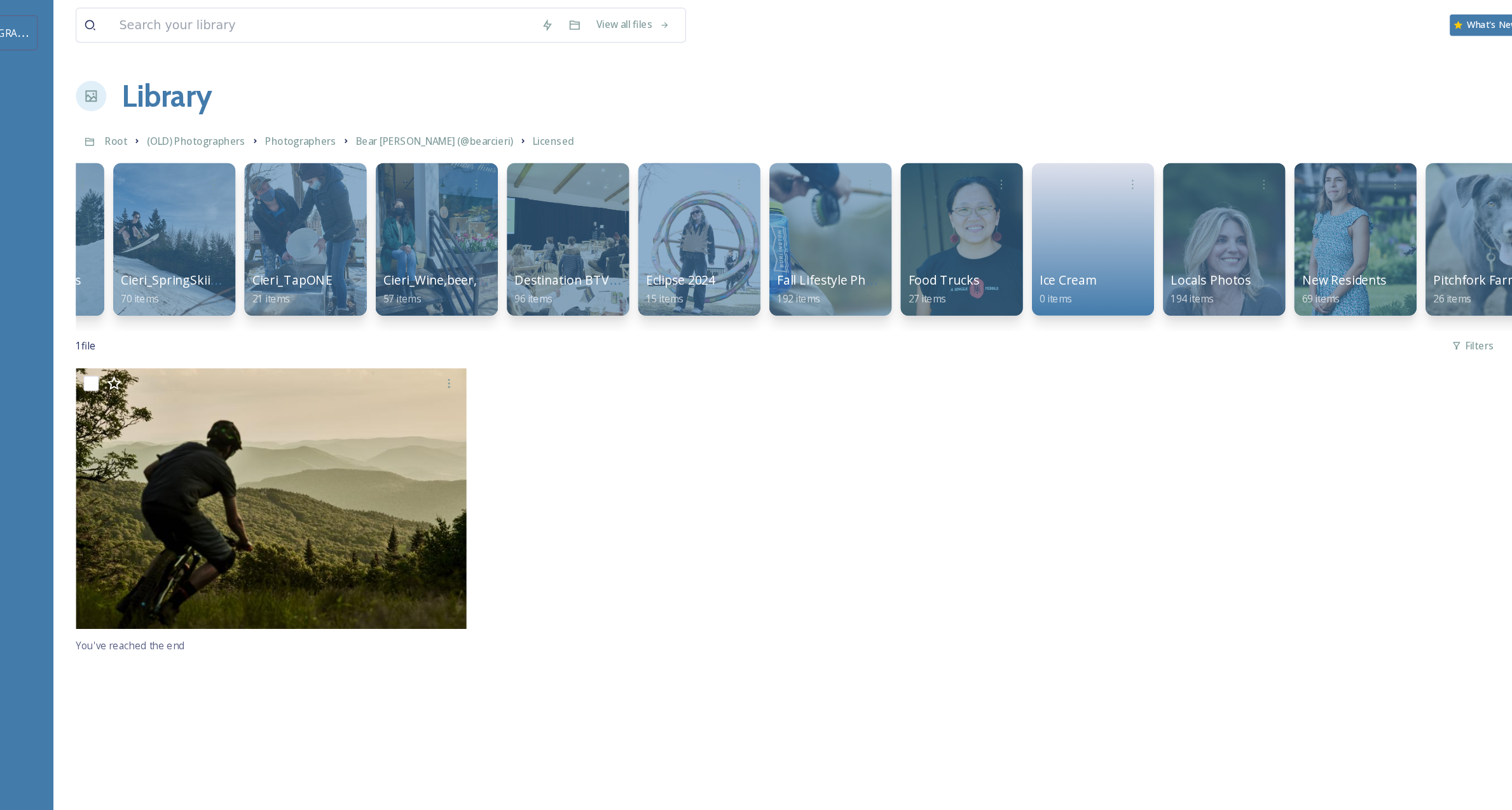
scroll to position [0, 1067]
click at [1015, 187] on link at bounding box center [992, 195] width 91 height 61
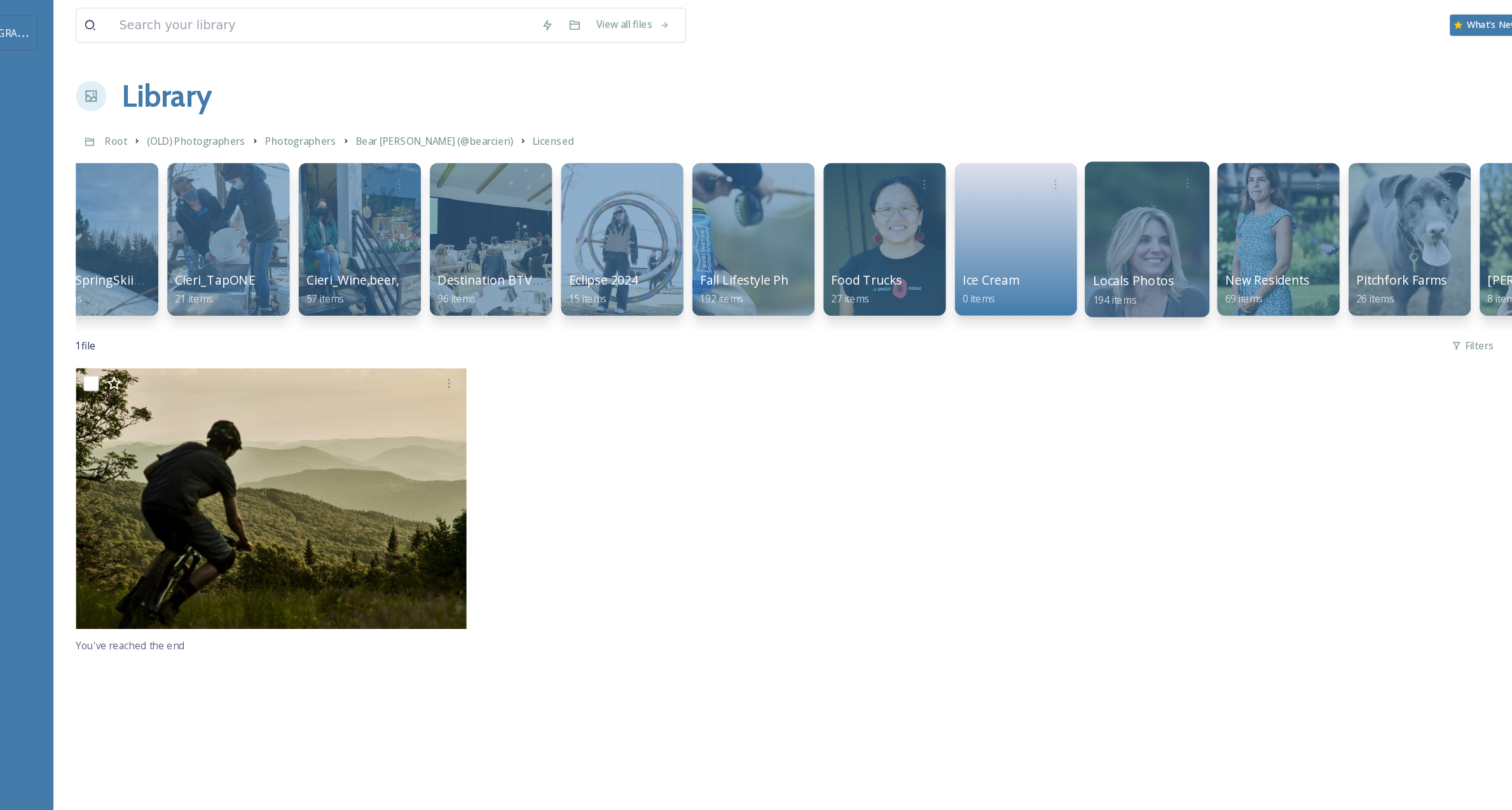
scroll to position [0, 1168]
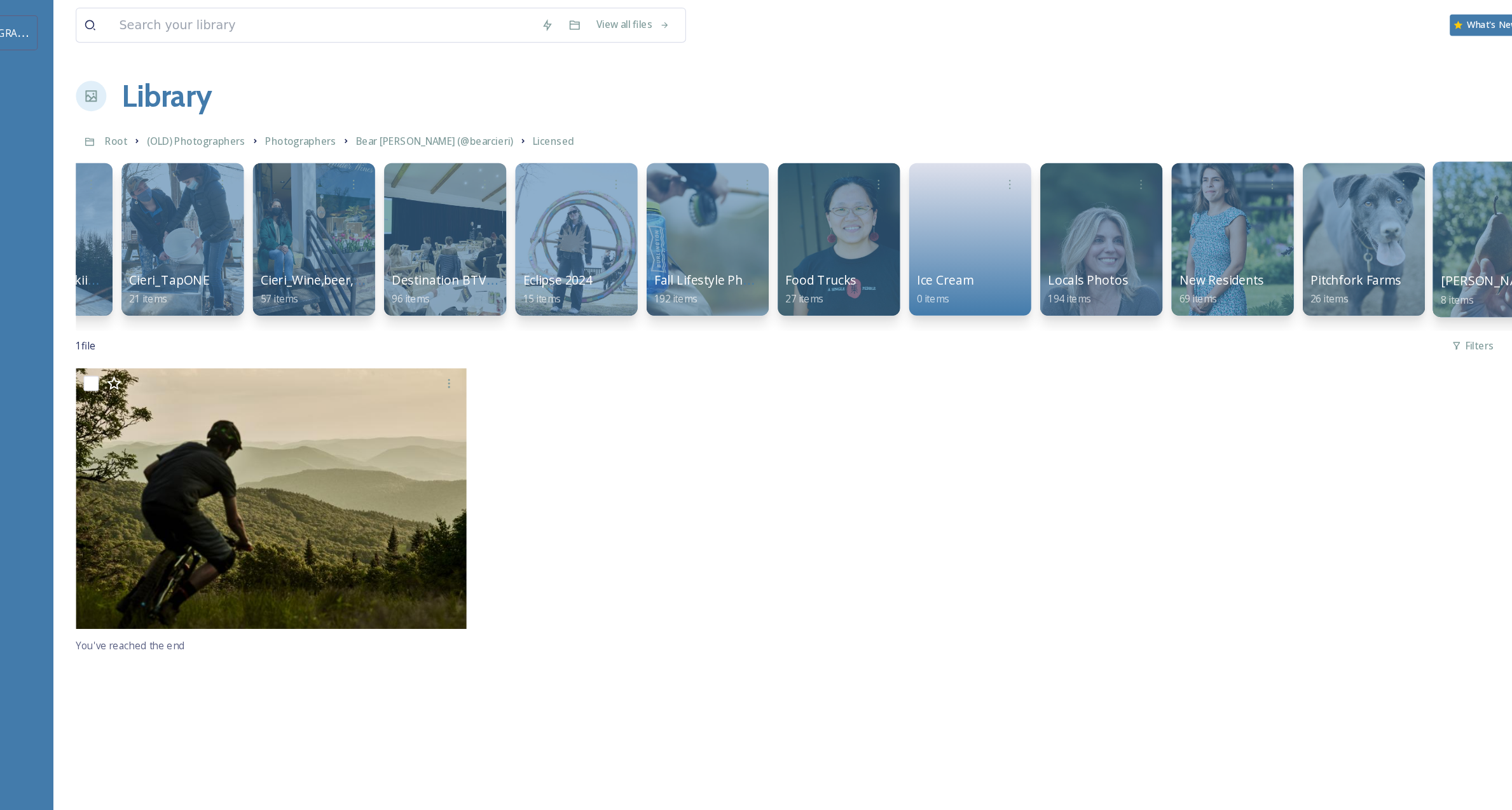
click at [1309, 192] on div at bounding box center [1328, 199] width 103 height 130
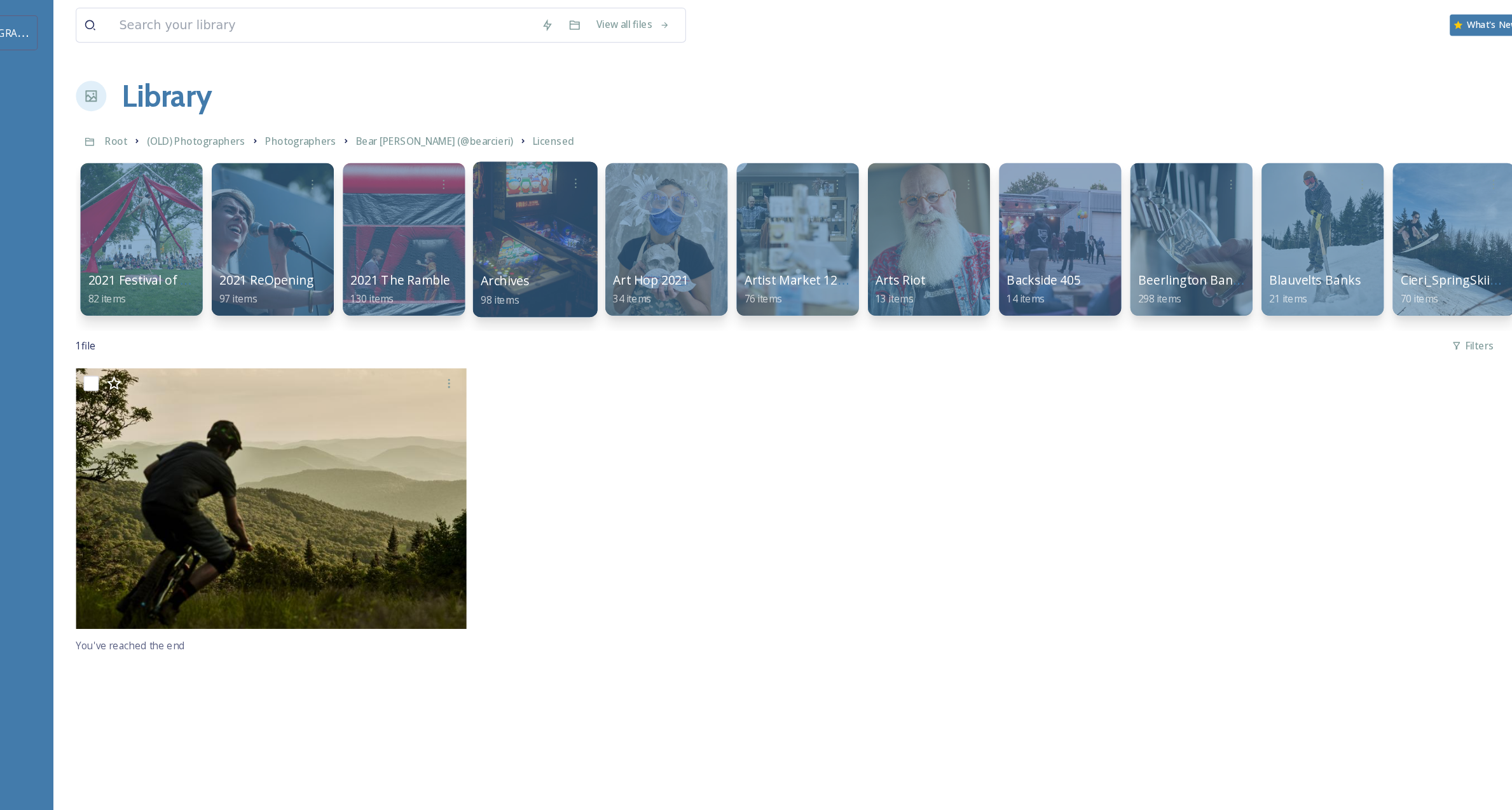
click at [520, 202] on div at bounding box center [528, 199] width 103 height 130
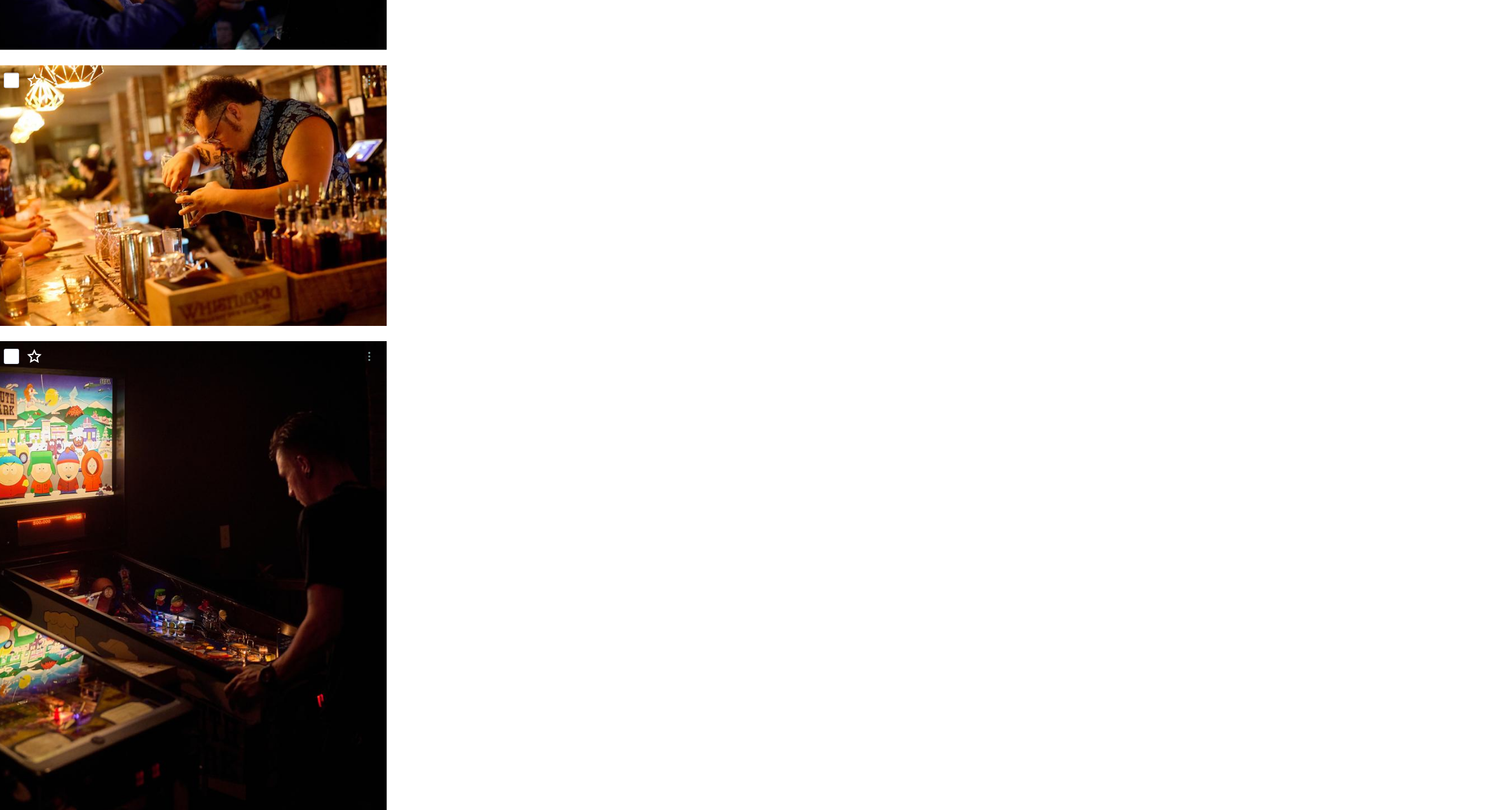
scroll to position [7552, 0]
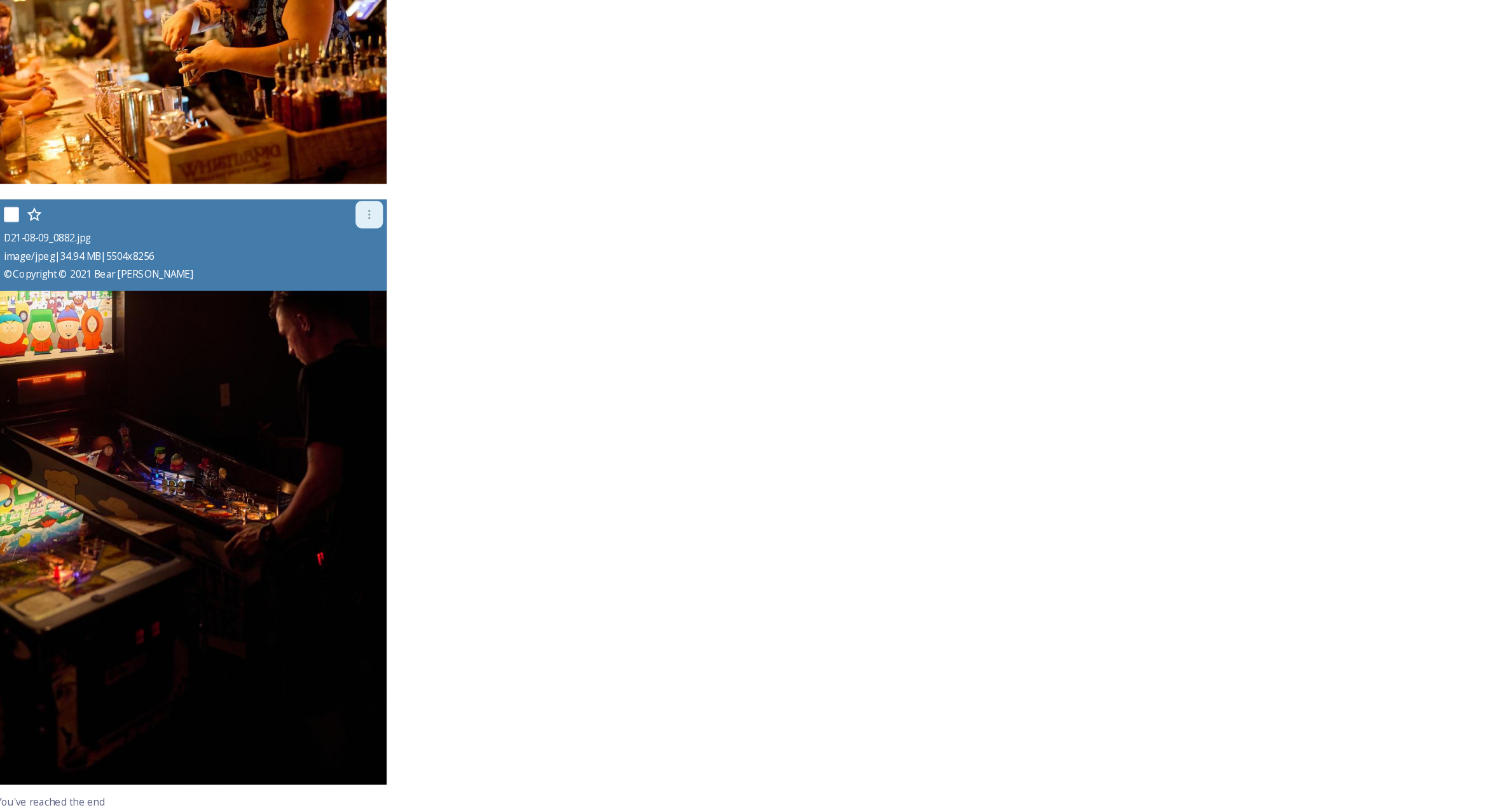
click at [452, 309] on icon at bounding box center [456, 314] width 10 height 10
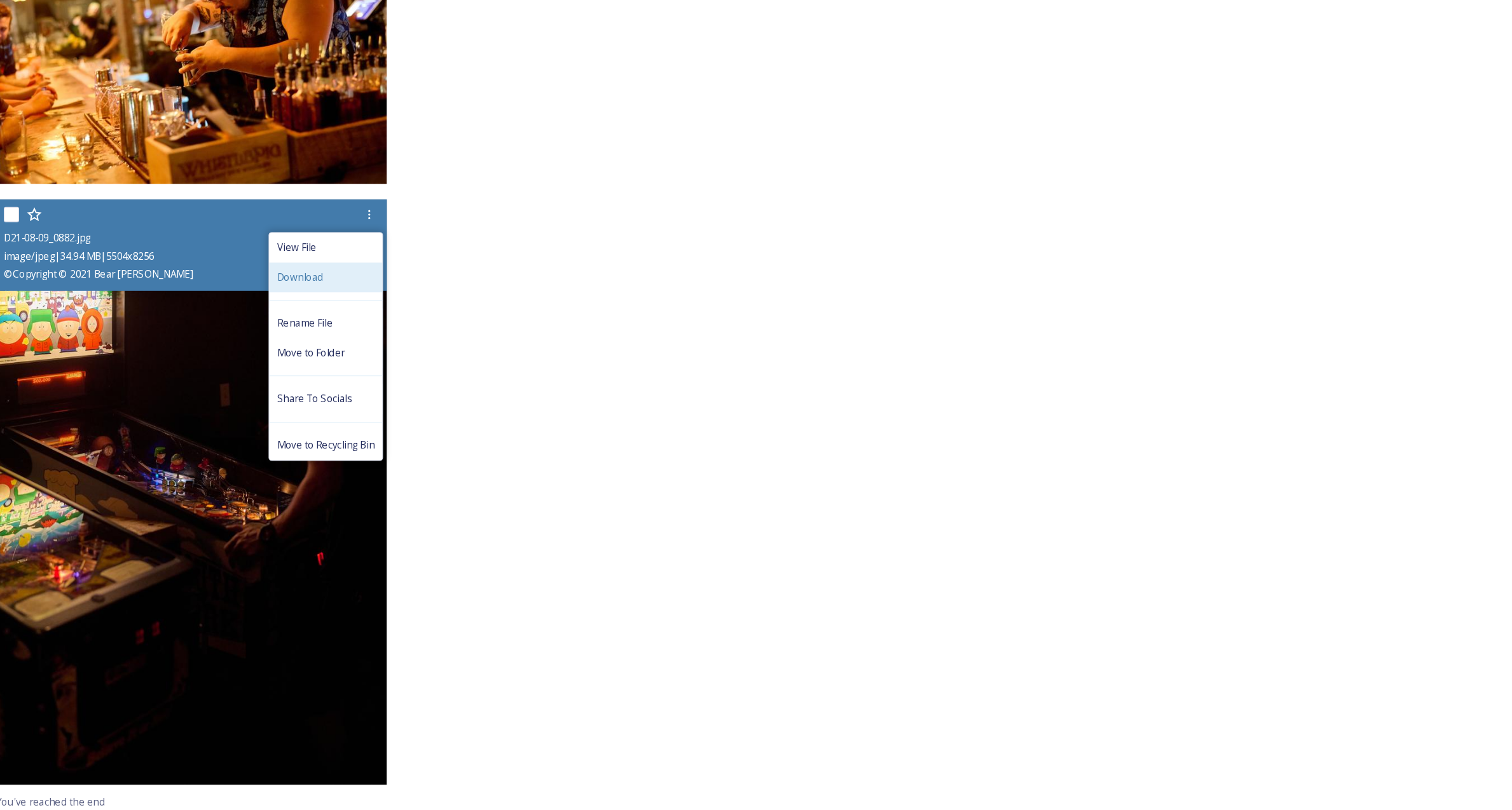
click at [431, 362] on div "Download" at bounding box center [420, 366] width 94 height 24
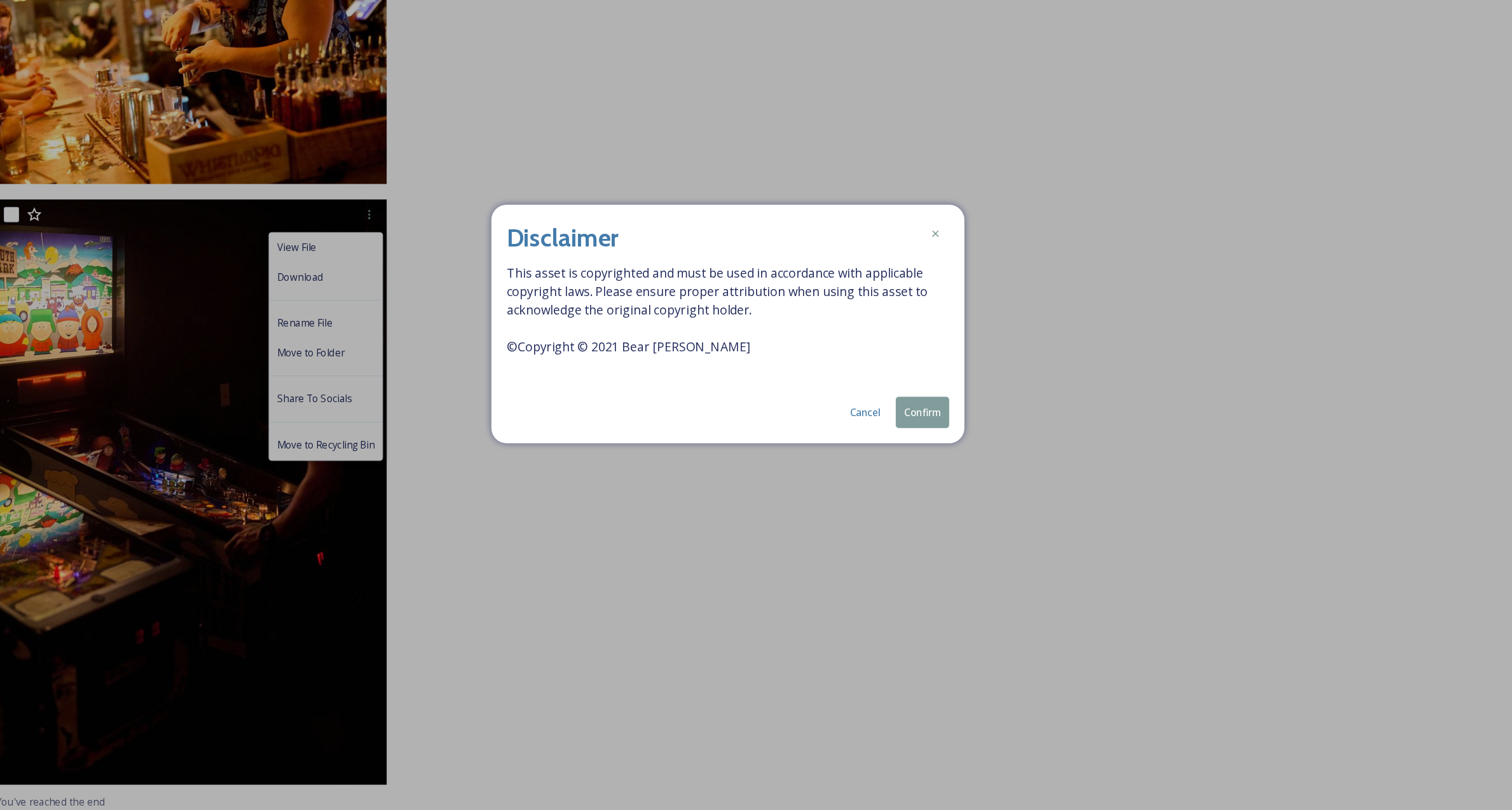
click at [911, 478] on button "Confirm" at bounding box center [918, 478] width 44 height 26
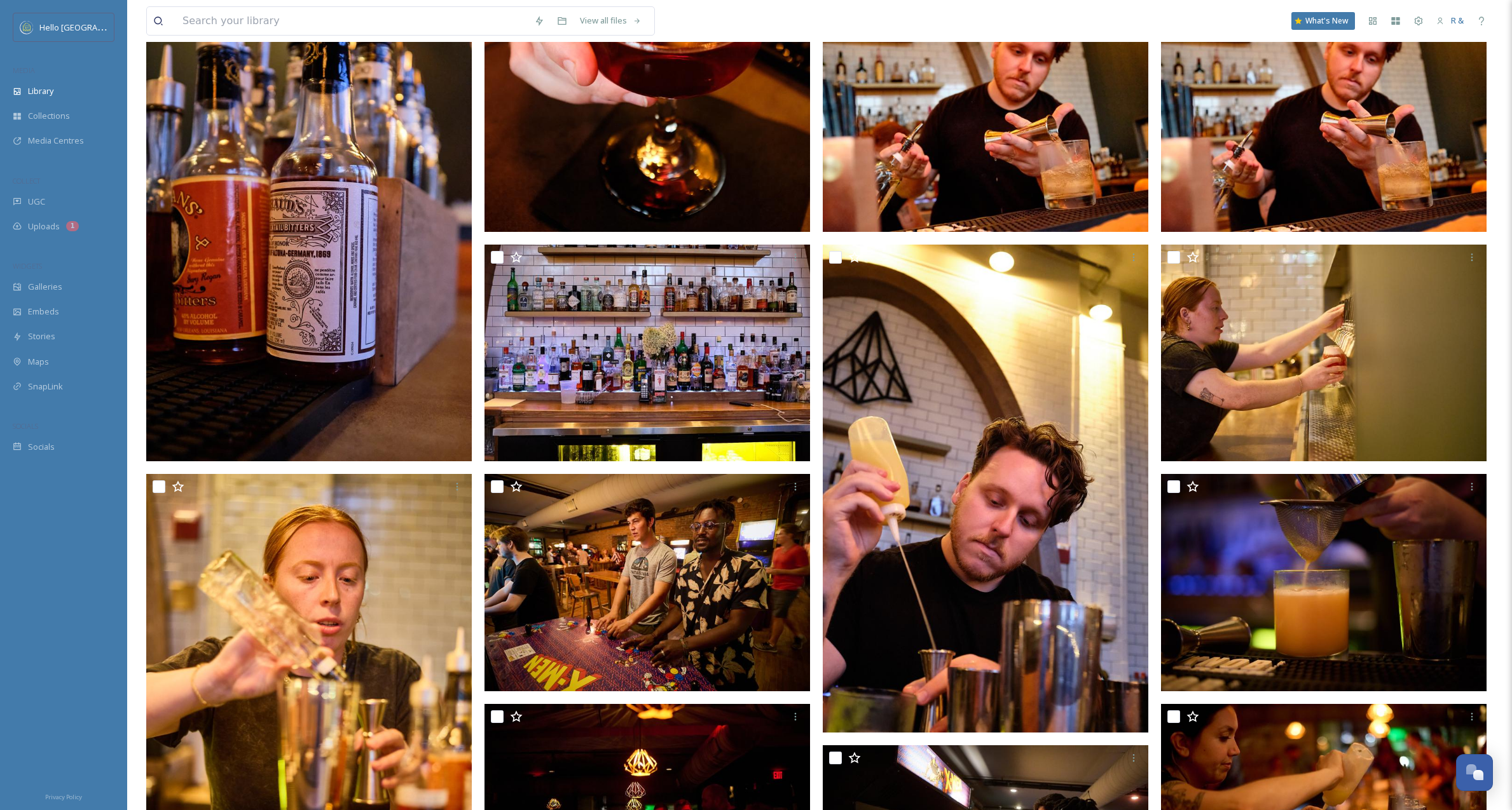
scroll to position [1375, 0]
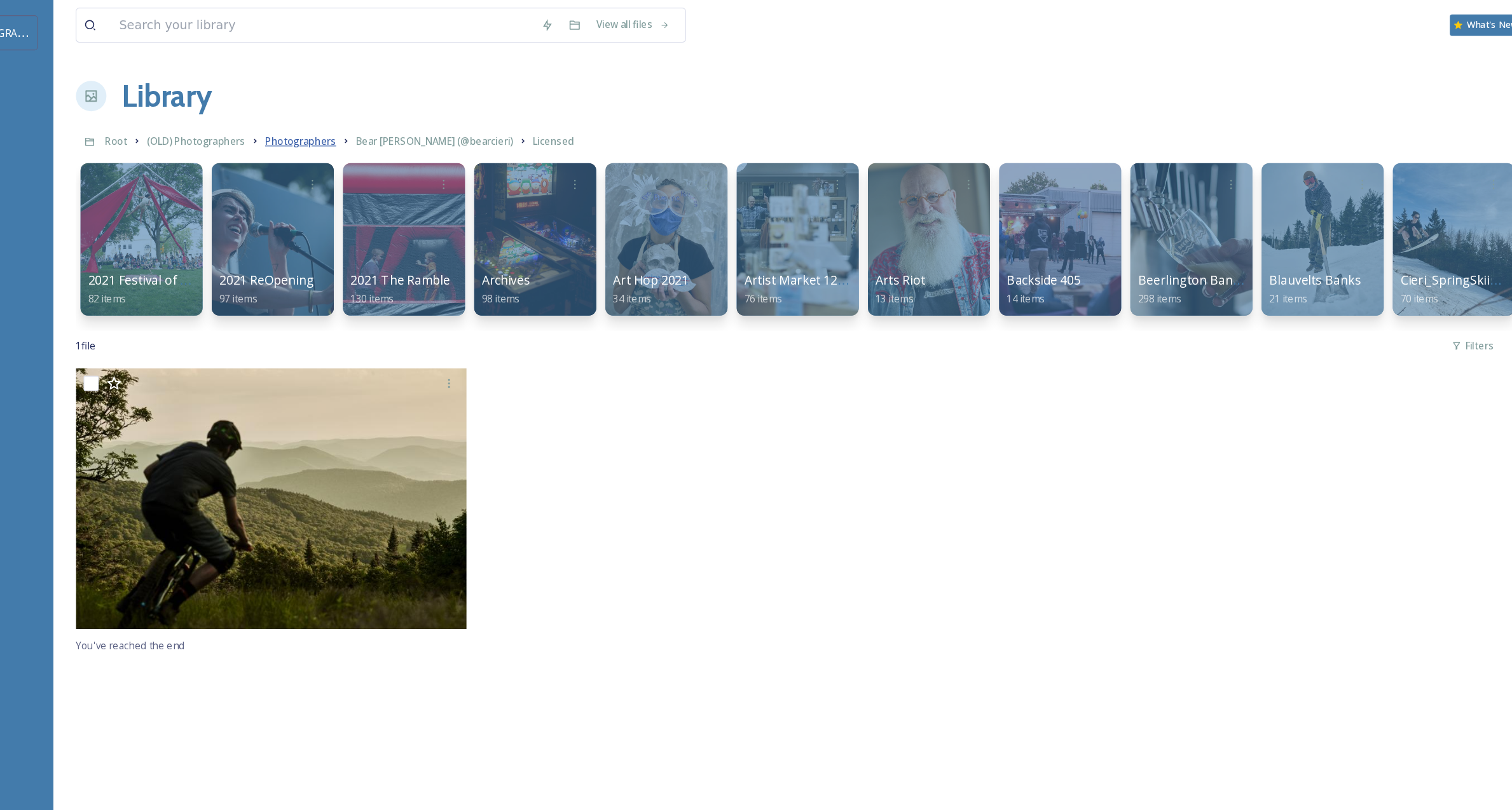
click at [330, 118] on span "Photographers" at bounding box center [333, 117] width 59 height 12
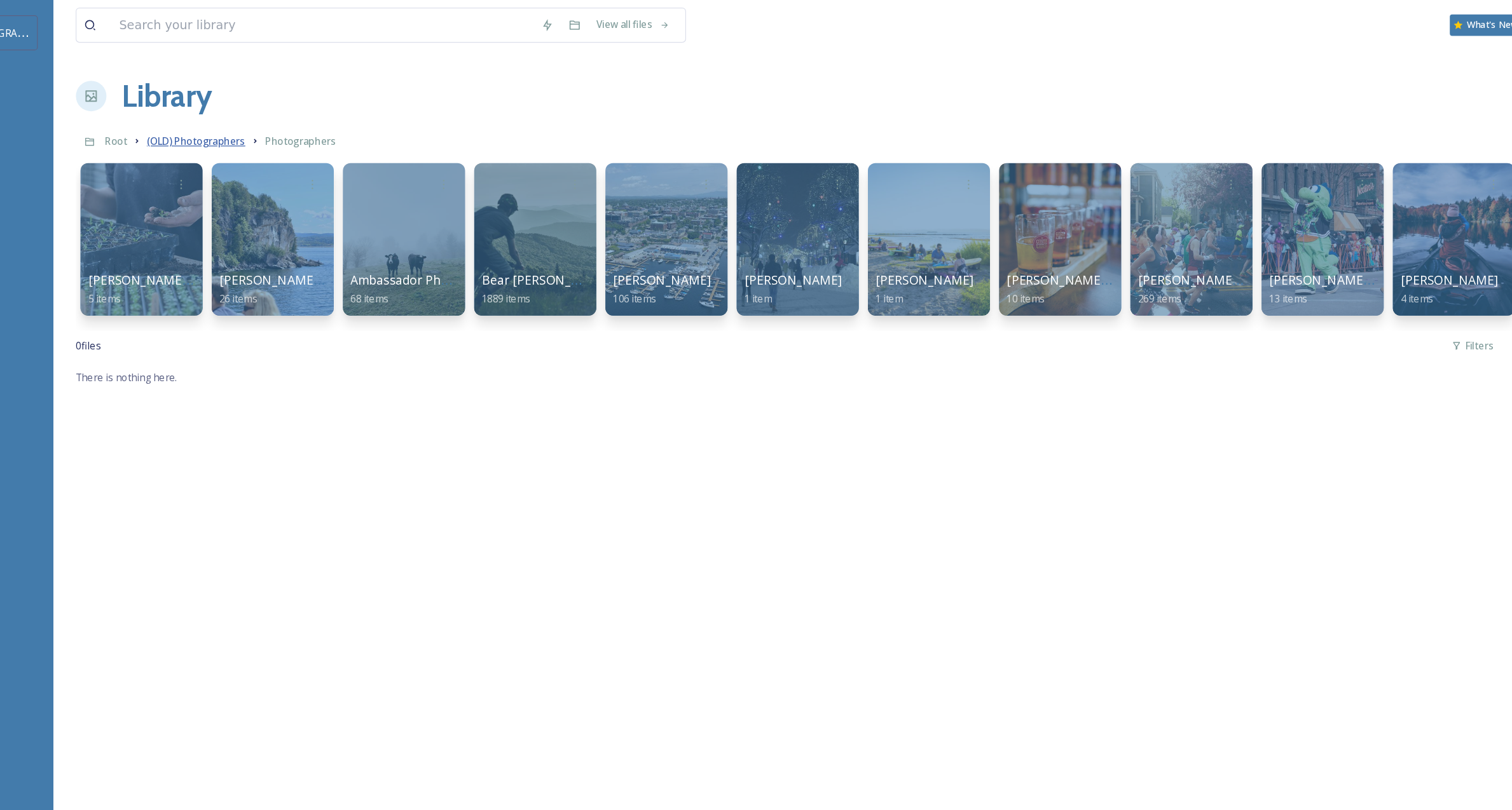
click at [256, 117] on span "(OLD) Photographers" at bounding box center [246, 117] width 82 height 12
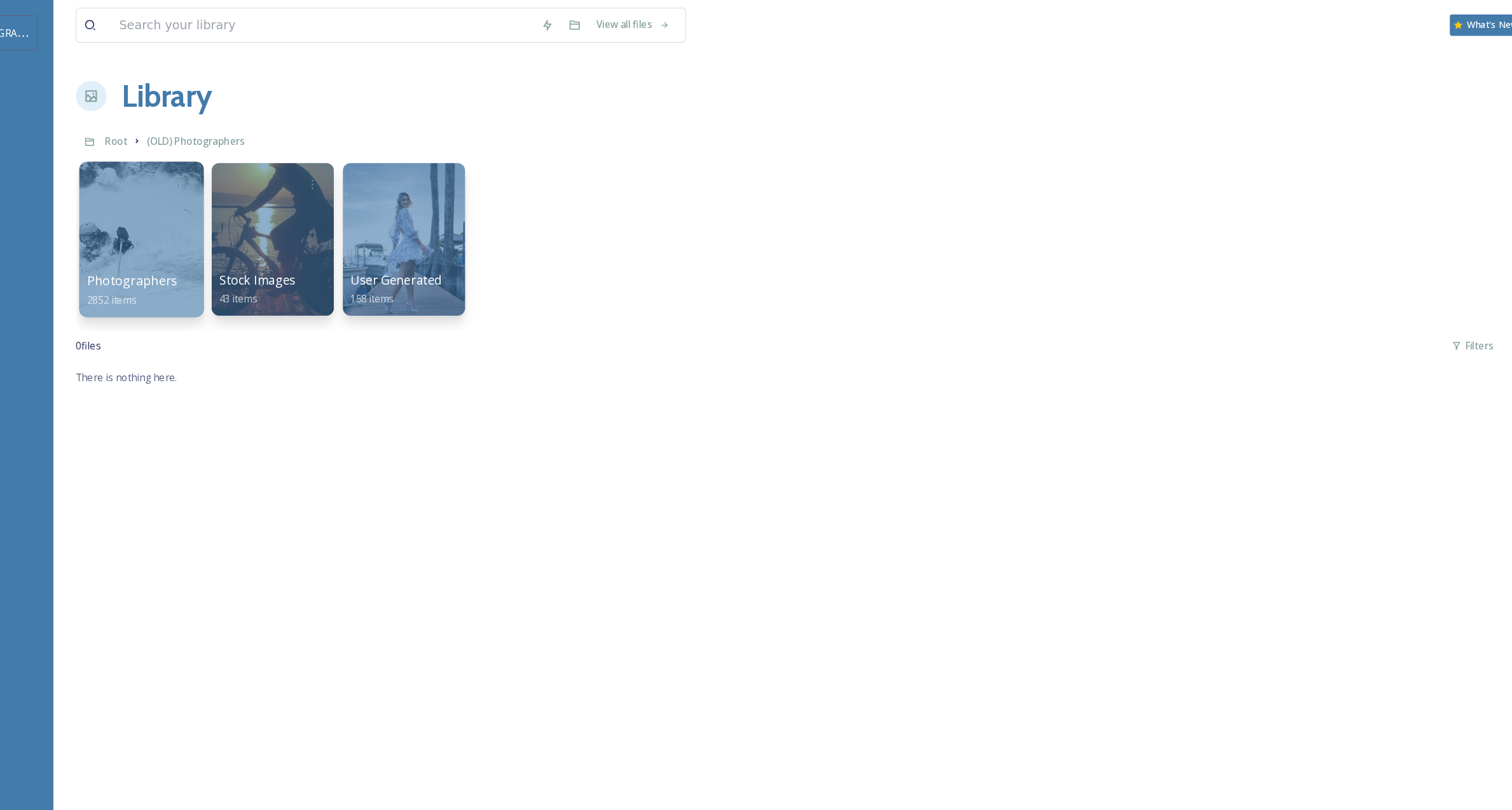
click at [206, 192] on div at bounding box center [200, 199] width 103 height 130
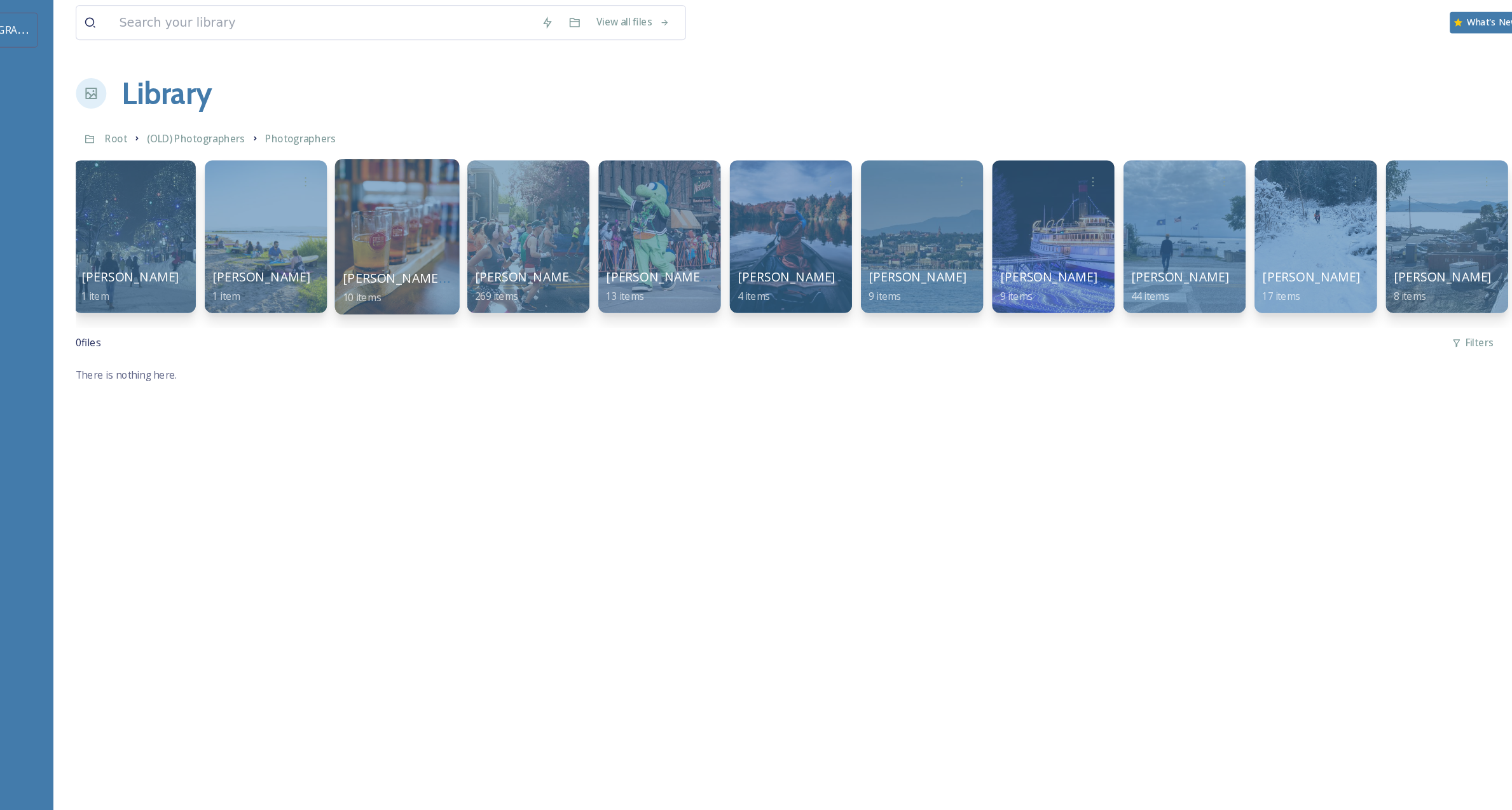
scroll to position [0, 502]
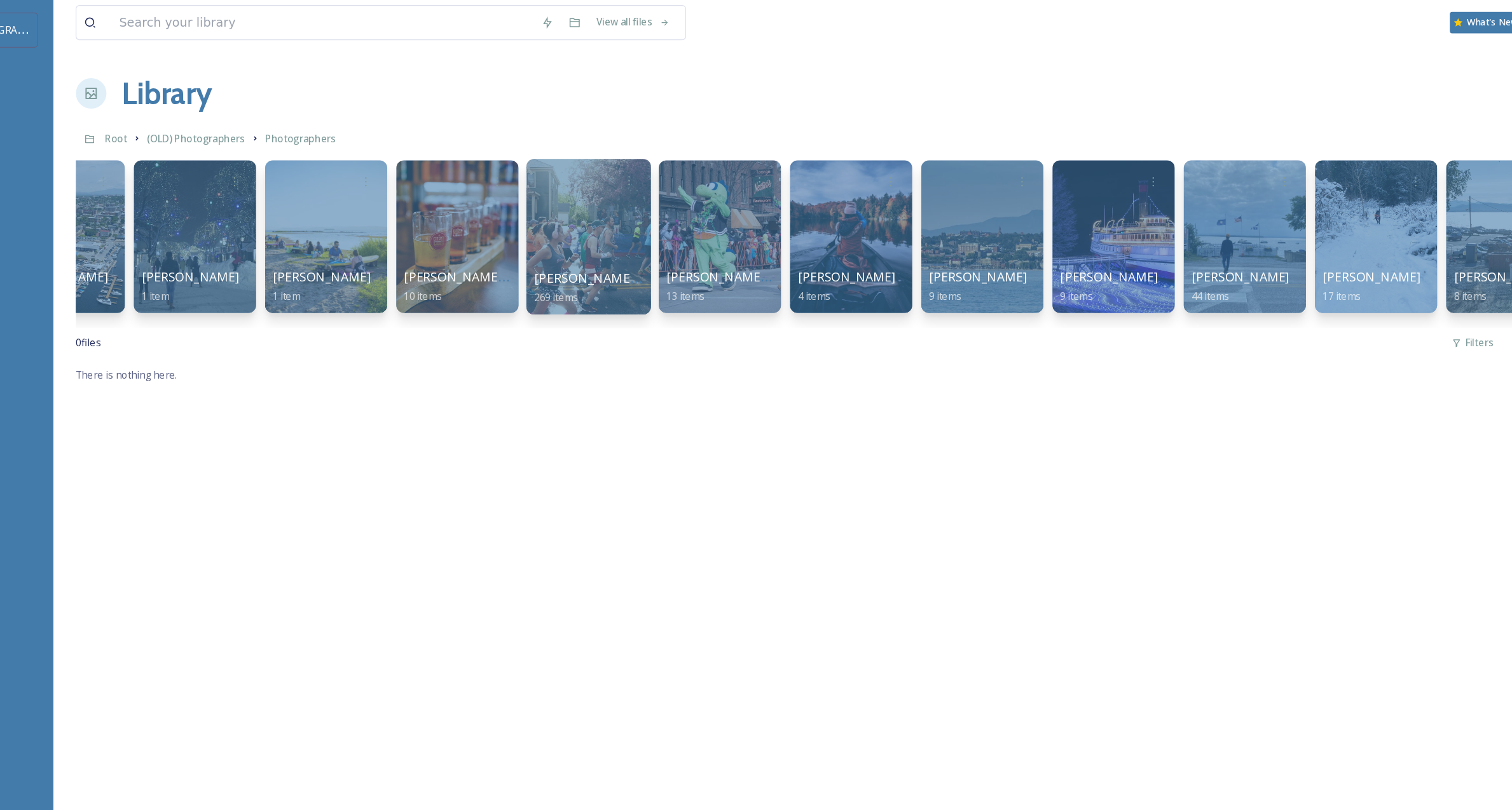
click at [599, 198] on div at bounding box center [572, 199] width 103 height 130
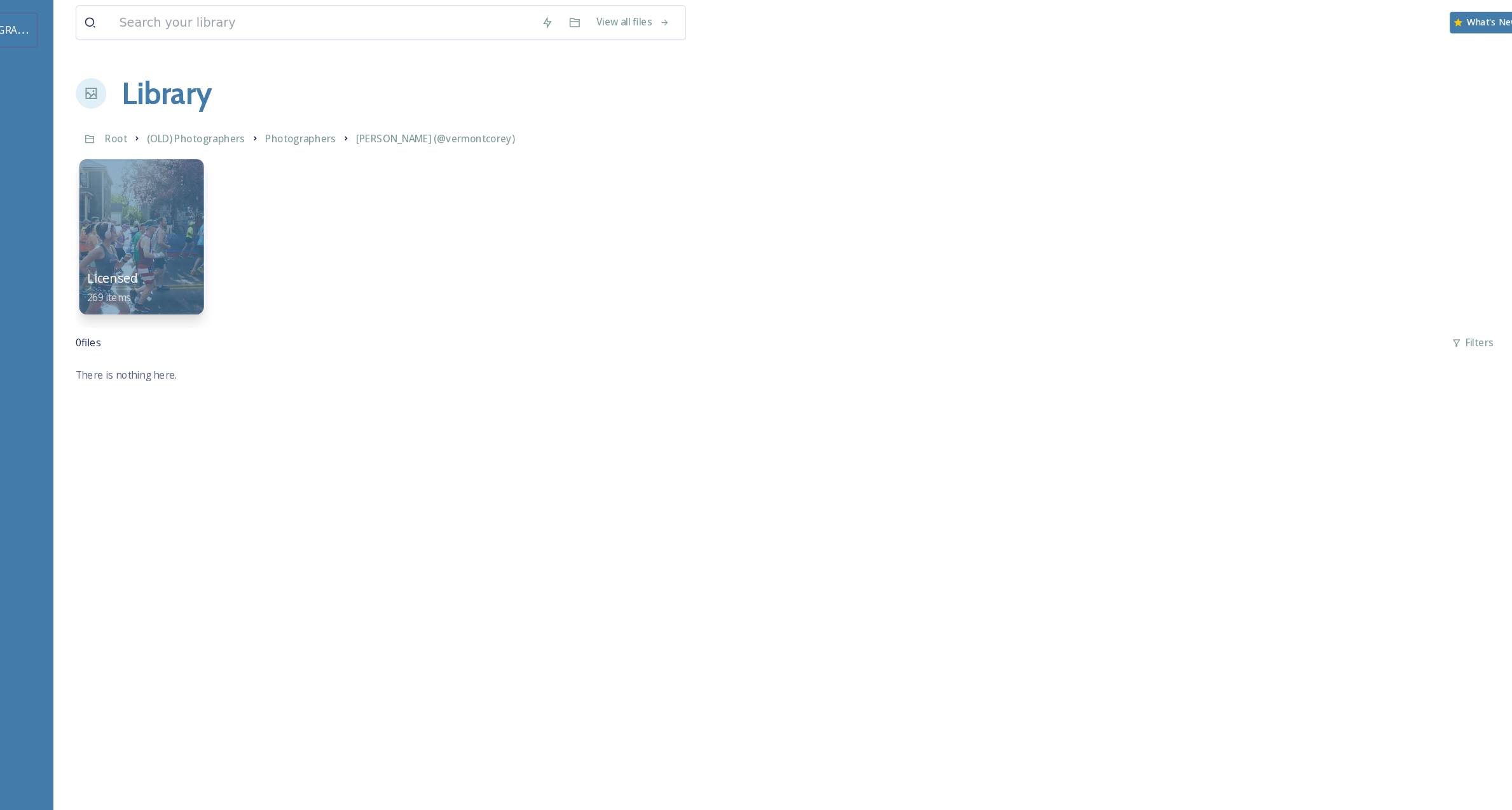
click at [202, 181] on div at bounding box center [200, 199] width 103 height 130
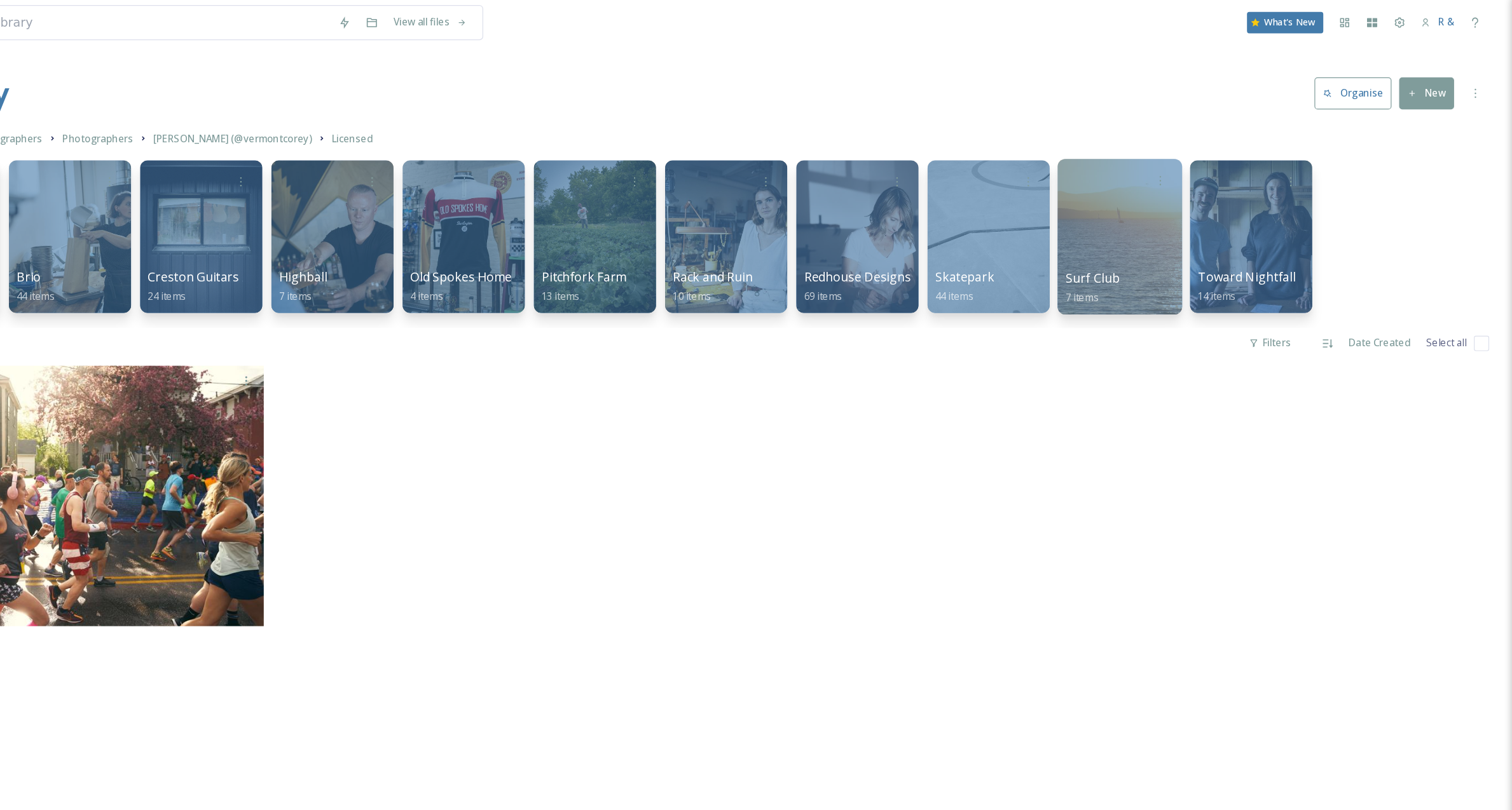
click at [1174, 202] on div at bounding box center [1184, 199] width 103 height 130
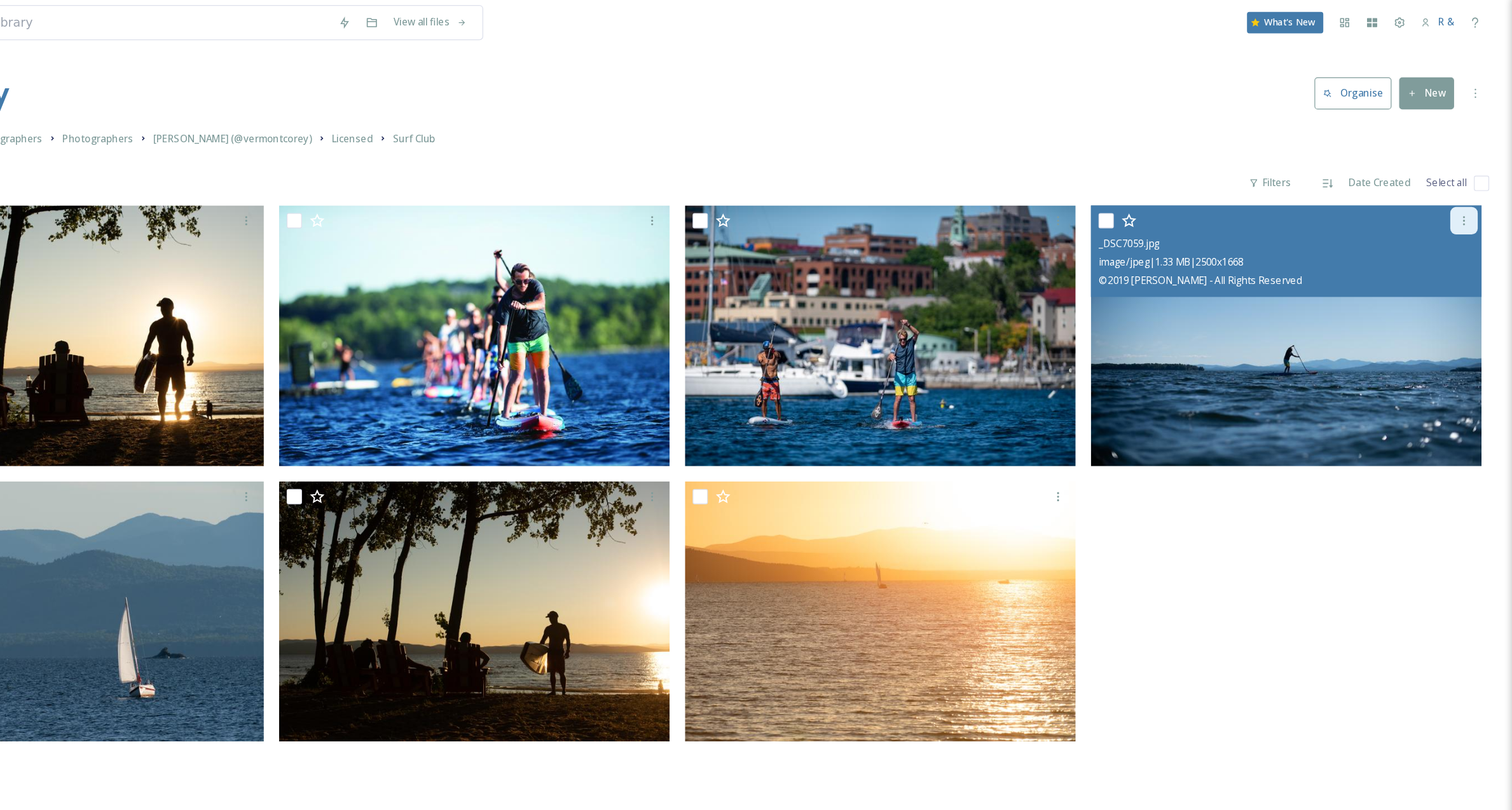
click at [1309, 184] on icon at bounding box center [1471, 186] width 10 height 10
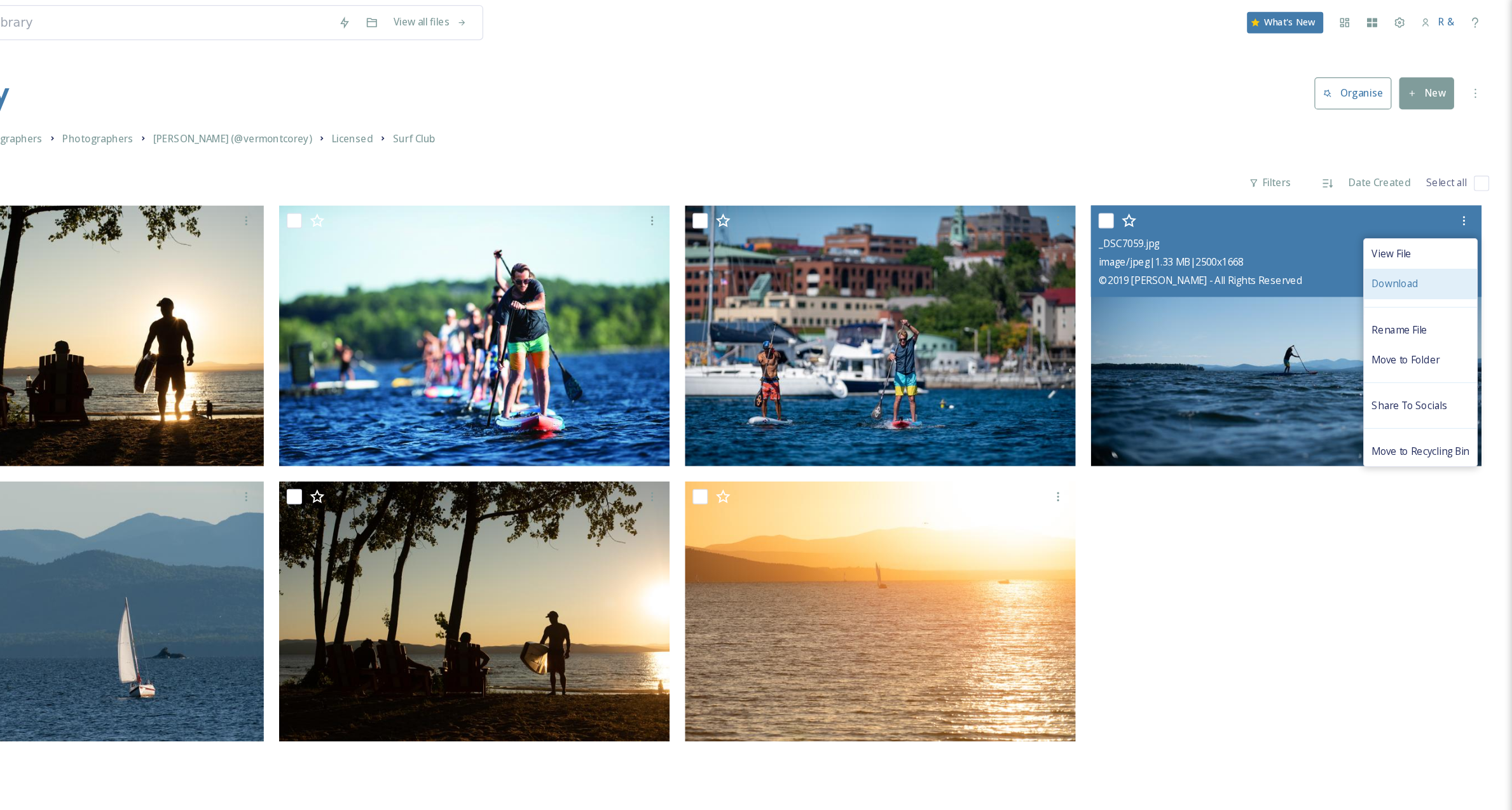
click at [1309, 237] on span "Download" at bounding box center [1413, 238] width 39 height 12
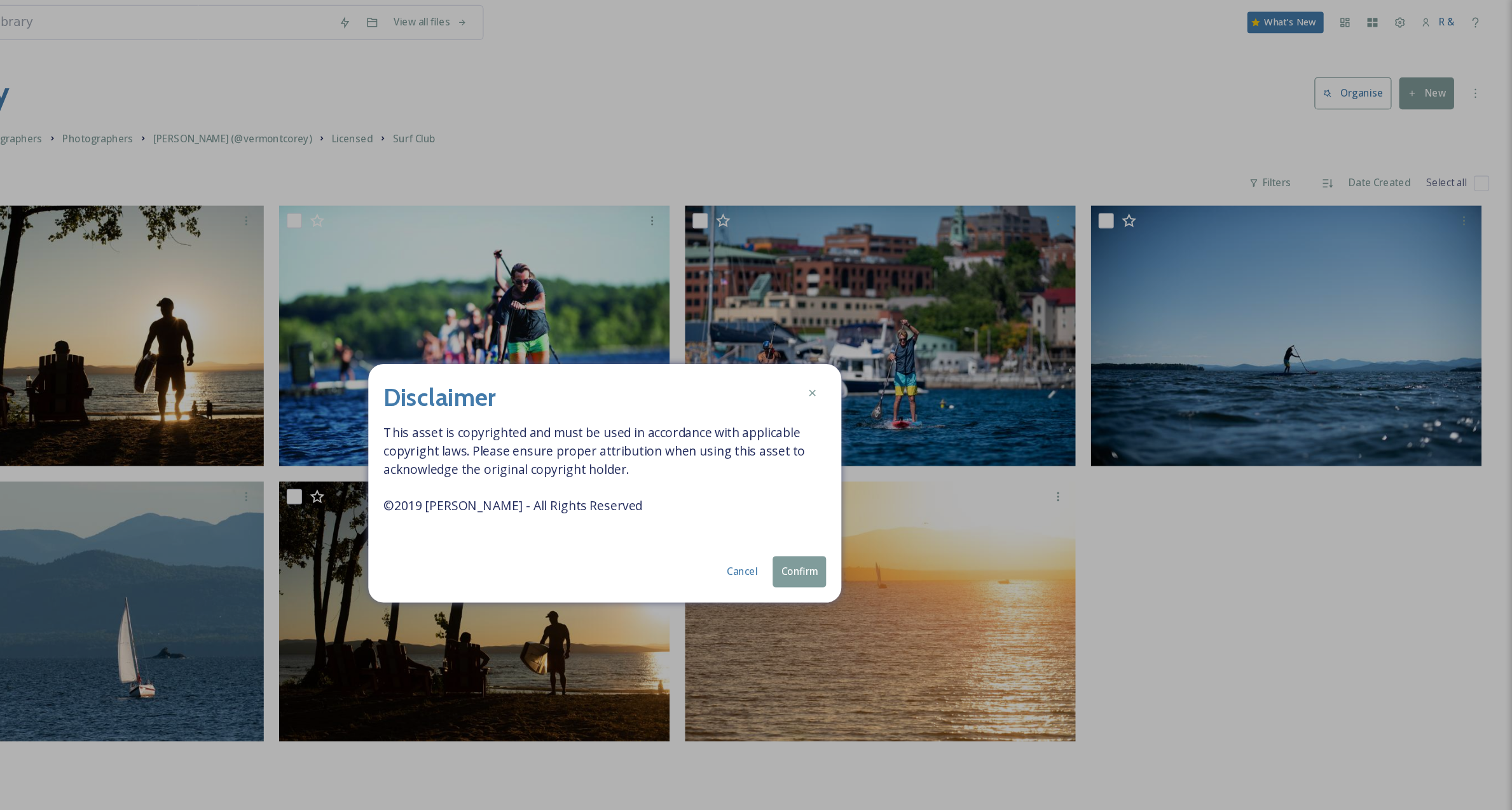
click at [914, 473] on button "Confirm" at bounding box center [918, 478] width 44 height 26
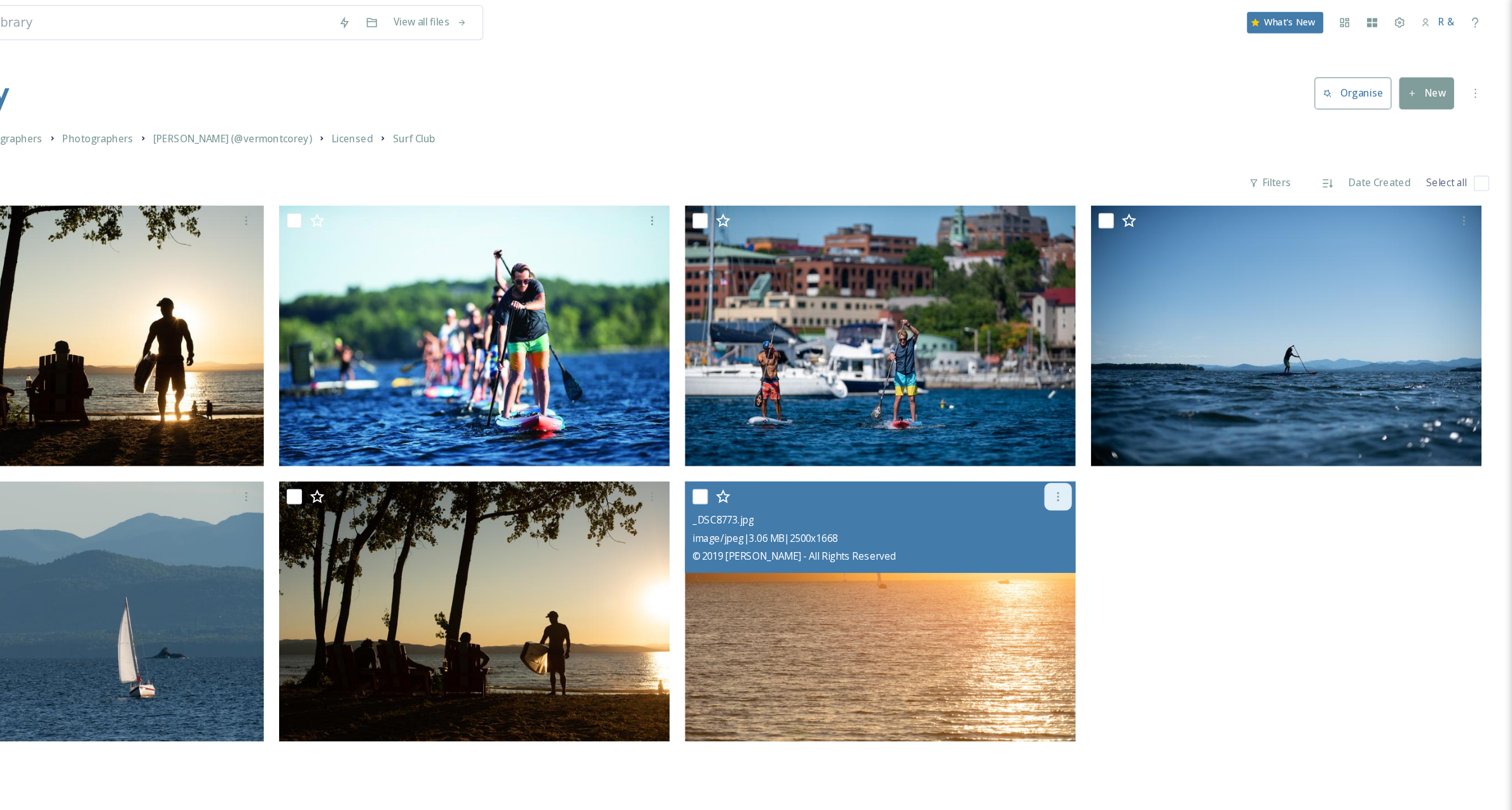
click at [1130, 414] on icon at bounding box center [1133, 416] width 10 height 10
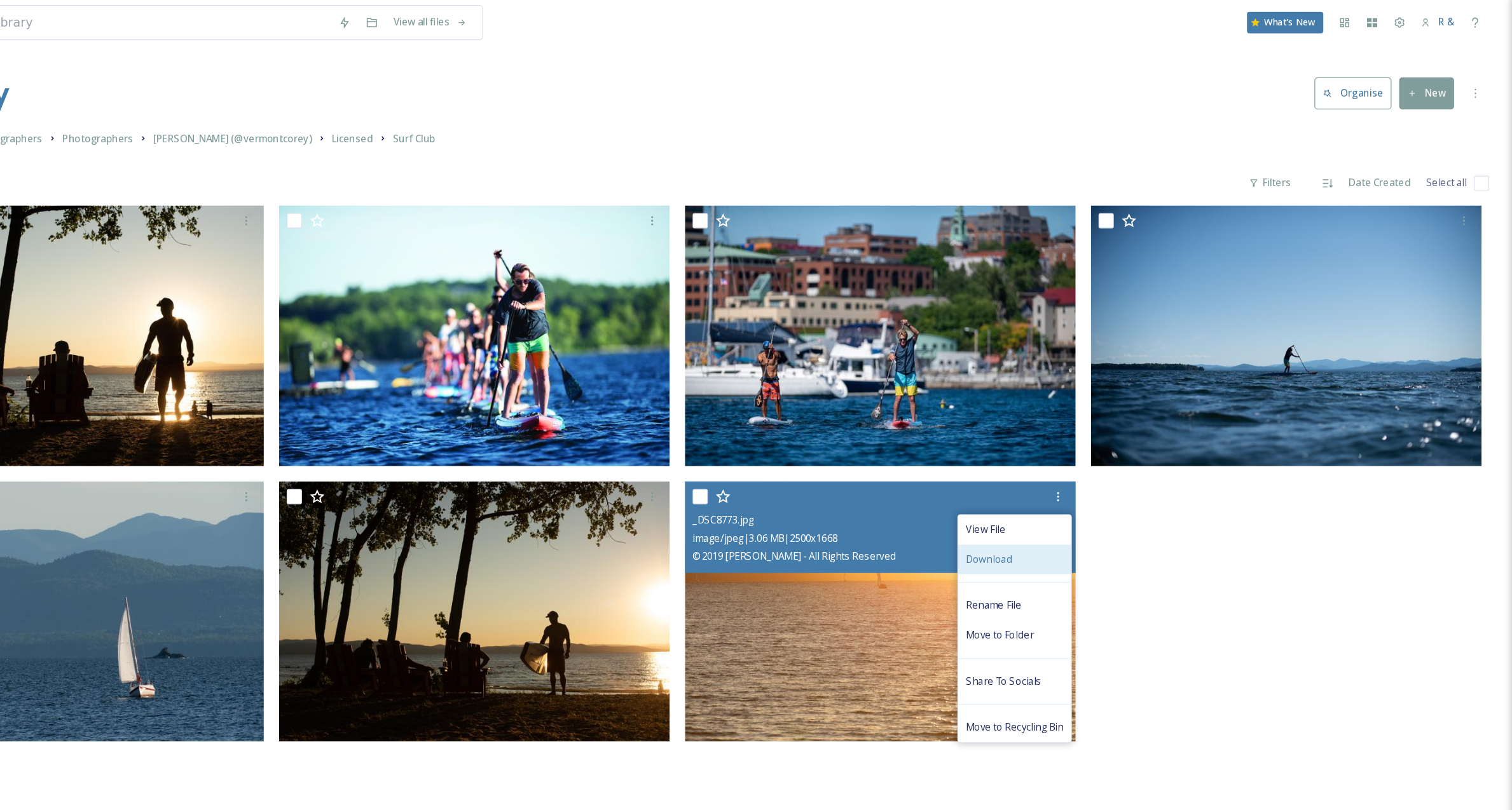
click at [1105, 469] on div "Download" at bounding box center [1097, 468] width 94 height 24
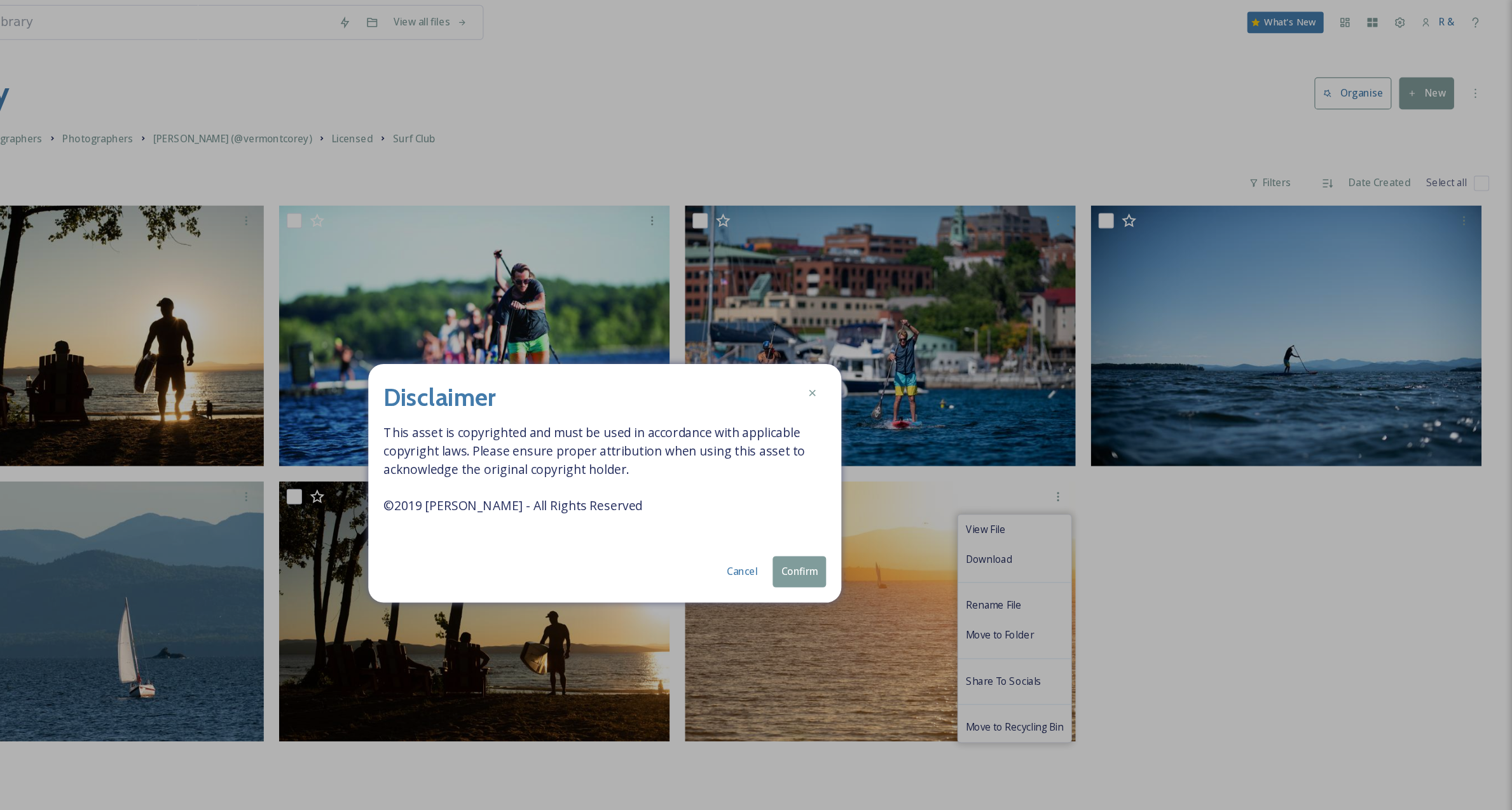
click at [920, 475] on button "Confirm" at bounding box center [918, 478] width 44 height 26
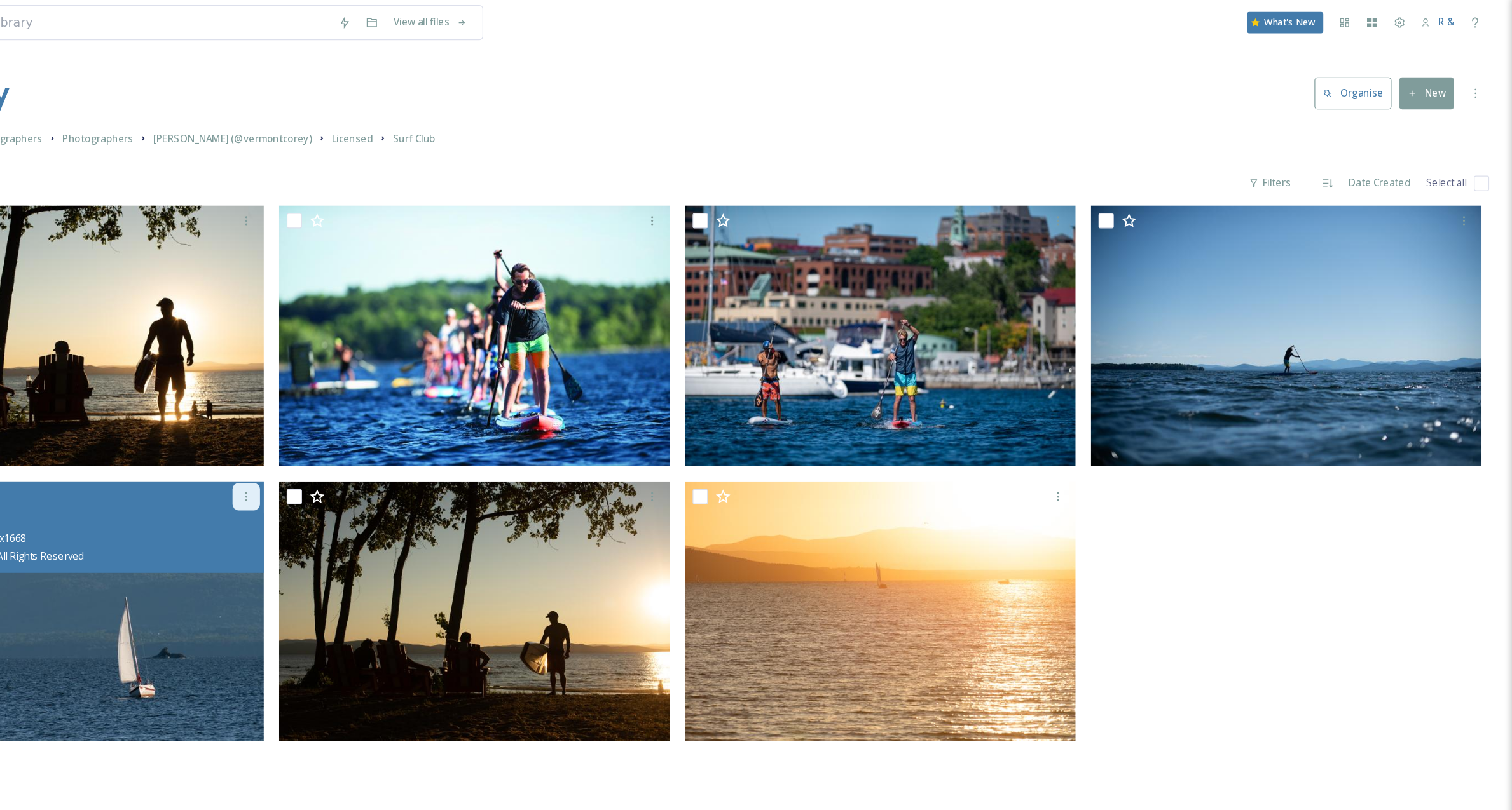
click at [459, 412] on icon at bounding box center [456, 416] width 10 height 10
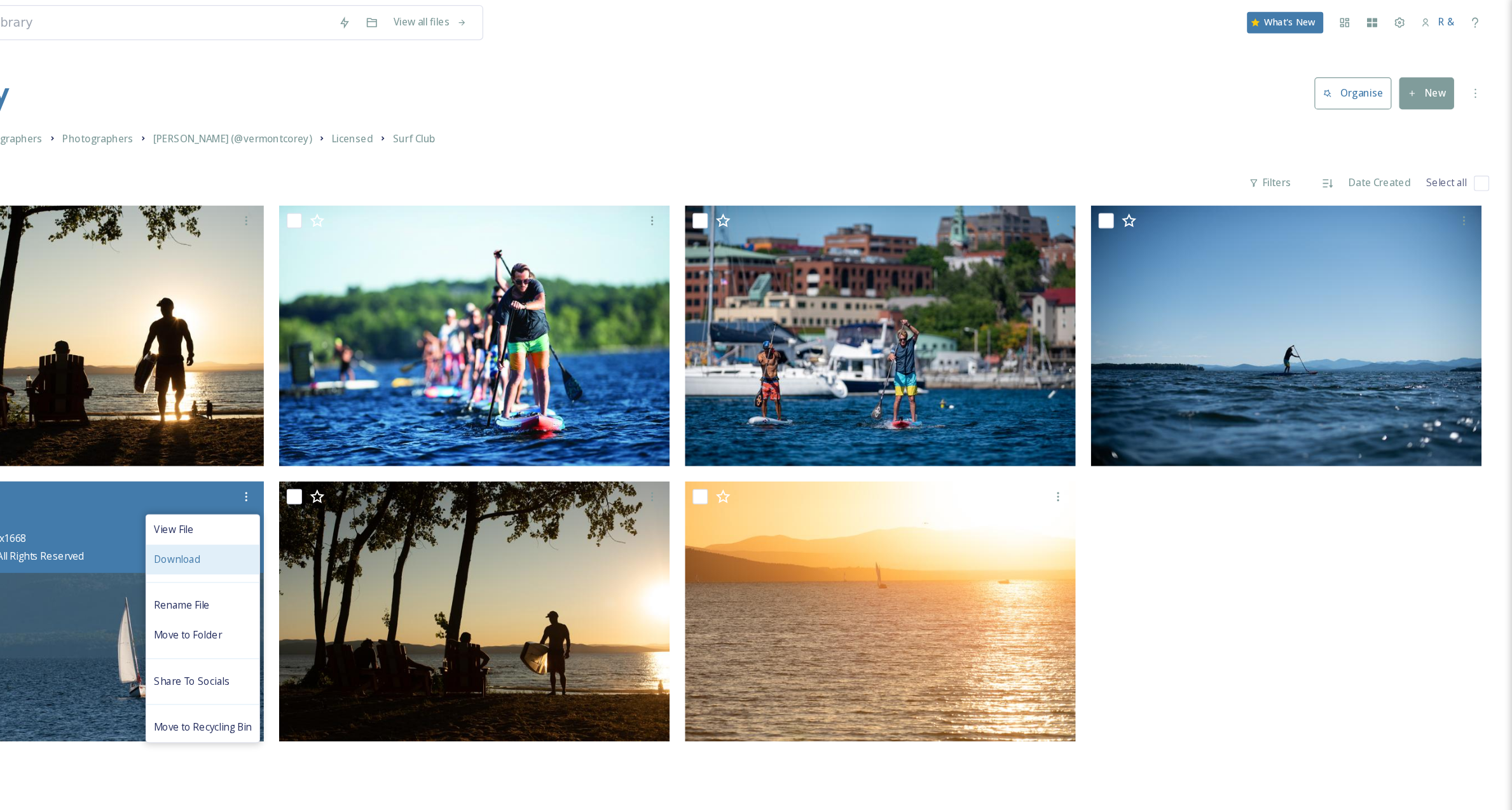
click at [437, 471] on div "Download" at bounding box center [420, 468] width 94 height 24
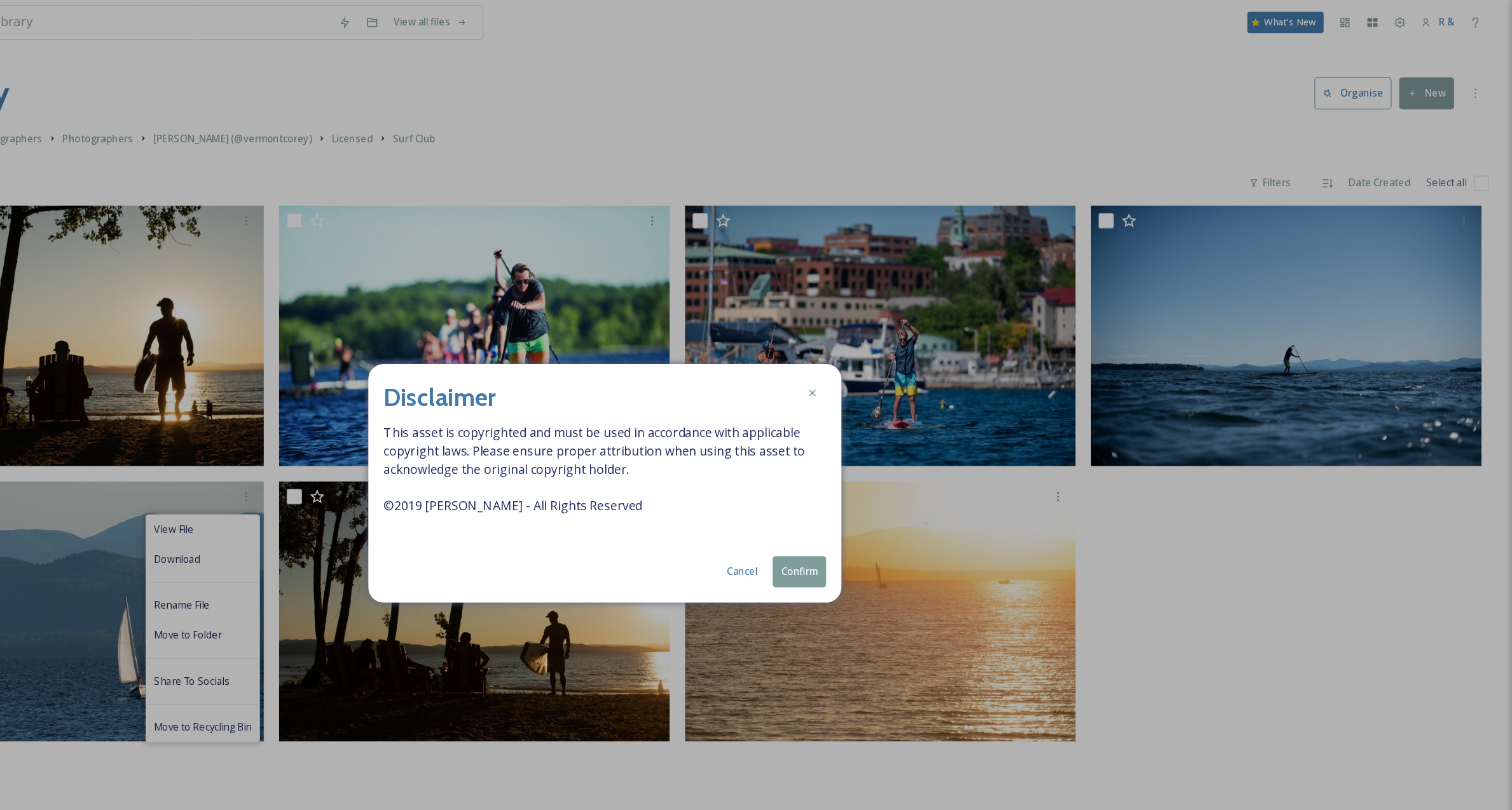
click at [919, 486] on button "Confirm" at bounding box center [918, 478] width 44 height 26
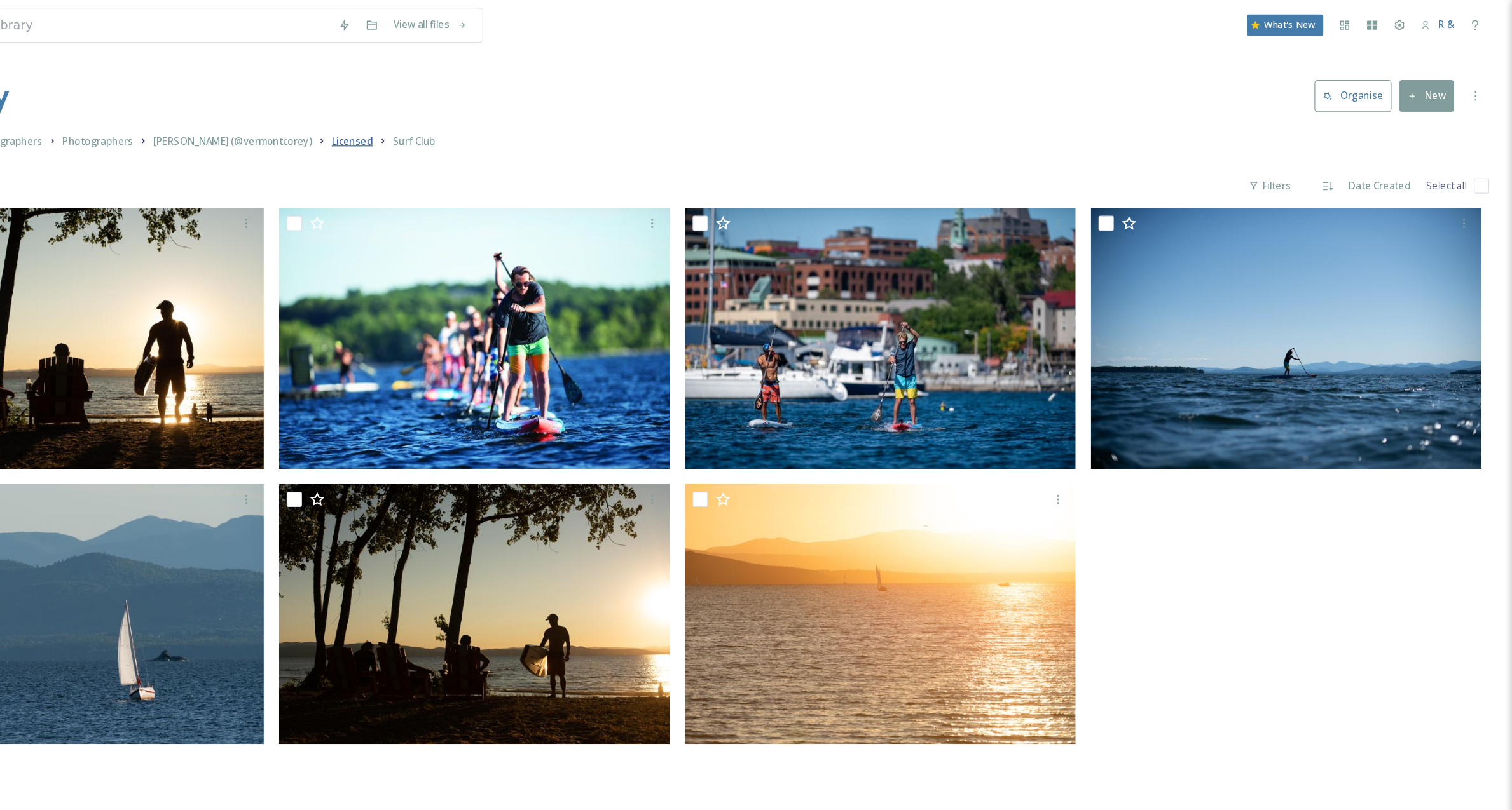
click at [560, 117] on span "Licensed" at bounding box center [546, 117] width 35 height 12
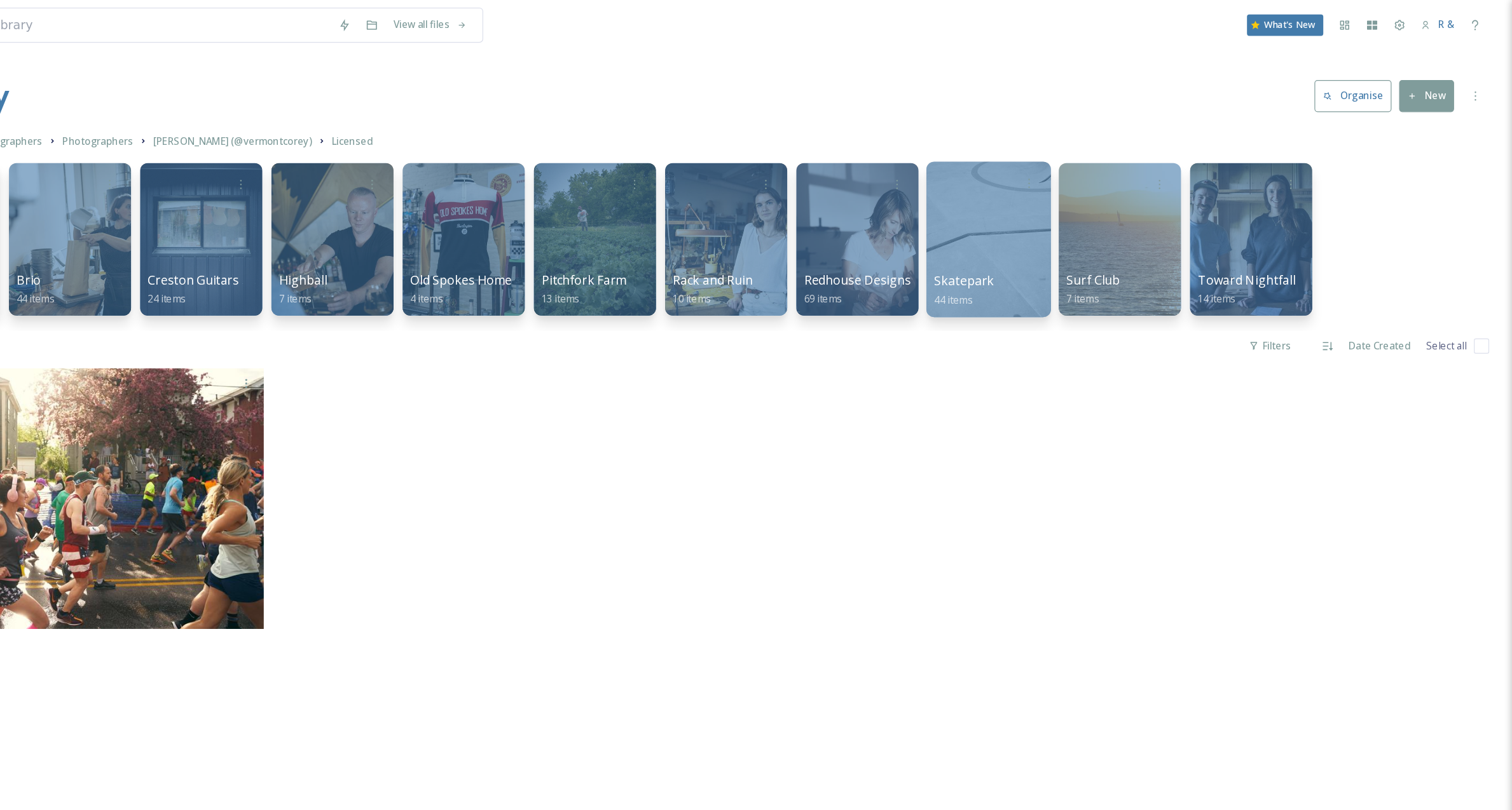
click at [1087, 202] on div at bounding box center [1074, 199] width 103 height 130
